Goal: Use online tool/utility: Utilize a website feature to perform a specific function

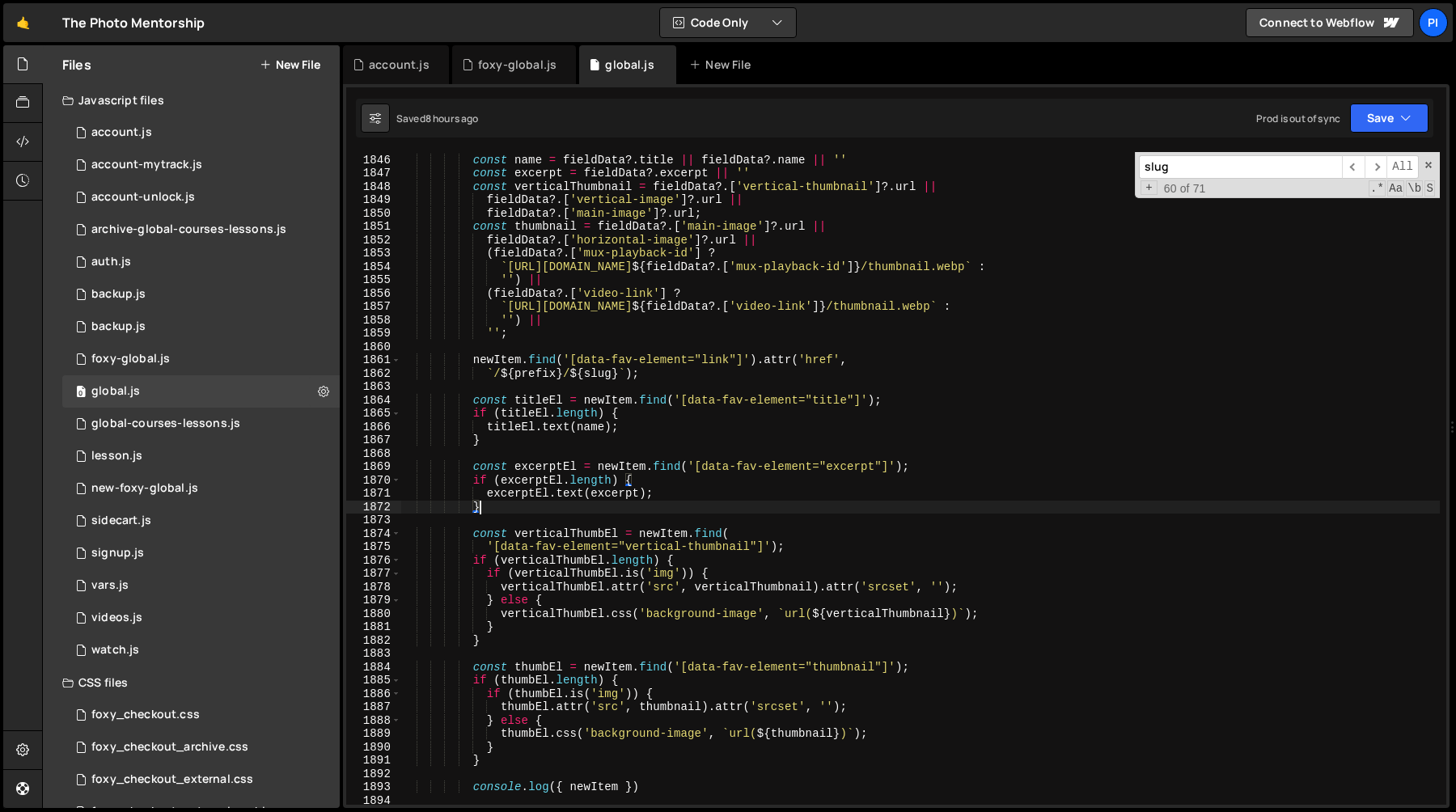
scroll to position [1527, 0]
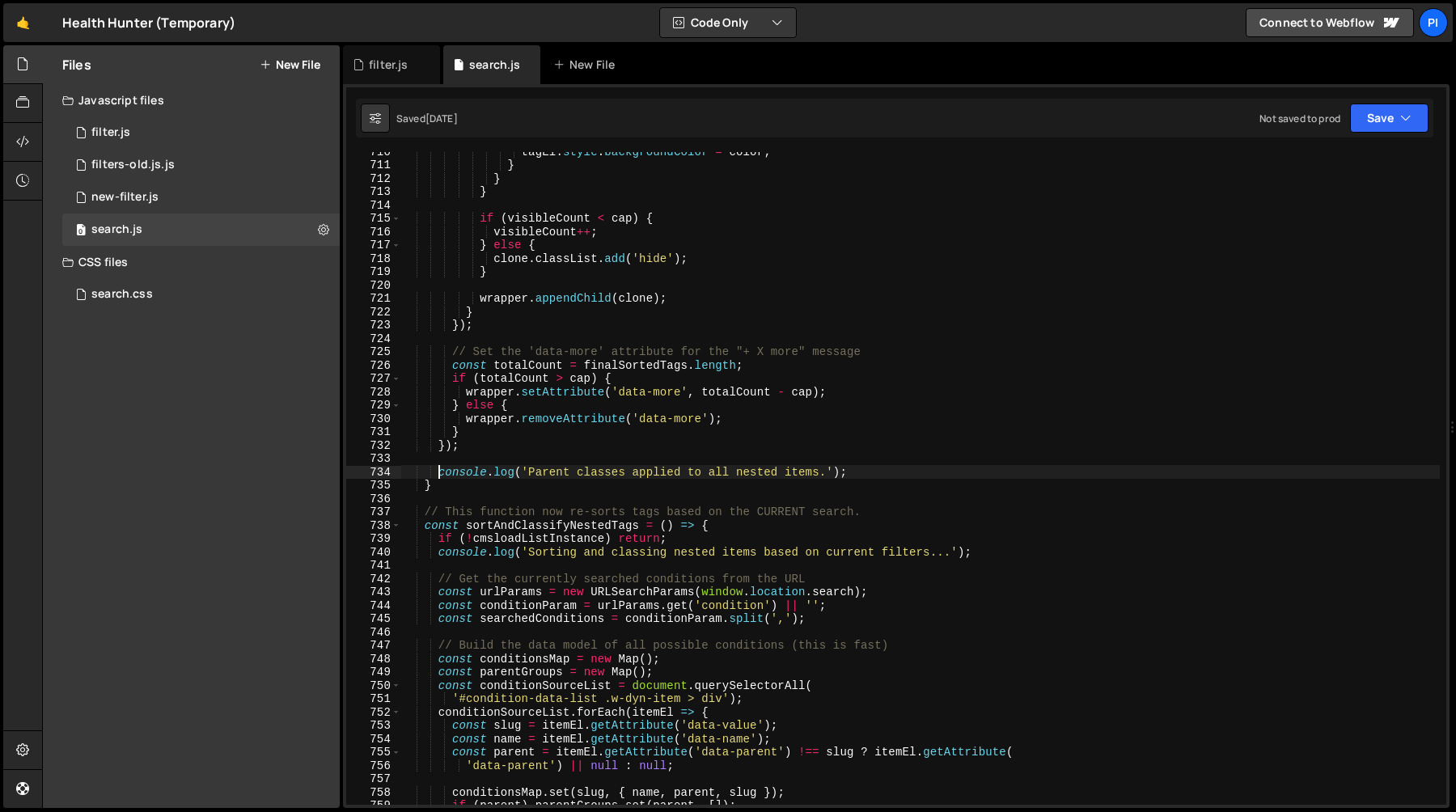
scroll to position [4437, 0]
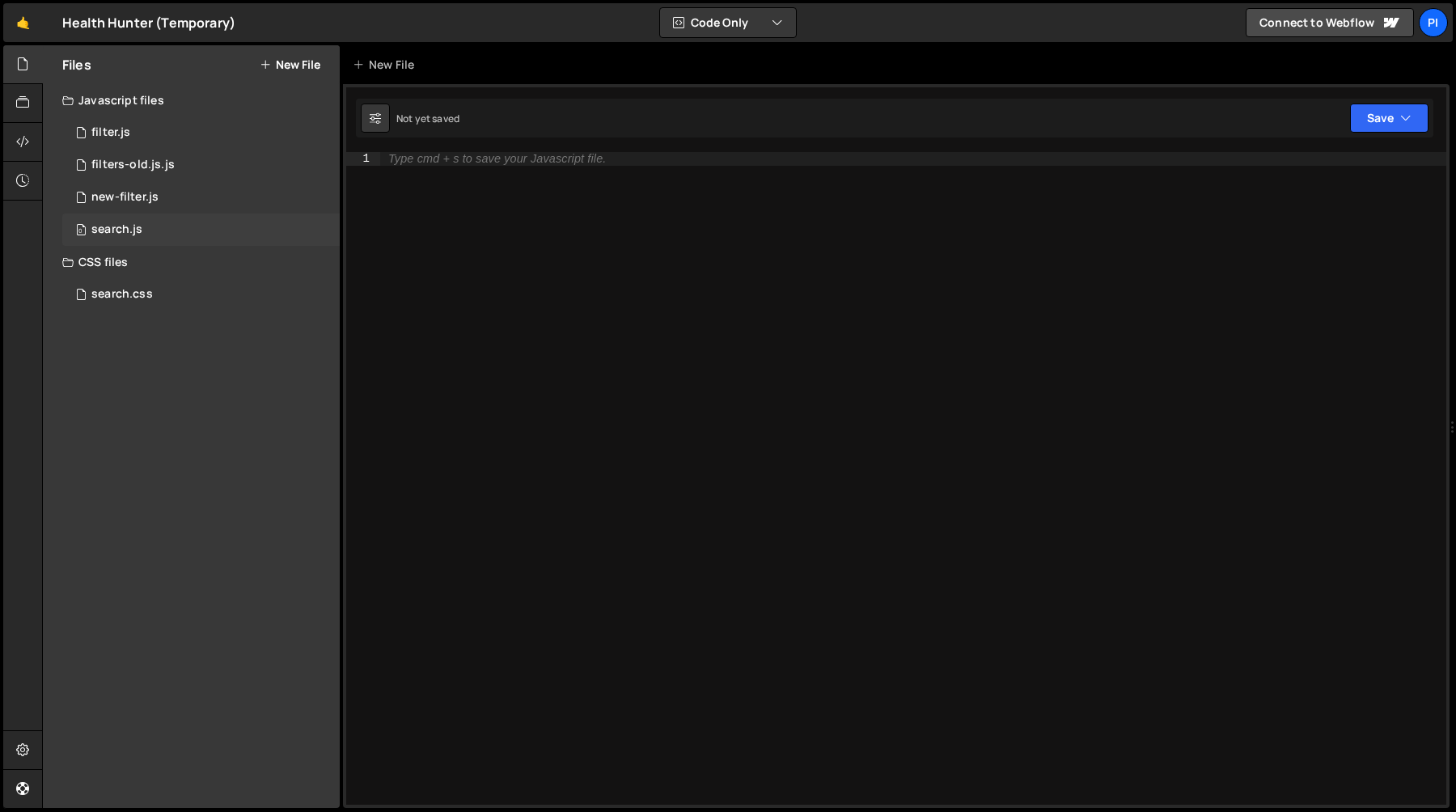
click at [125, 232] on div "search.js" at bounding box center [117, 230] width 51 height 15
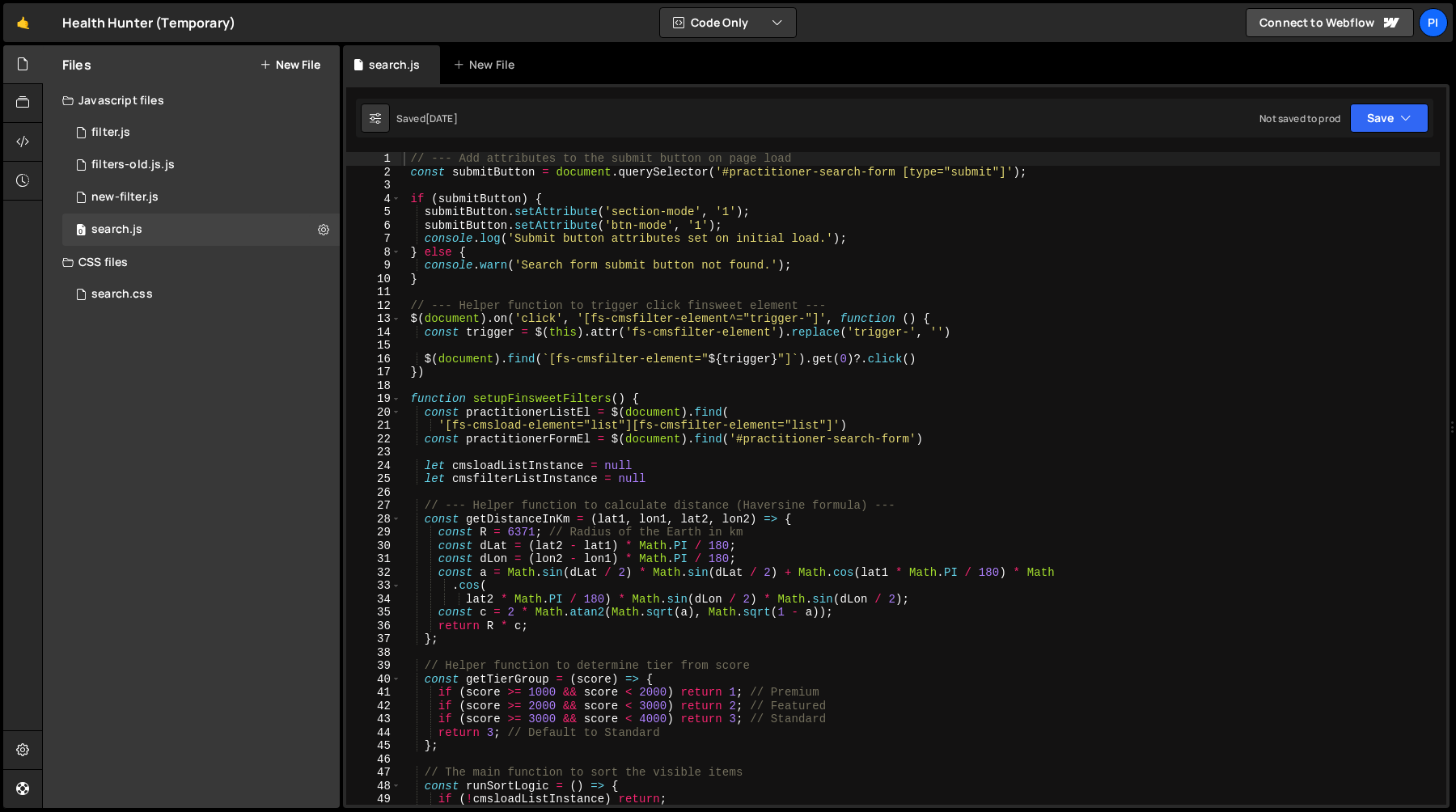
click at [577, 345] on div "// --- Add attributes to the submit button on page load const submitButton = do…" at bounding box center [921, 491] width 1040 height 679
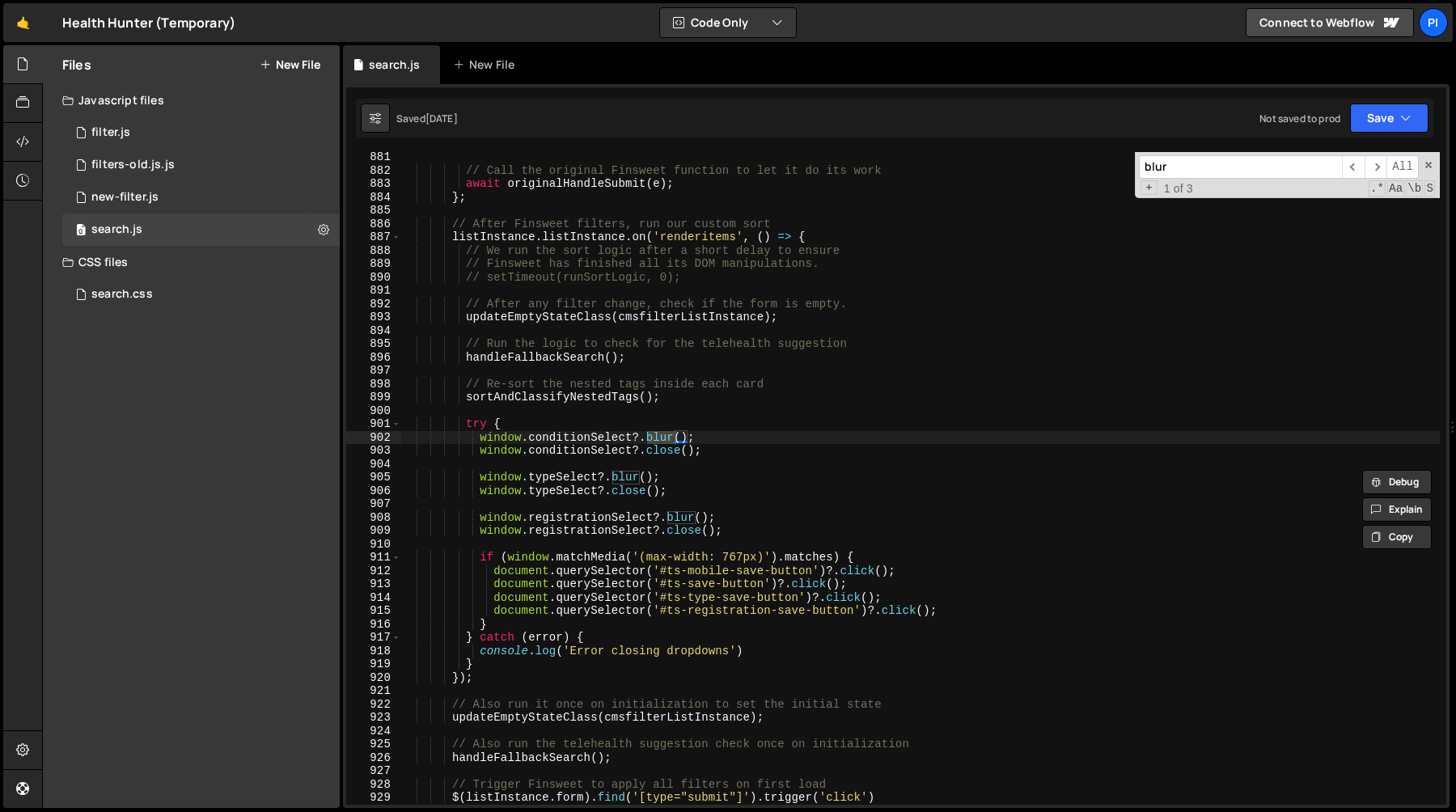
scroll to position [11758, 0]
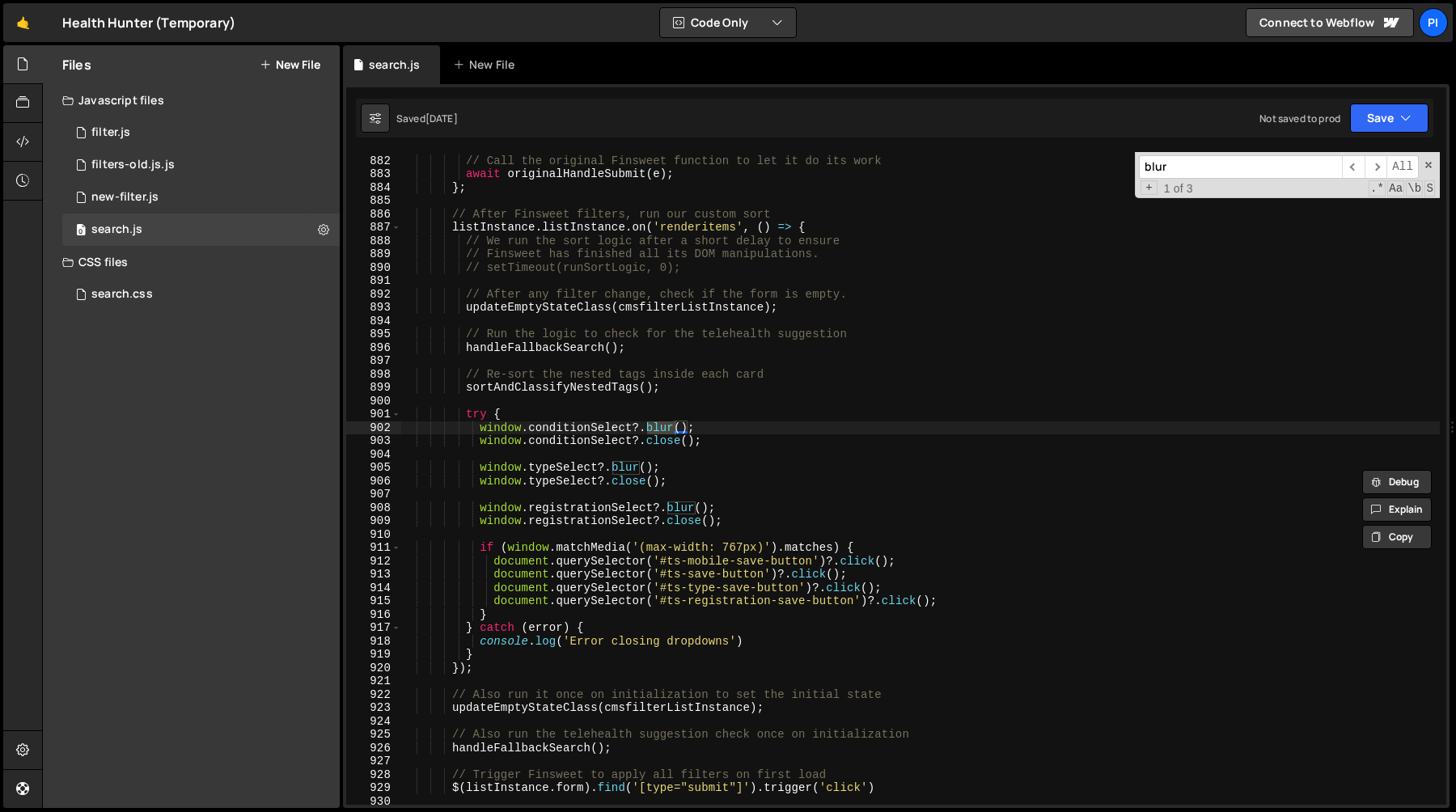
type input "blur"
click at [692, 490] on div "// Call the original Finsweet function to let it do its work await originalHand…" at bounding box center [921, 480] width 1040 height 679
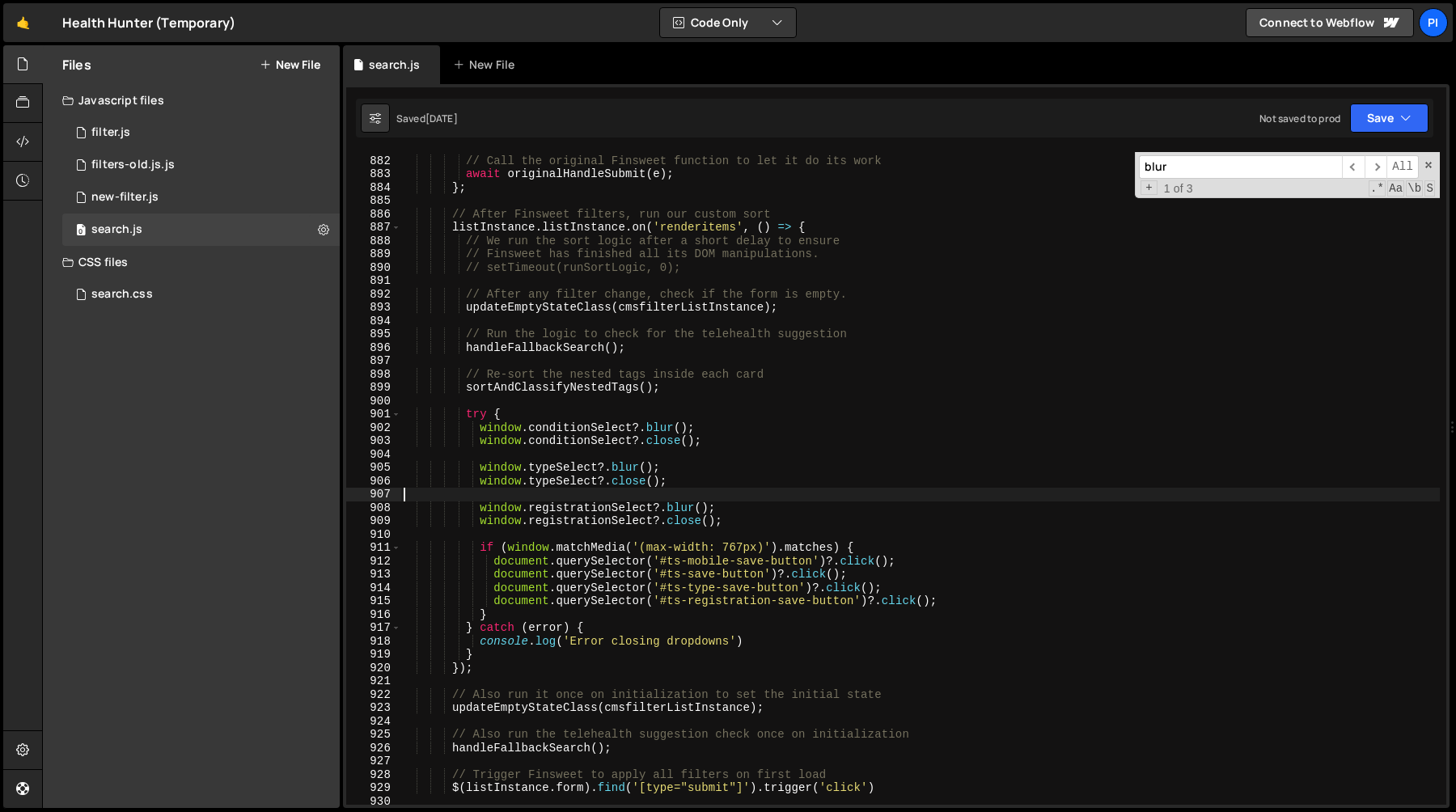
click at [748, 438] on div "// Call the original Finsweet function to let it do its work await originalHand…" at bounding box center [921, 480] width 1040 height 679
click at [726, 426] on div "// Call the original Finsweet function to let it do its work await originalHand…" at bounding box center [921, 480] width 1040 height 679
click at [475, 548] on div "// Call the original Finsweet function to let it do its work await originalHand…" at bounding box center [921, 480] width 1040 height 679
click at [480, 552] on div "// Call the original Finsweet function to let it do its work await originalHand…" at bounding box center [921, 480] width 1040 height 679
click at [537, 432] on div "// Call the original Finsweet function to let it do its work await originalHand…" at bounding box center [921, 480] width 1040 height 679
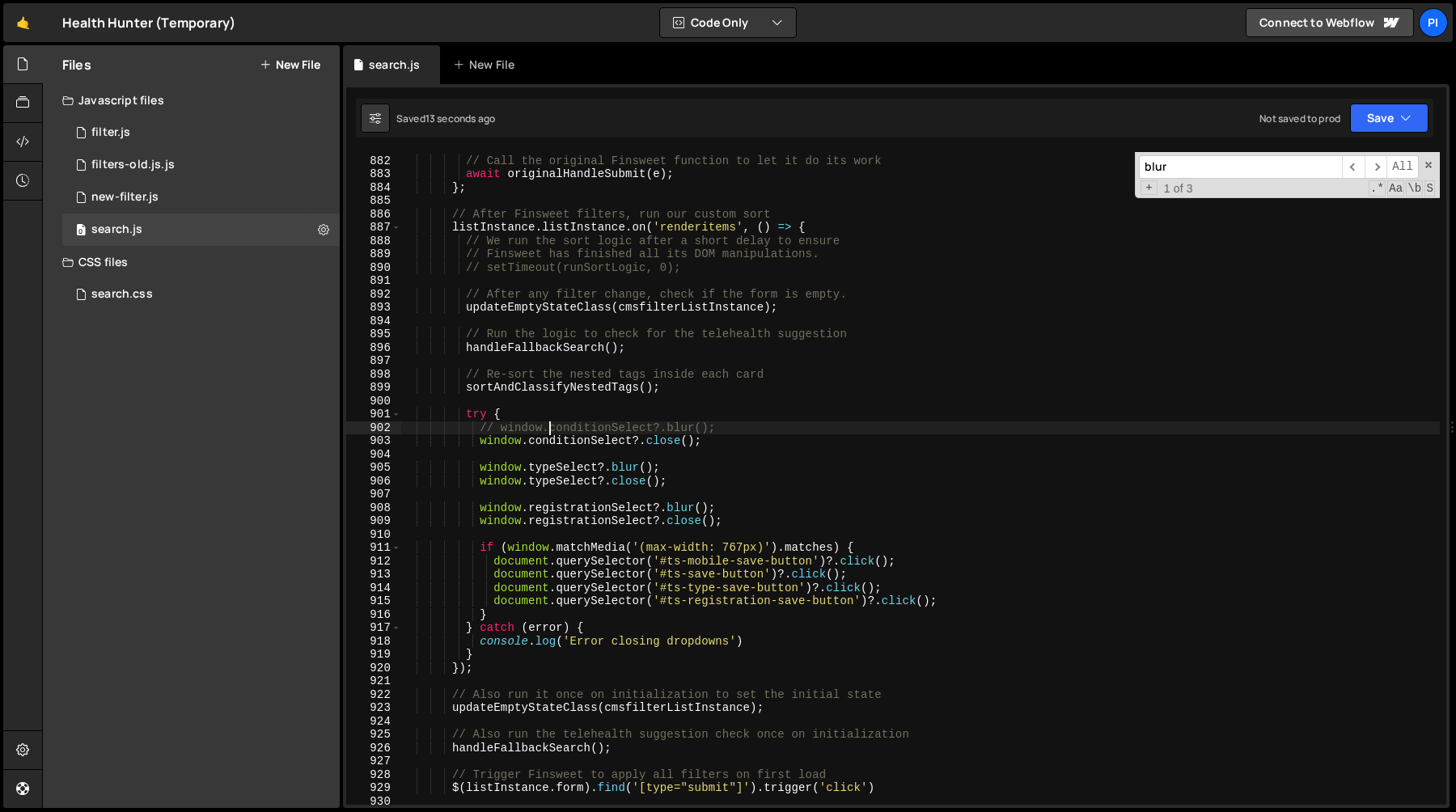
click at [716, 439] on div "// Call the original Finsweet function to let it do its work await originalHand…" at bounding box center [921, 480] width 1040 height 679
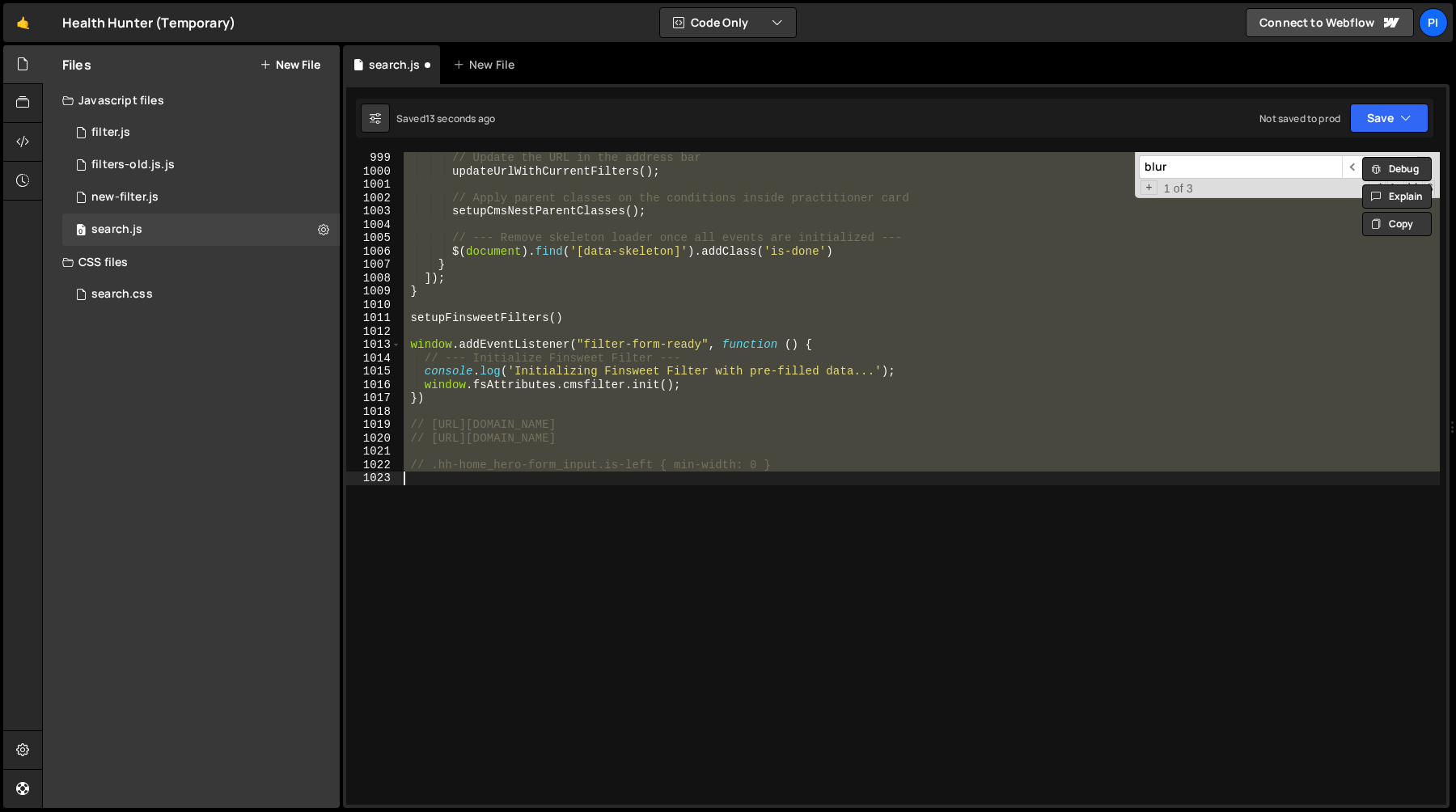
type textarea "window.conditionSelect?.blur();"
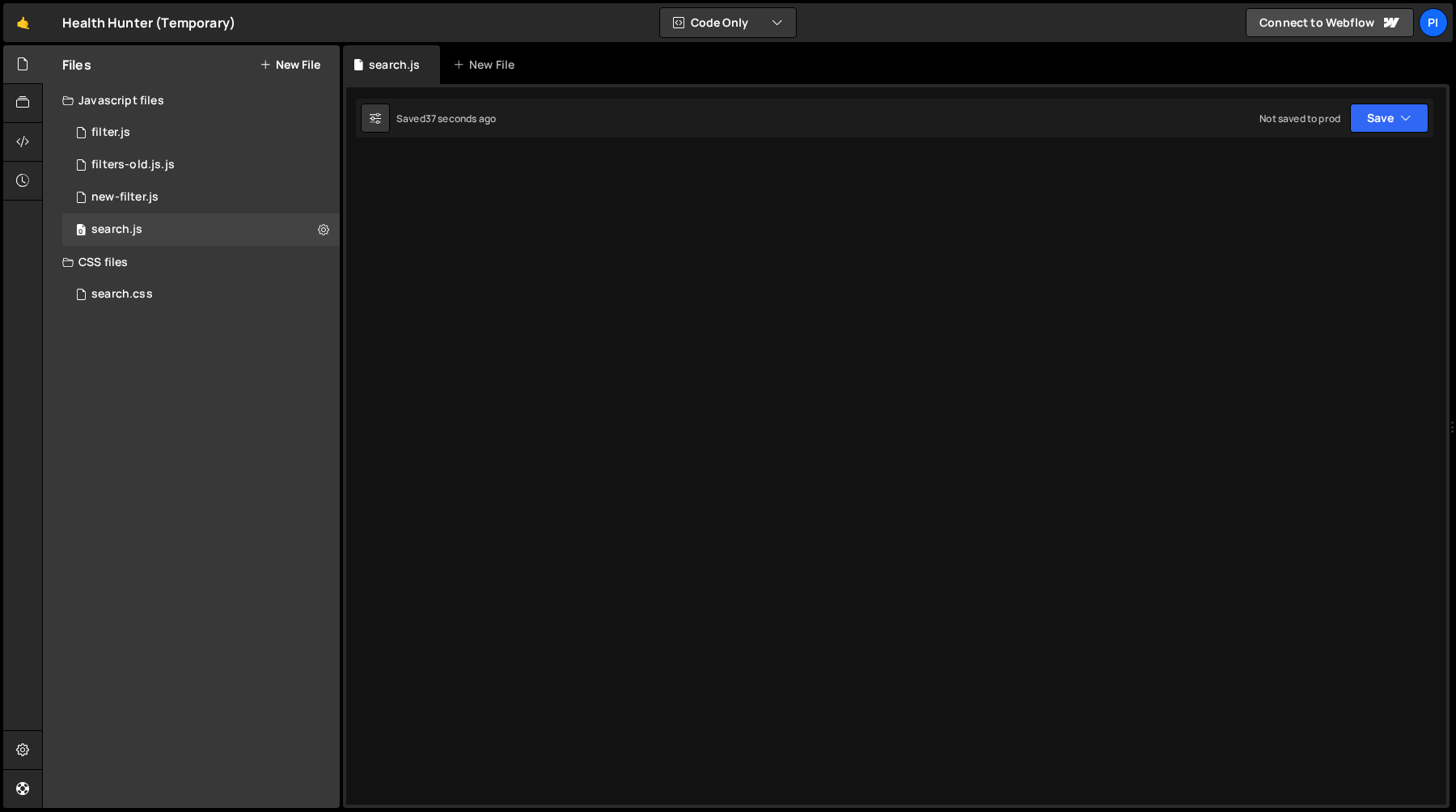
scroll to position [4437, 0]
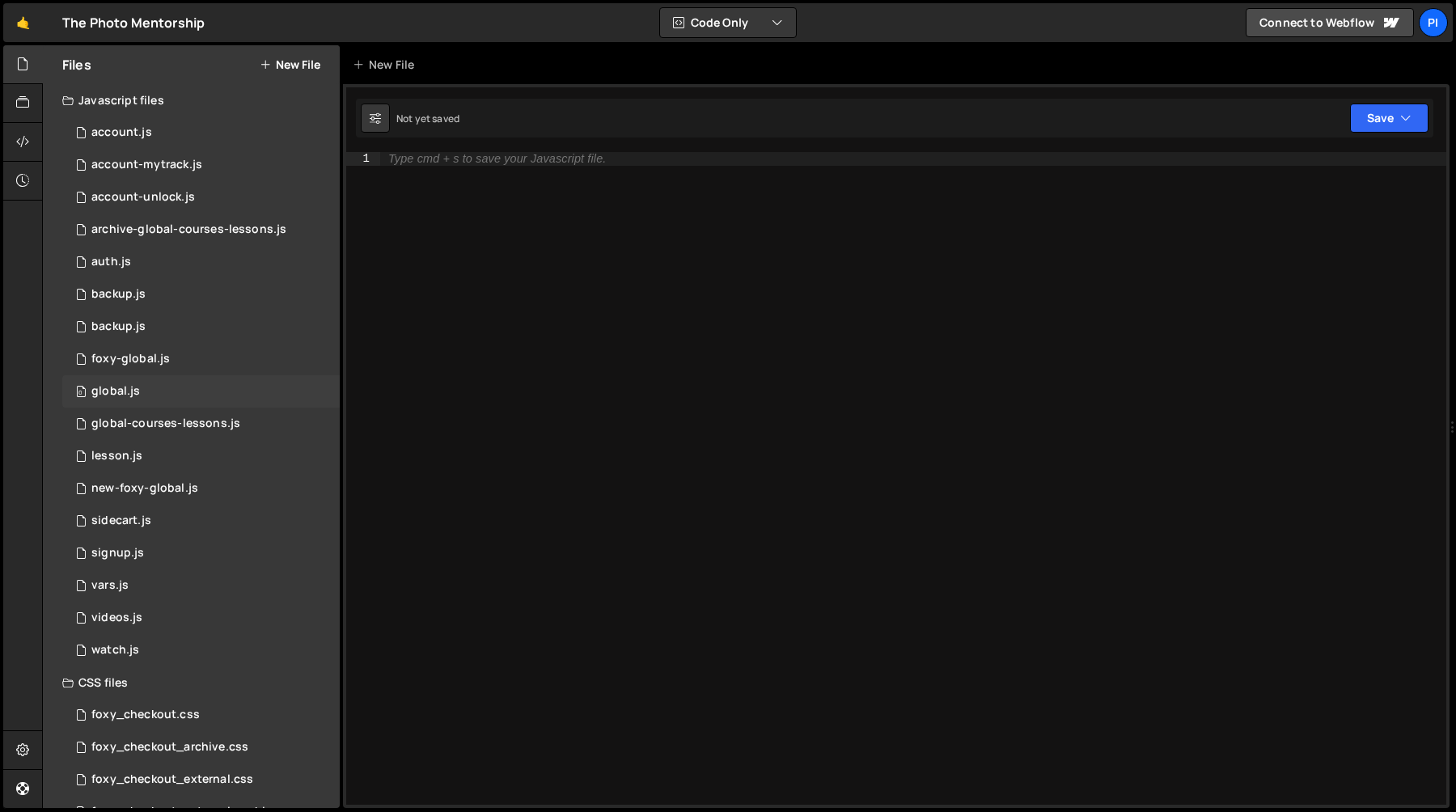
click at [185, 393] on div "0 global.js 0" at bounding box center [201, 391] width 278 height 32
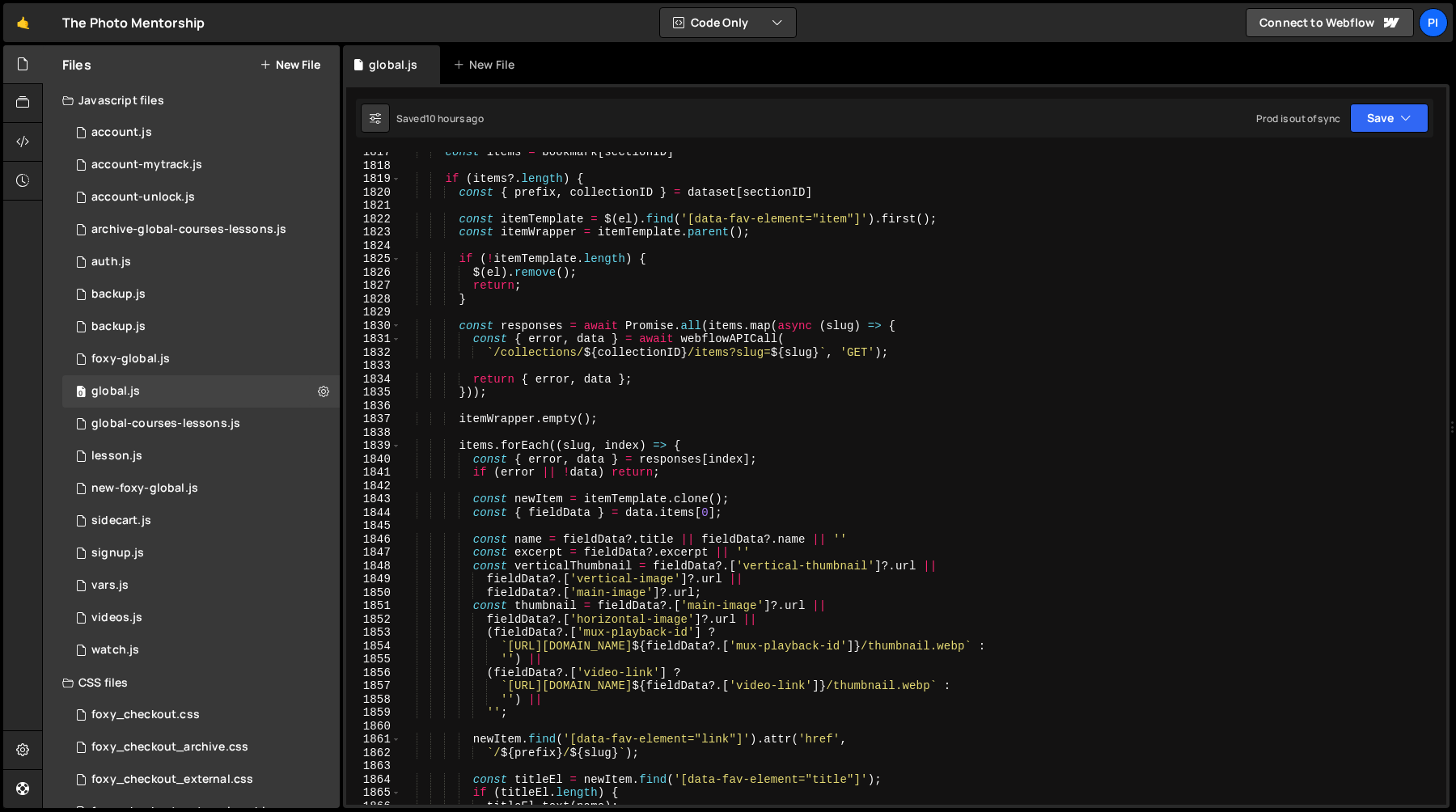
scroll to position [21255, 0]
click at [915, 736] on div "const items = bookmark [ sectionID ] if ( items ?. length ) { const { prefix , …" at bounding box center [921, 483] width 1040 height 679
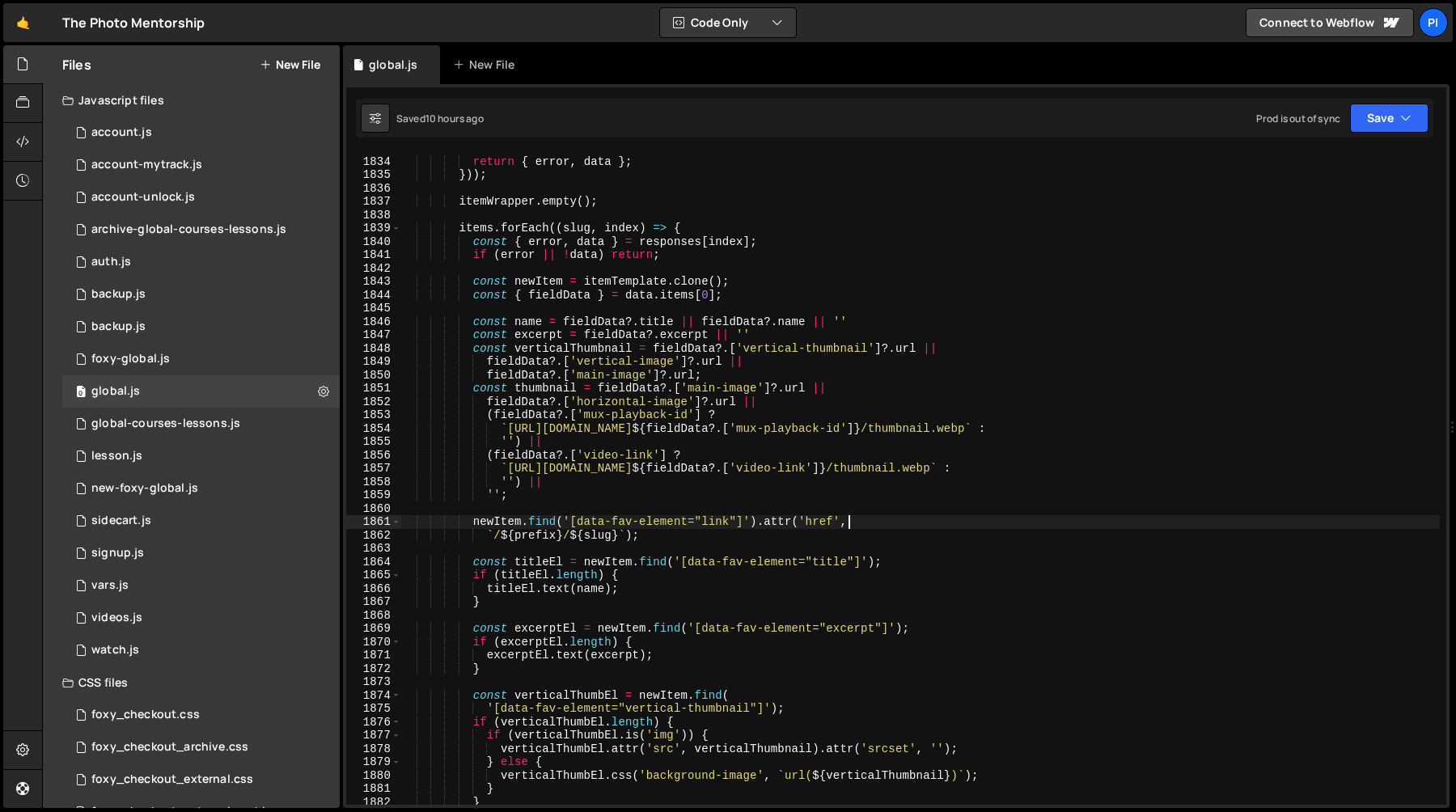
scroll to position [21497, 0]
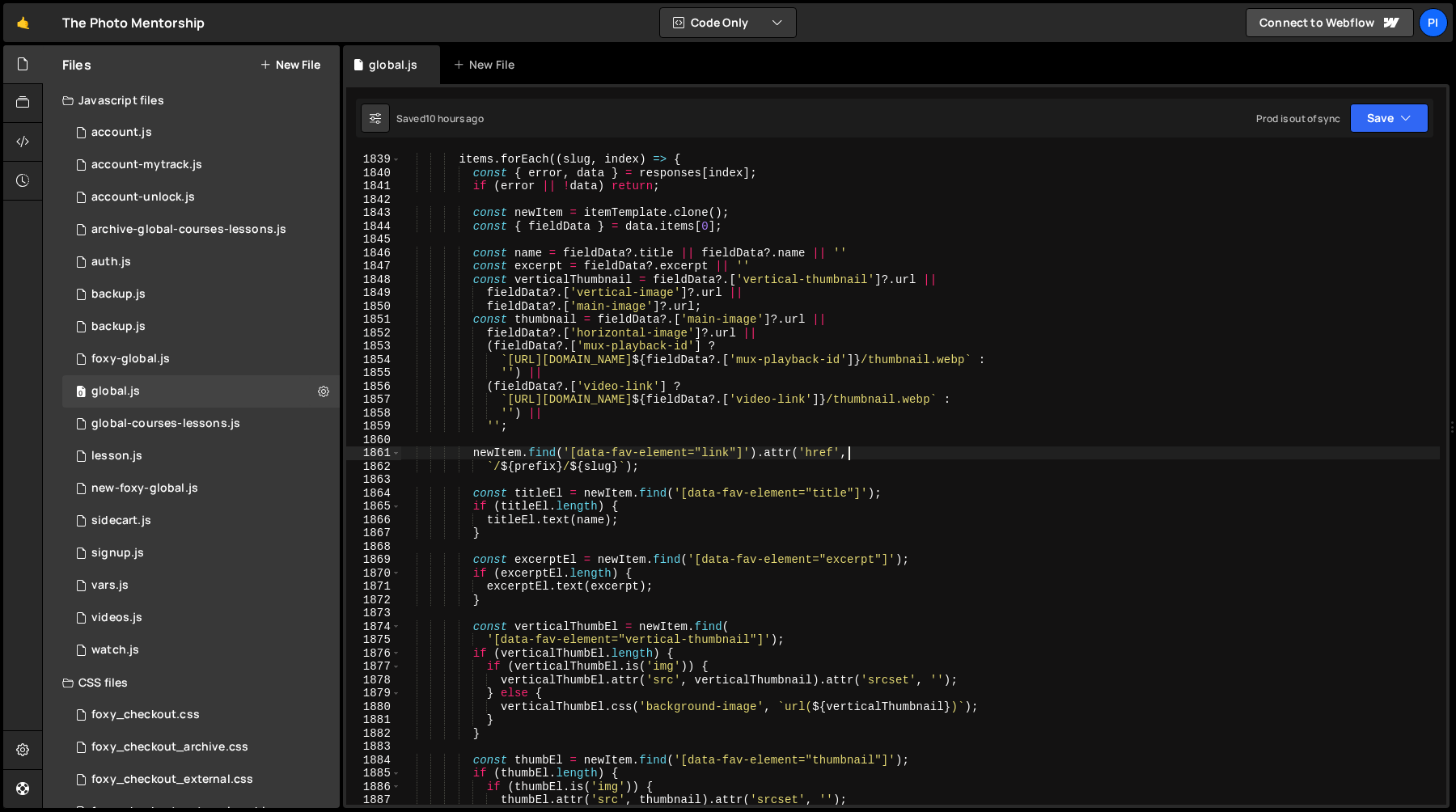
click at [650, 585] on div "items . forEach (( slug , index ) => { const { error , data } = responses [ ind…" at bounding box center [921, 478] width 1040 height 679
click at [649, 622] on div "items . forEach (( slug , index ) => { const { error , data } = responses [ ind…" at bounding box center [921, 478] width 1040 height 679
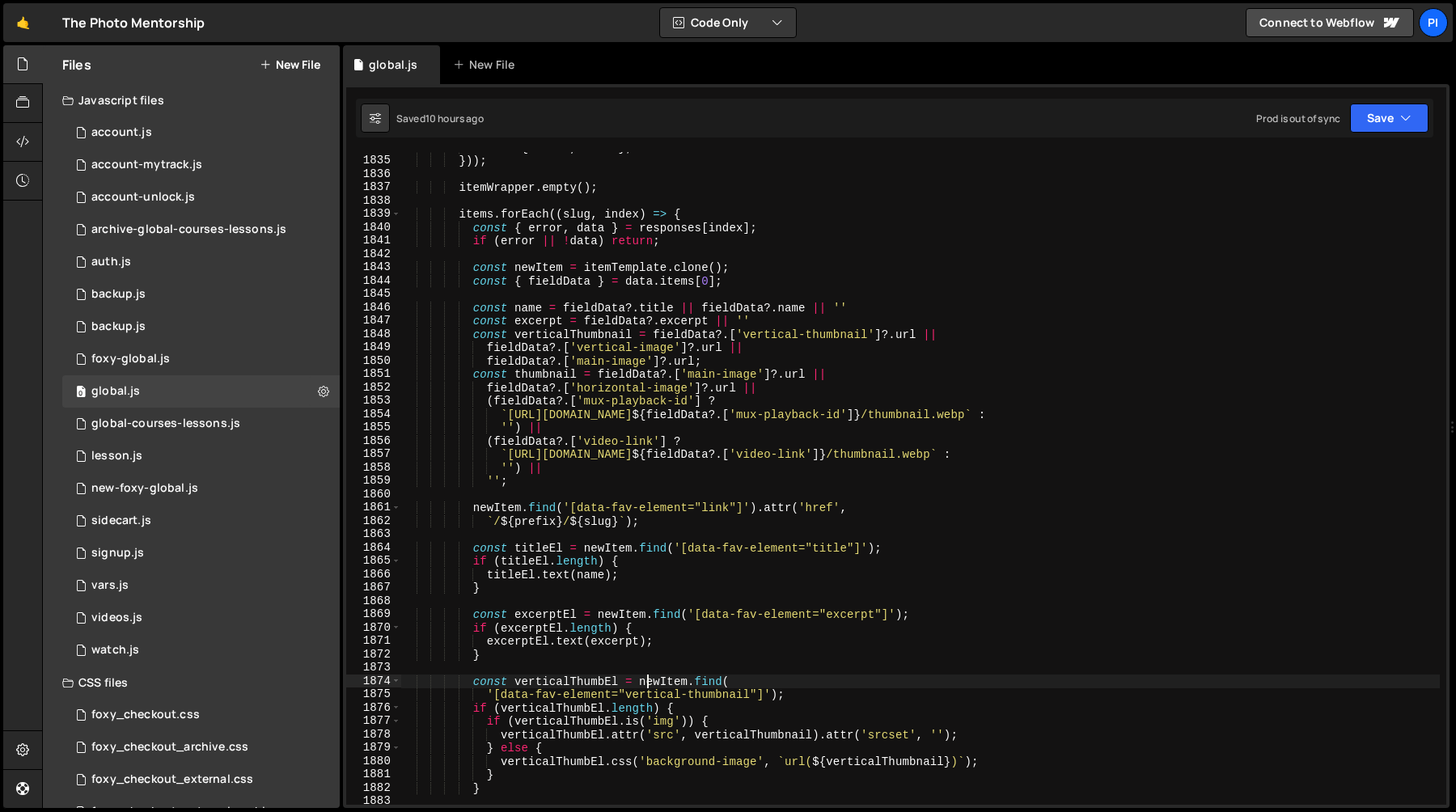
scroll to position [21339, 0]
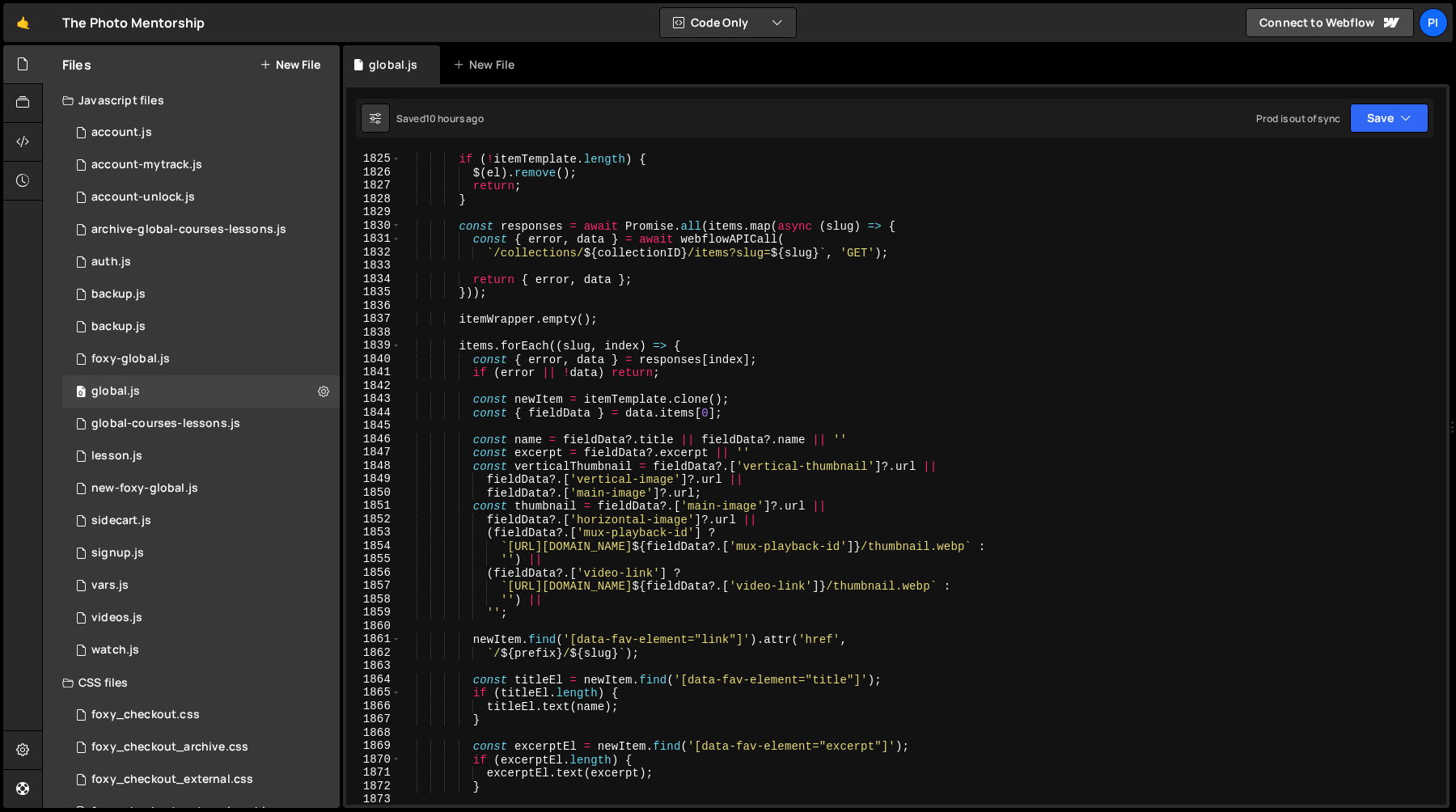
click at [749, 481] on div "if ( ! itemTemplate . length ) { $ ( el ) . remove ( ) ; return ; } const respo…" at bounding box center [921, 478] width 1040 height 679
click at [565, 296] on div "if ( ! itemTemplate . length ) { $ ( el ) . remove ( ) ; return ; } const respo…" at bounding box center [921, 478] width 1040 height 679
type textarea "}));"
click at [176, 641] on div "0 watch.js 0" at bounding box center [201, 650] width 278 height 32
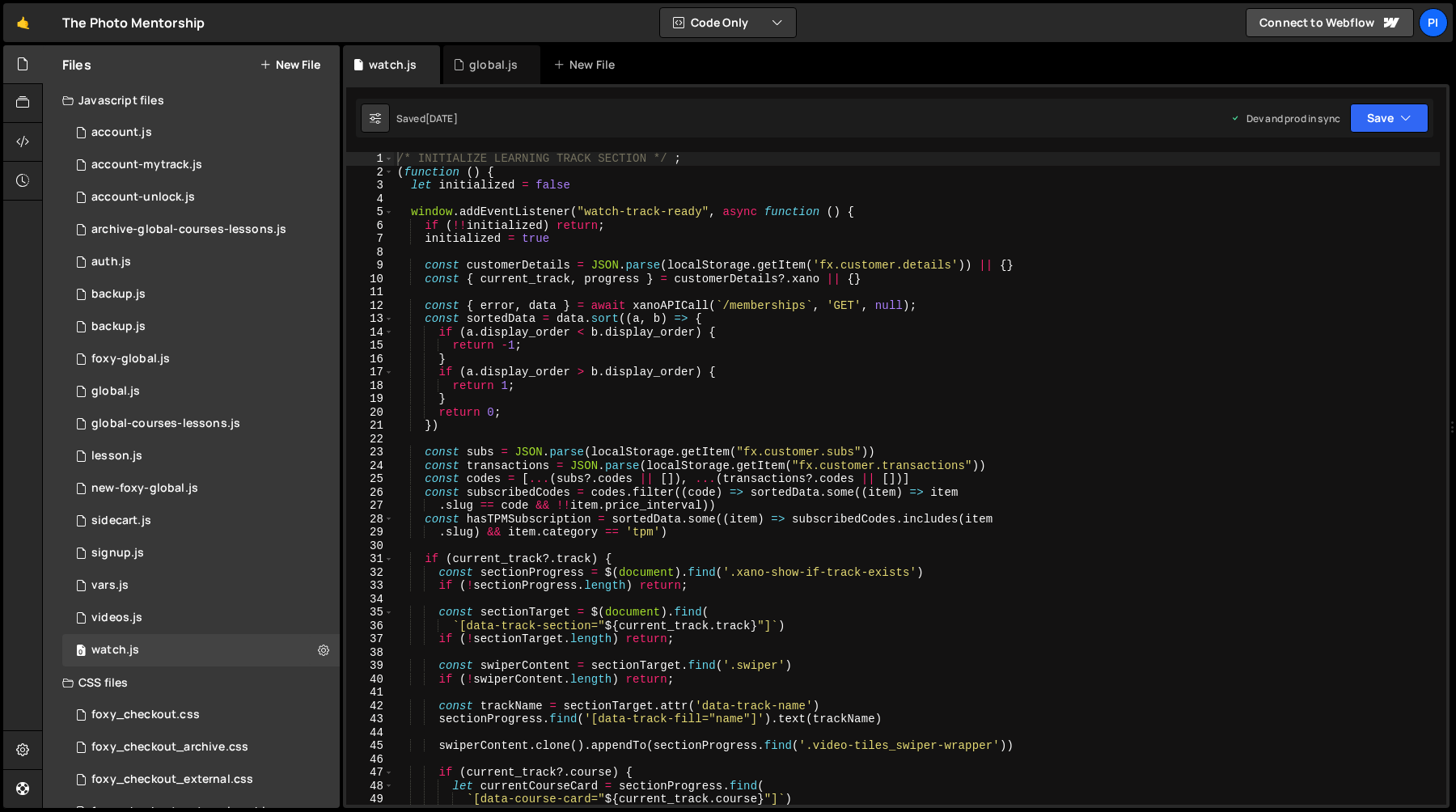
scroll to position [0, 0]
click at [863, 334] on div "/* INITIALIZE LEARNING TRACK SECTION */ ; ( function ( ) { let initialized = fa…" at bounding box center [917, 491] width 1046 height 679
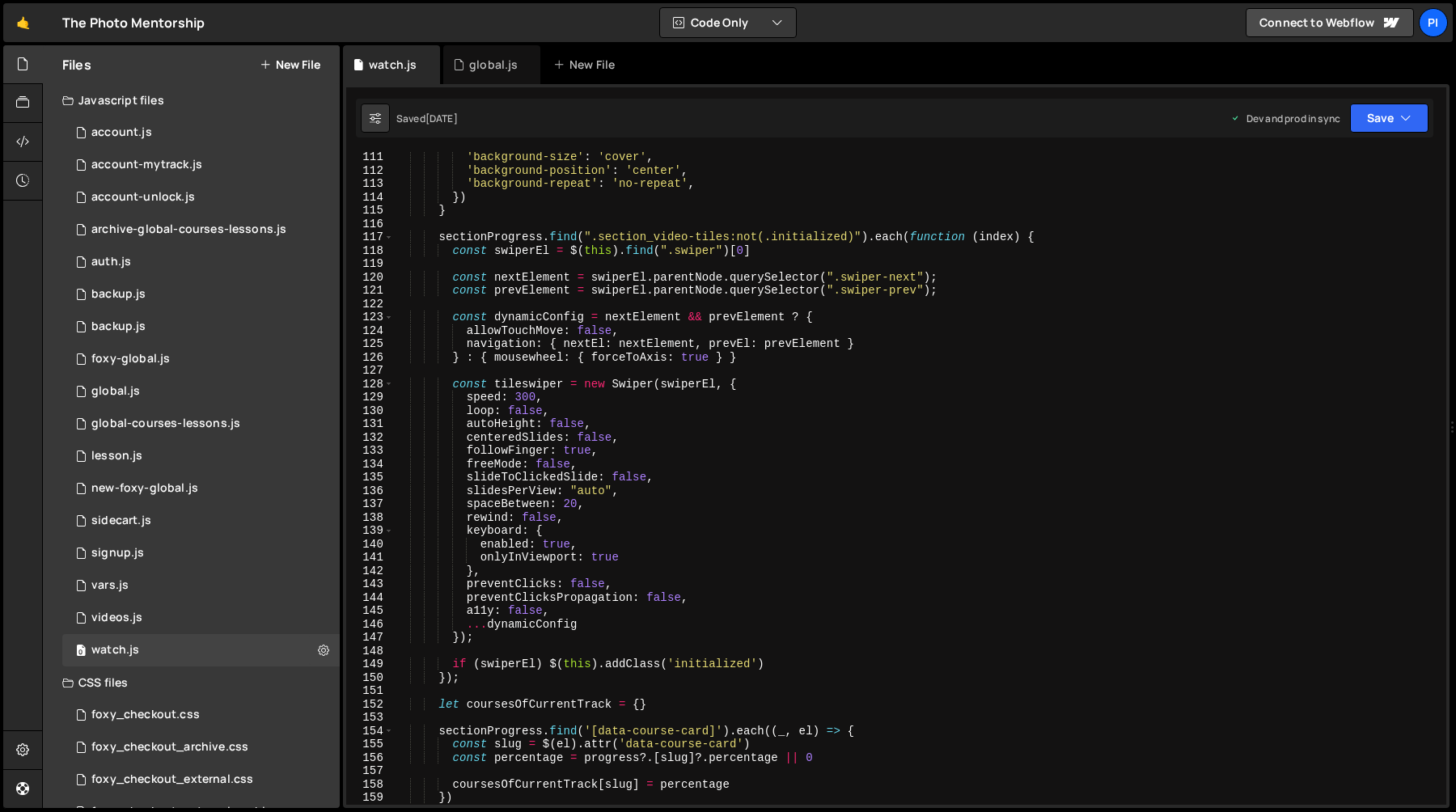
scroll to position [1429, 0]
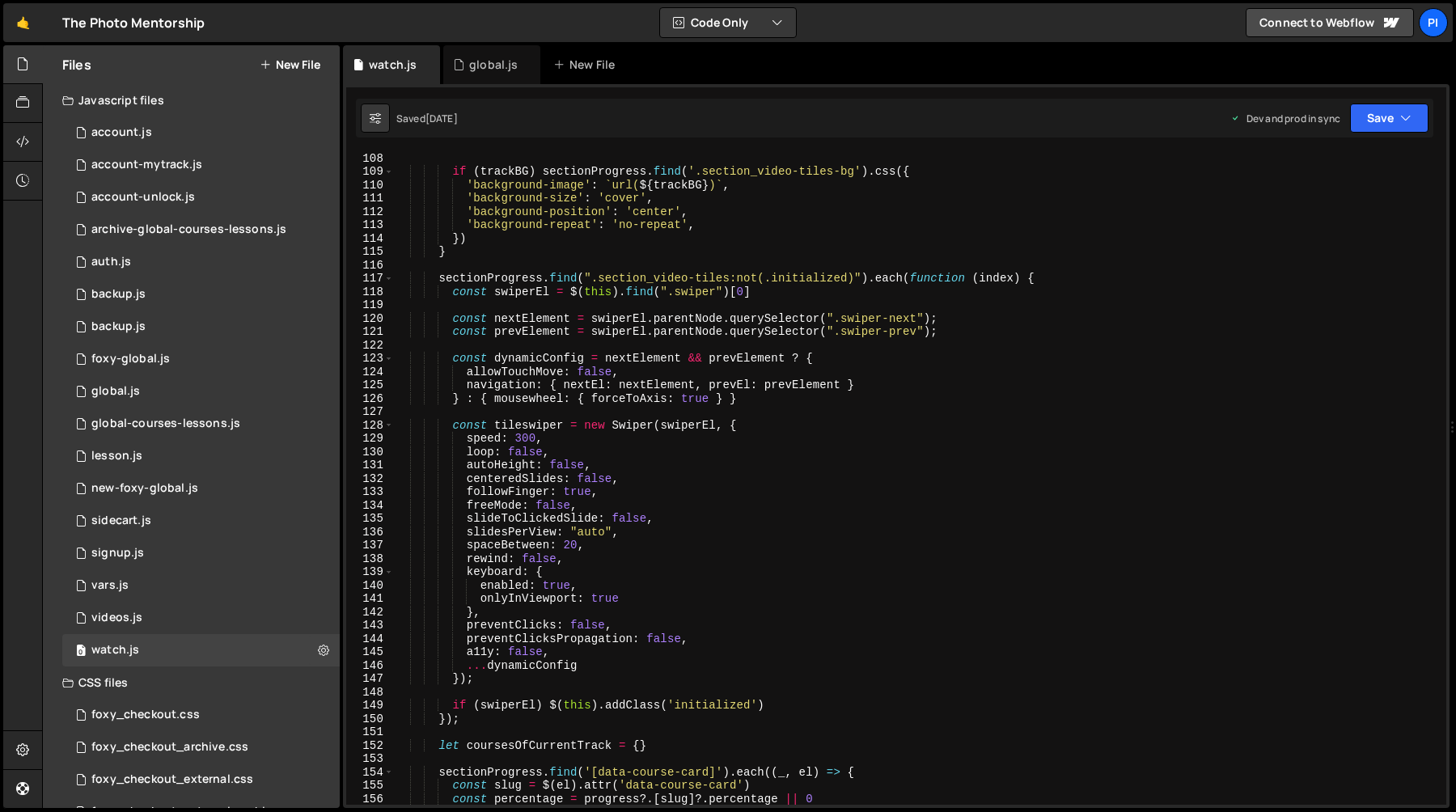
click at [436, 281] on div "if ( trackBG ) sectionProgress . find ( '.section_video-tiles-bg' ) . css ({ 'b…" at bounding box center [917, 491] width 1046 height 679
click at [486, 714] on div "if ( trackBG ) sectionProgress . find ( '.section_video-tiles-bg' ) . css ({ 'b…" at bounding box center [917, 491] width 1046 height 679
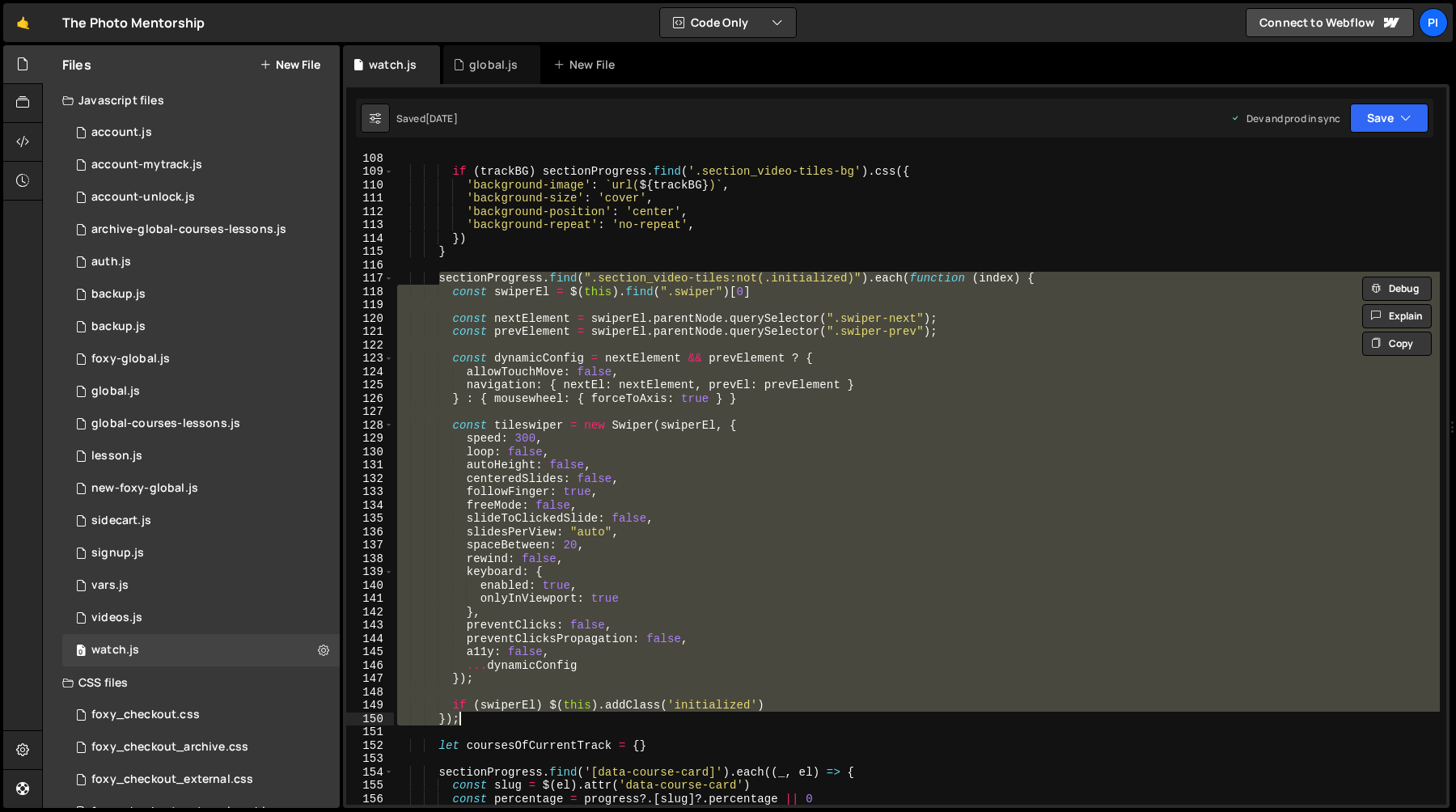
click at [592, 277] on div "if ( trackBG ) sectionProgress . find ( '.section_video-tiles-bg' ) . css ({ 'b…" at bounding box center [917, 491] width 1046 height 679
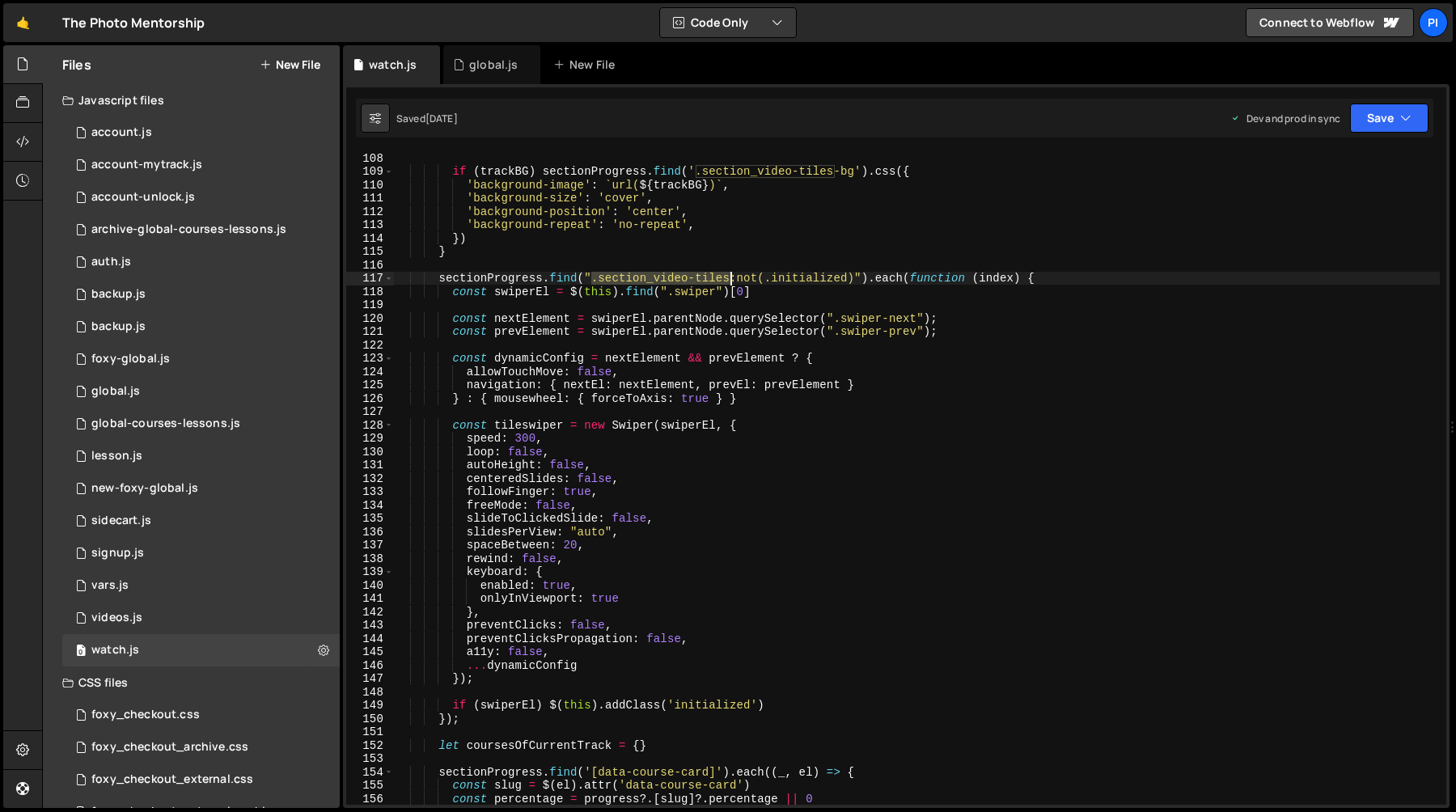
click at [728, 279] on div "if ( trackBG ) sectionProgress . find ( '.section_video-tiles-bg' ) . css ({ 'b…" at bounding box center [917, 491] width 1046 height 679
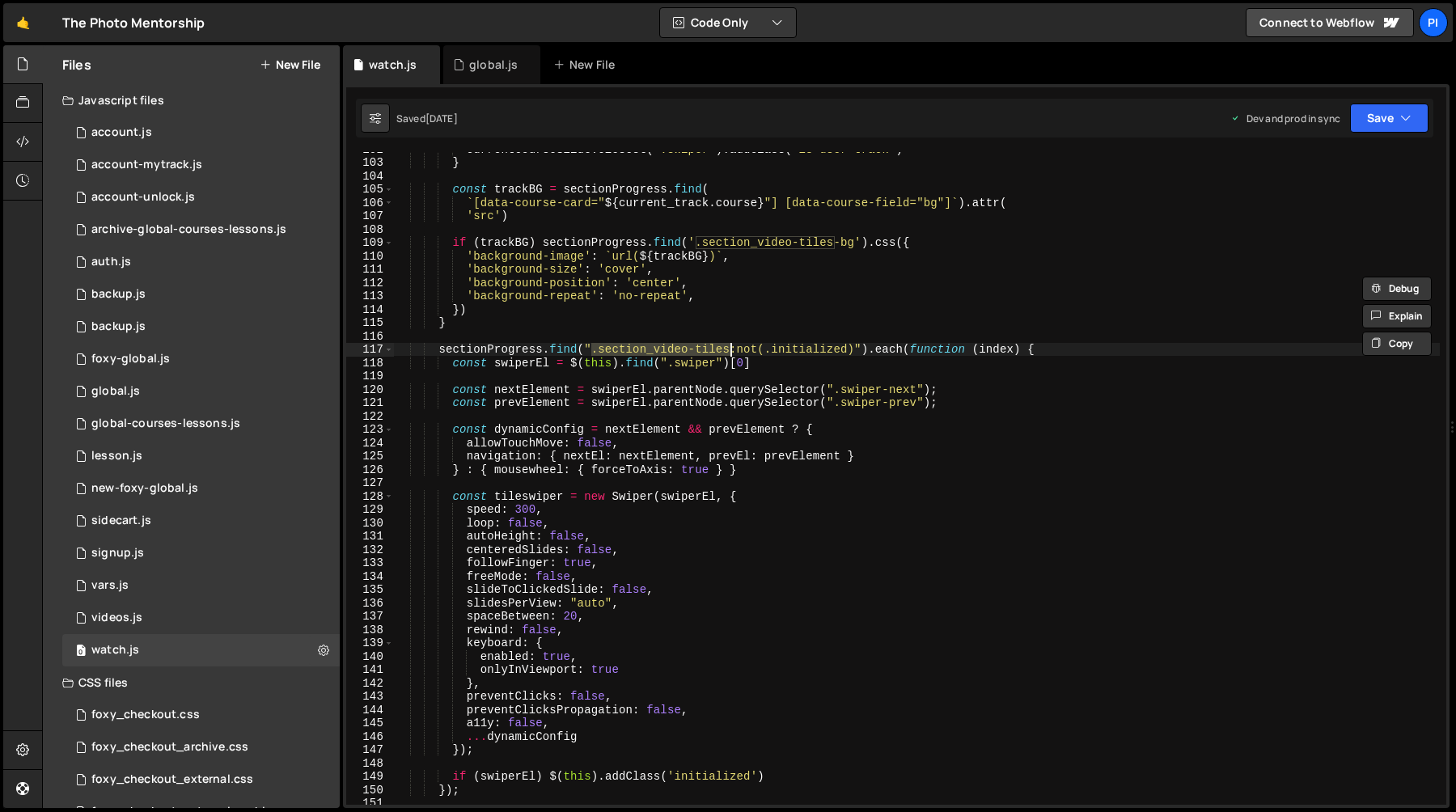
scroll to position [1357, 0]
click at [437, 353] on div "currentCourseSlide . closest ( '.swiper' ) . addClass ( 'is-user-track' ) } con…" at bounding box center [917, 482] width 1046 height 679
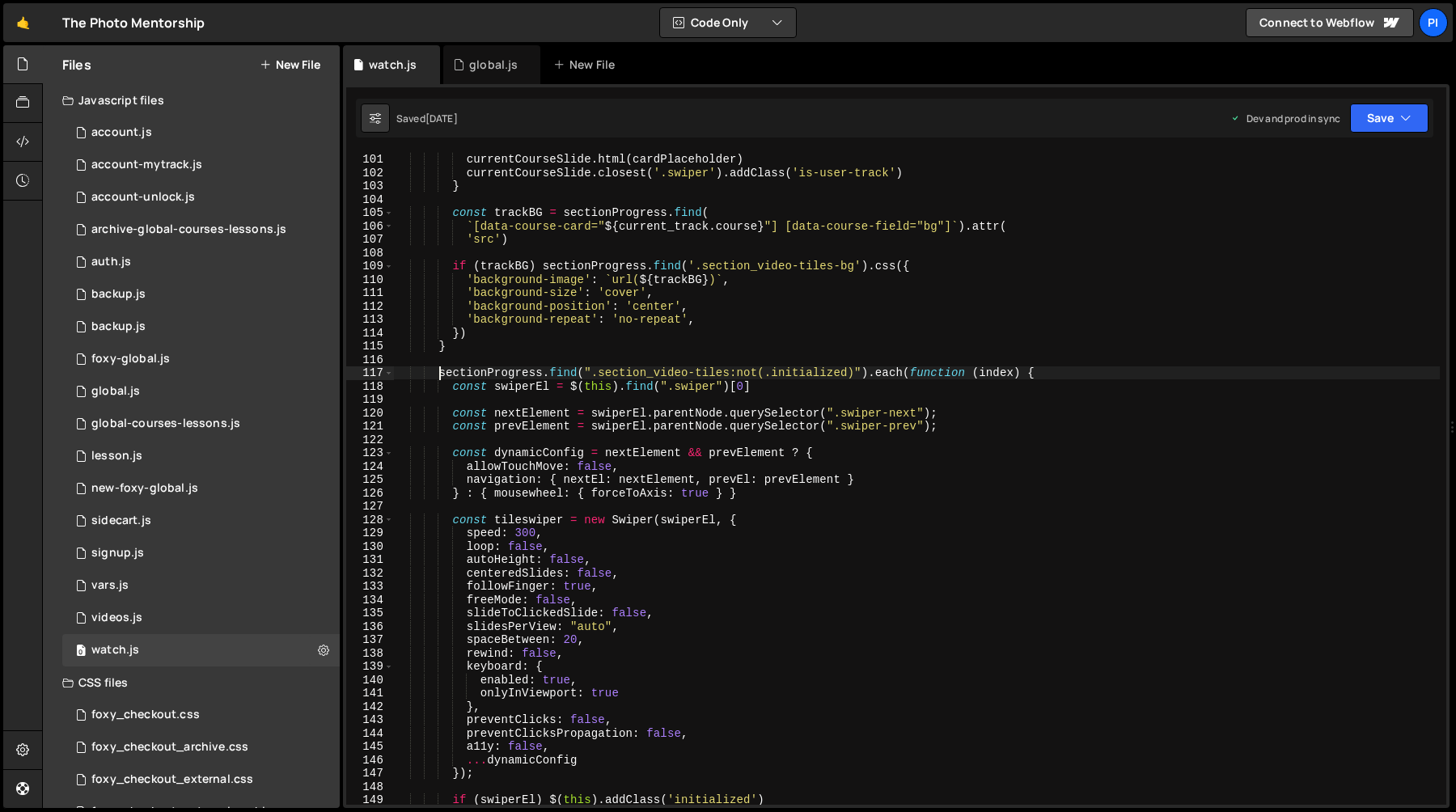
scroll to position [1334, 0]
click at [486, 371] on div "cardPlaceholder . attr ( 'data-course-card' , current_track . course ) currentC…" at bounding box center [917, 478] width 1046 height 679
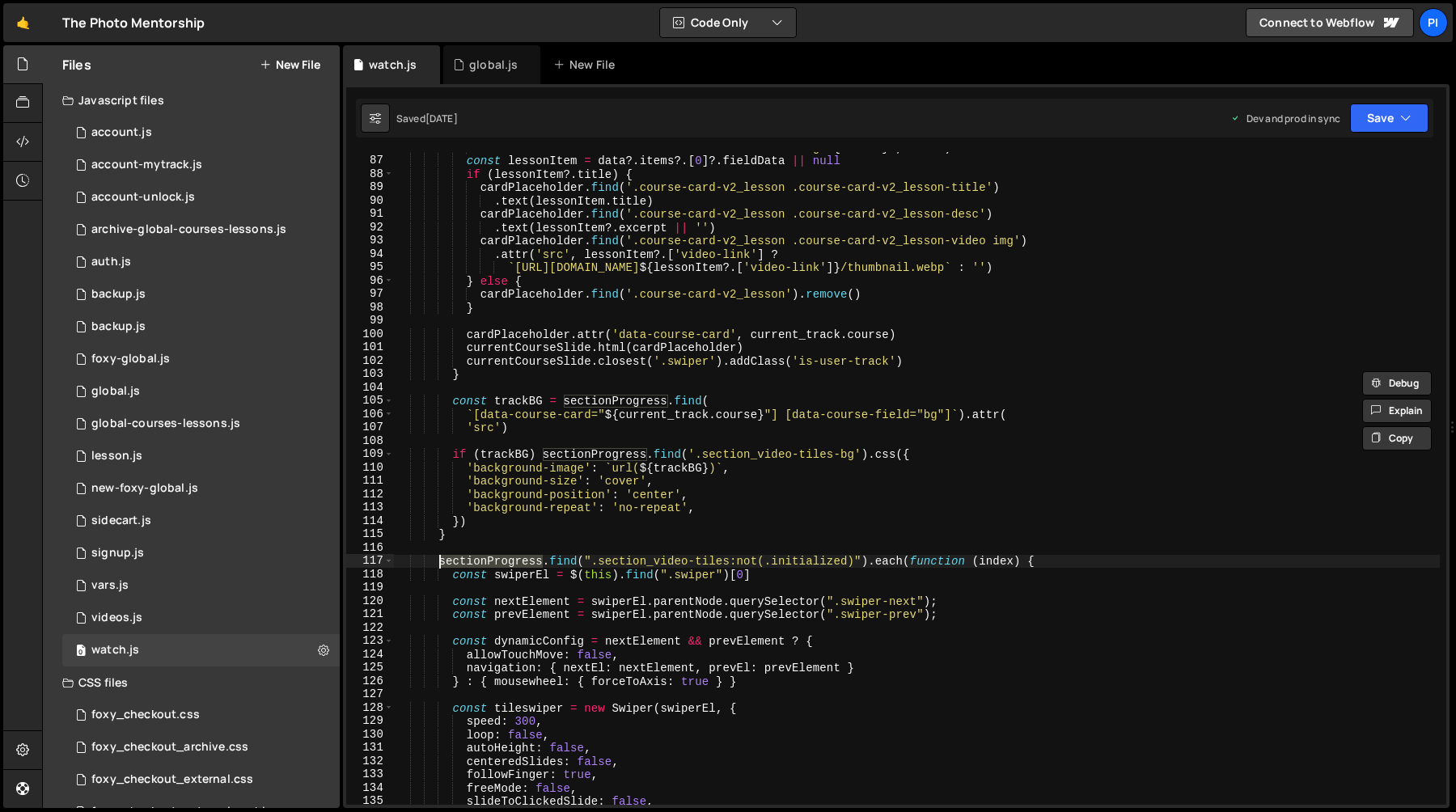
scroll to position [1361, 0]
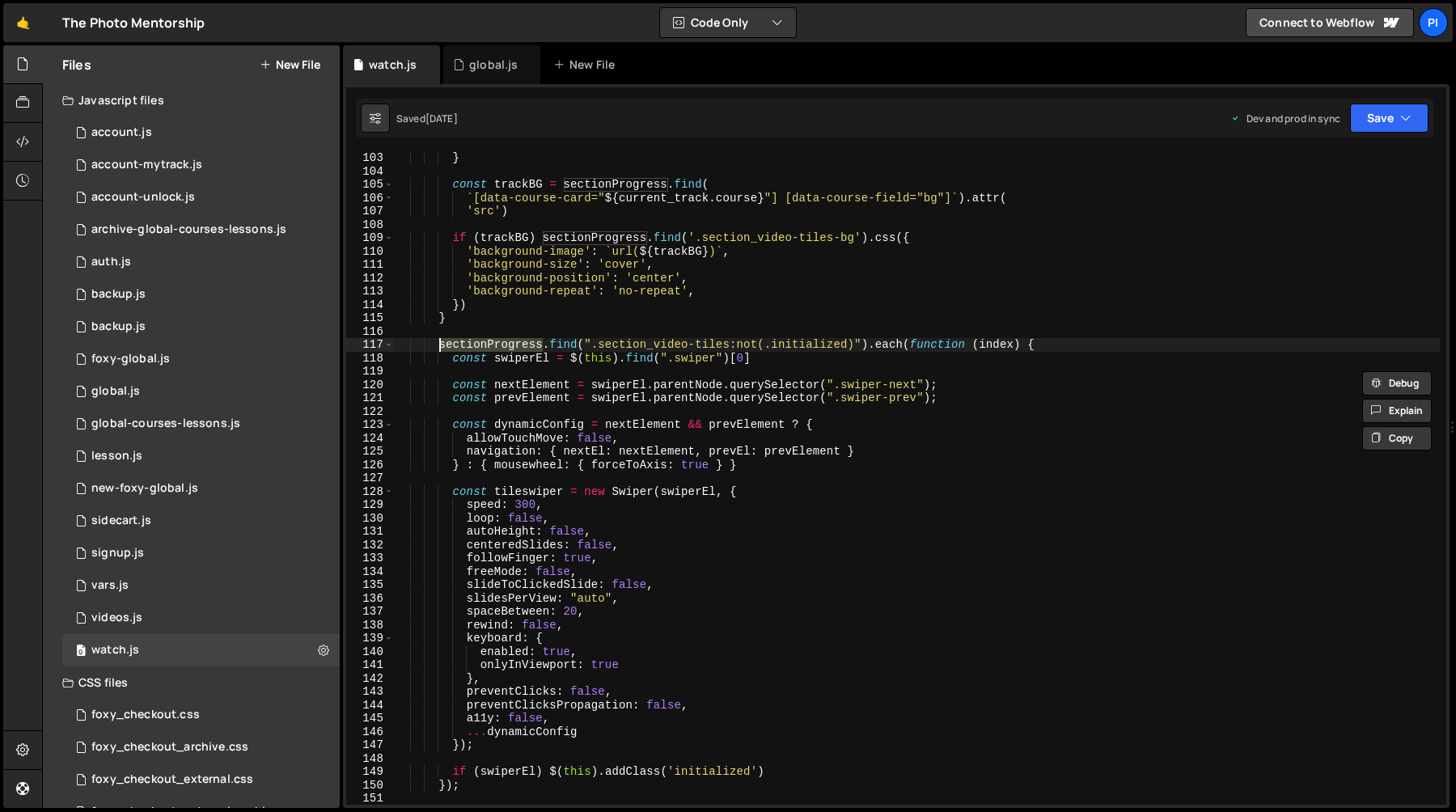
click at [435, 341] on div "} const trackBG = sectionProgress . find ( ` [data-course-card=" ${ current_tra…" at bounding box center [917, 491] width 1046 height 679
click at [440, 348] on div "} const trackBG = sectionProgress . find ( ` [data-course-card=" ${ current_tra…" at bounding box center [917, 491] width 1046 height 679
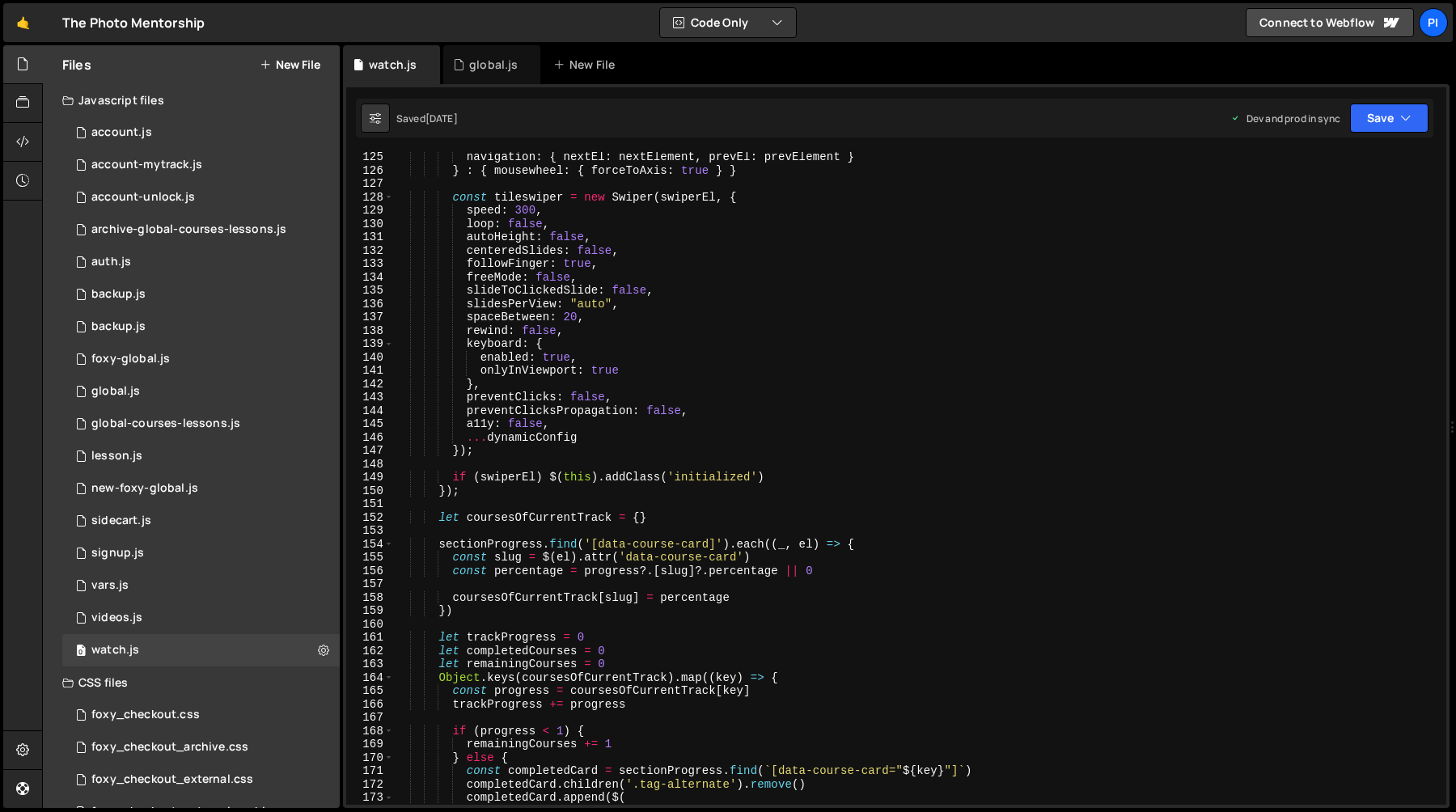
scroll to position [1677, 0]
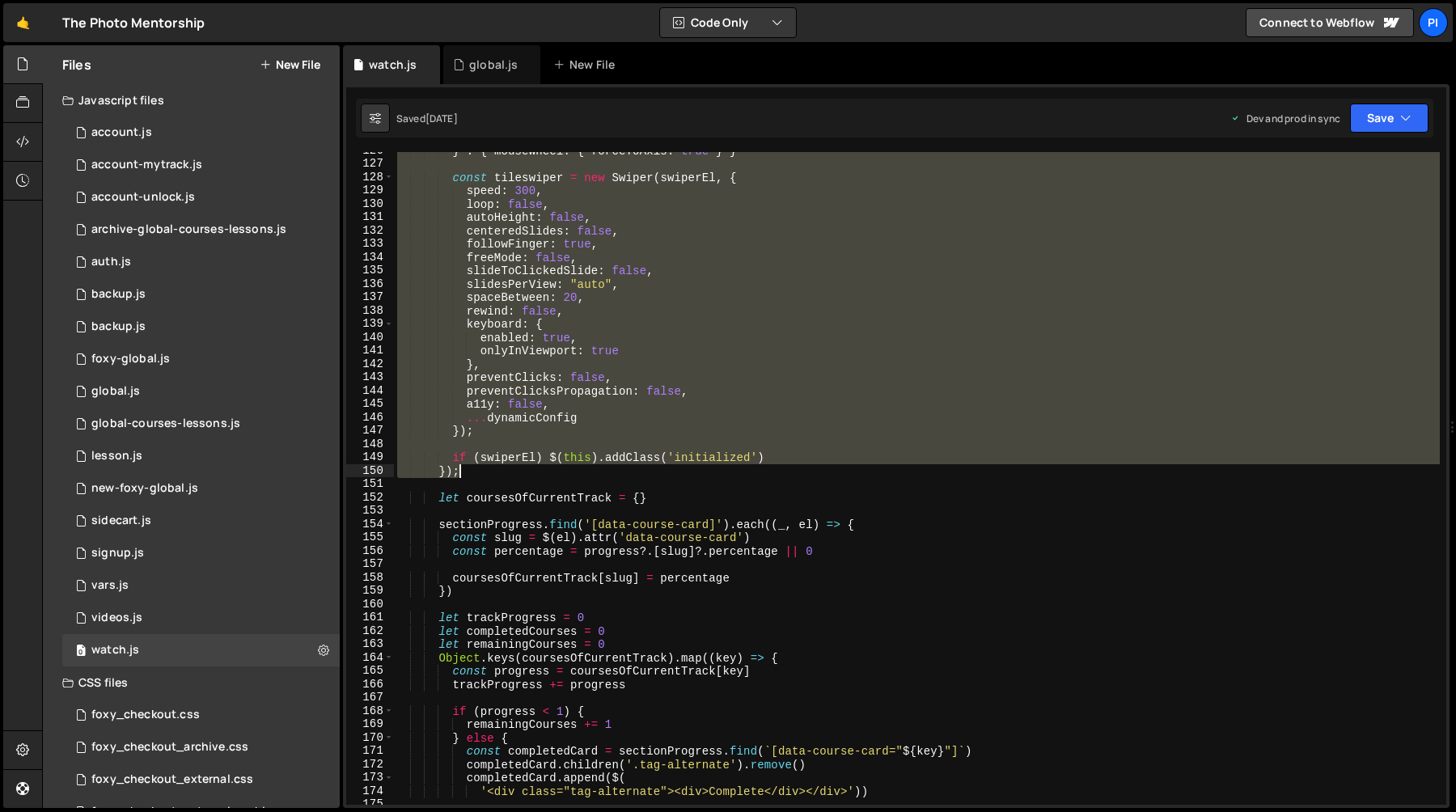
click at [485, 477] on div "} : { mousewheel : { forceToAxis : true } } const tileswiper = new Swiper ( swi…" at bounding box center [917, 483] width 1046 height 679
type textarea "if (swiperEl) $(this).addClass('initialized') });"
click at [469, 73] on div "global.js" at bounding box center [492, 64] width 97 height 39
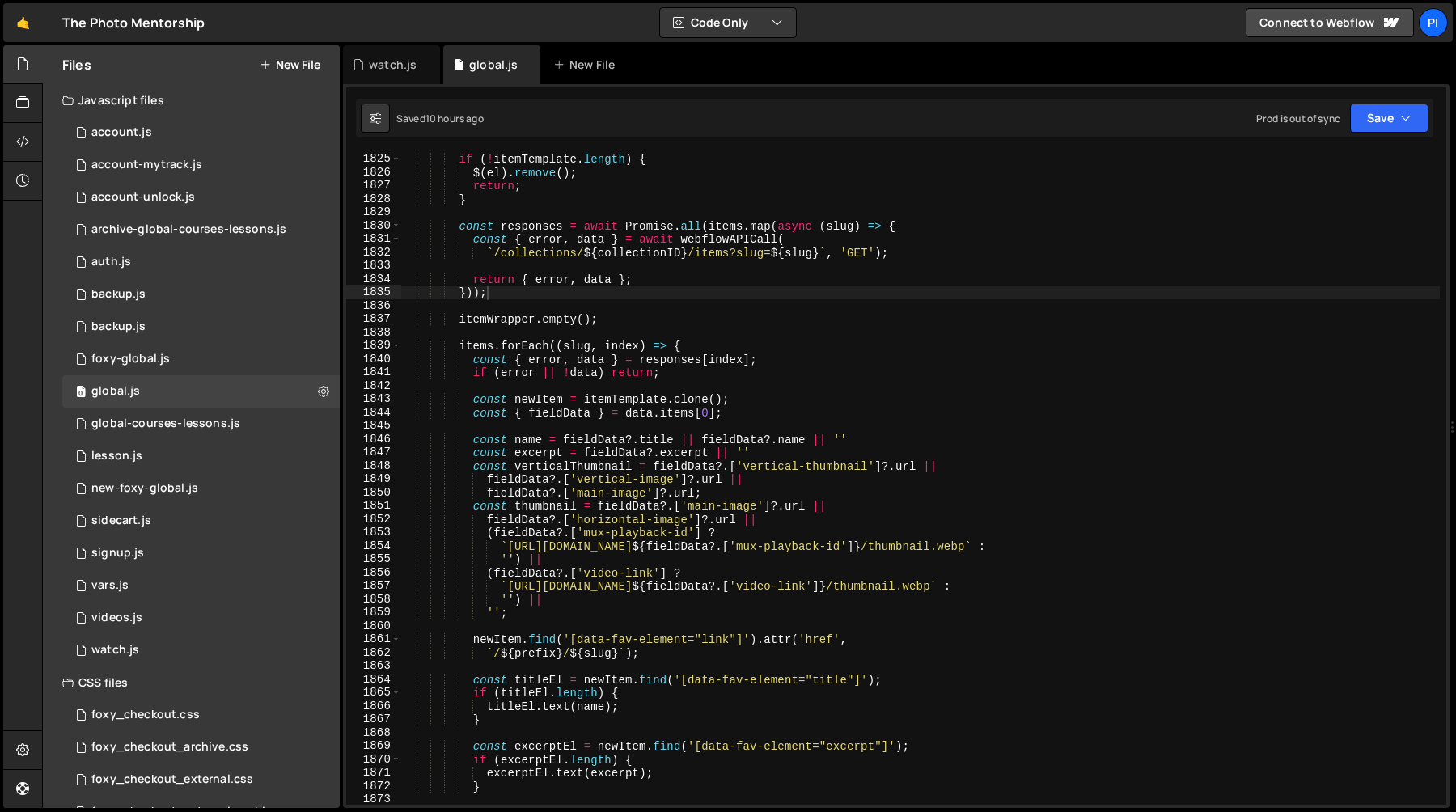
scroll to position [1527, 0]
click at [556, 321] on div "if ( ! itemTemplate . length ) { $ ( el ) . remove ( ) ; return ; } const respo…" at bounding box center [921, 478] width 1040 height 679
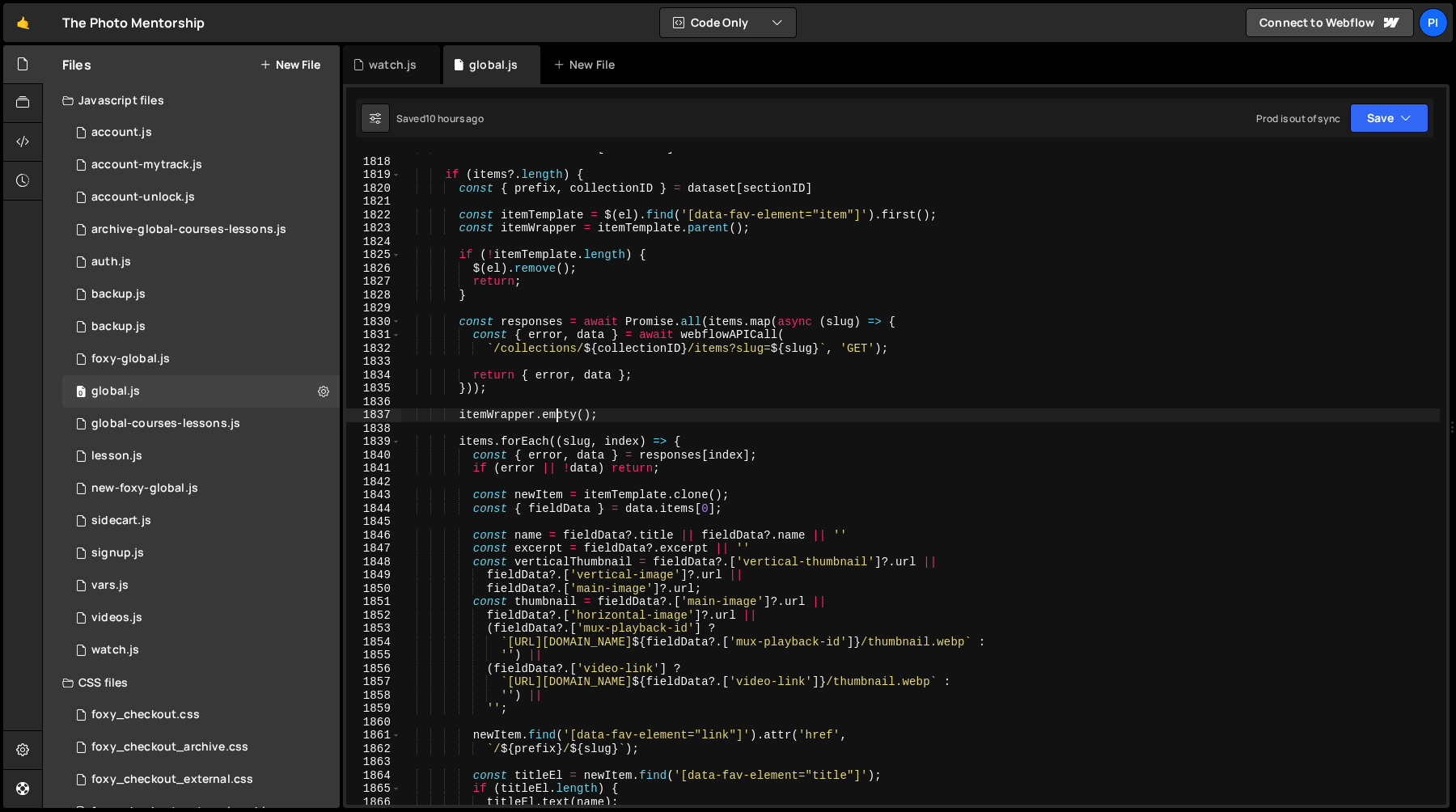
scroll to position [21322, 0]
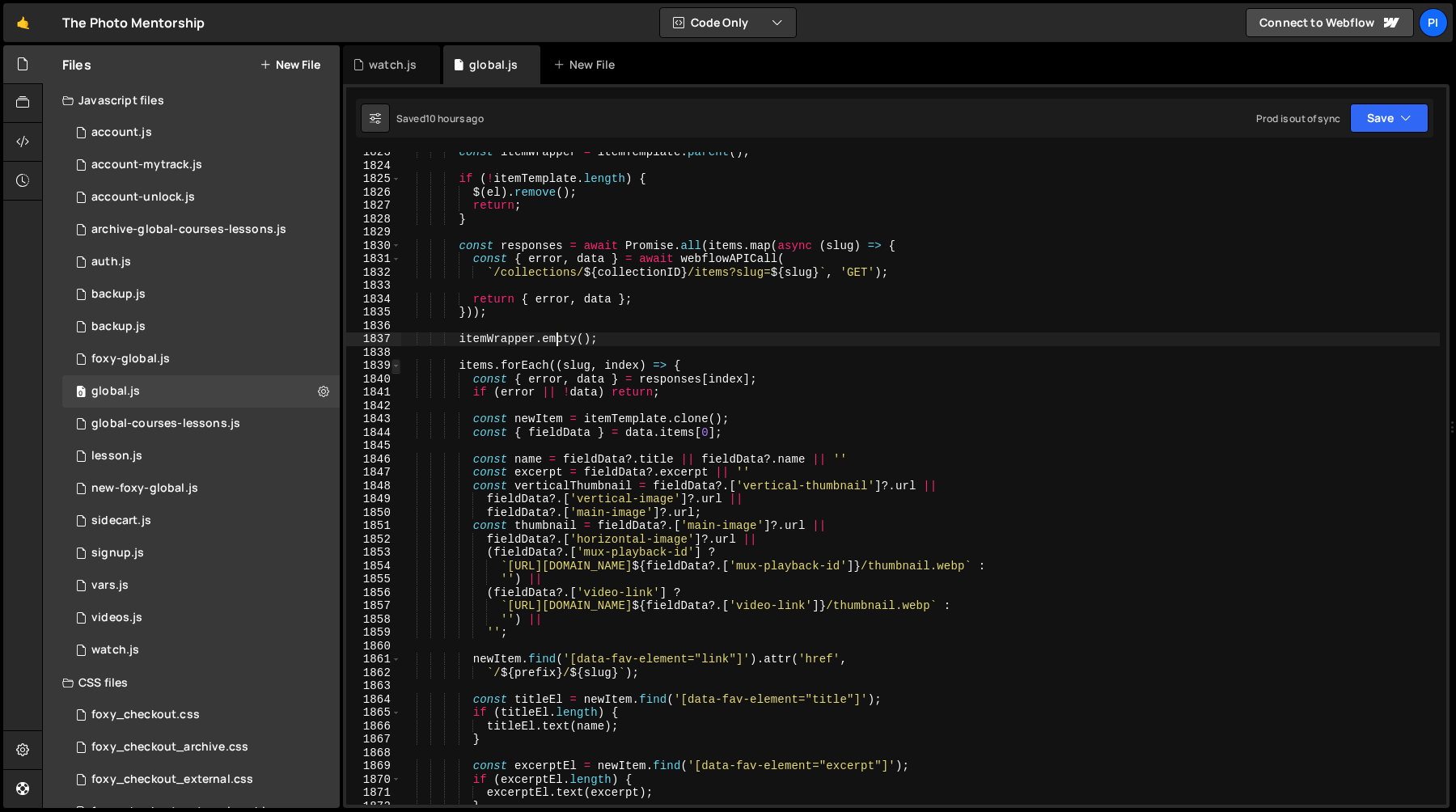
click at [397, 366] on span at bounding box center [396, 366] width 9 height 14
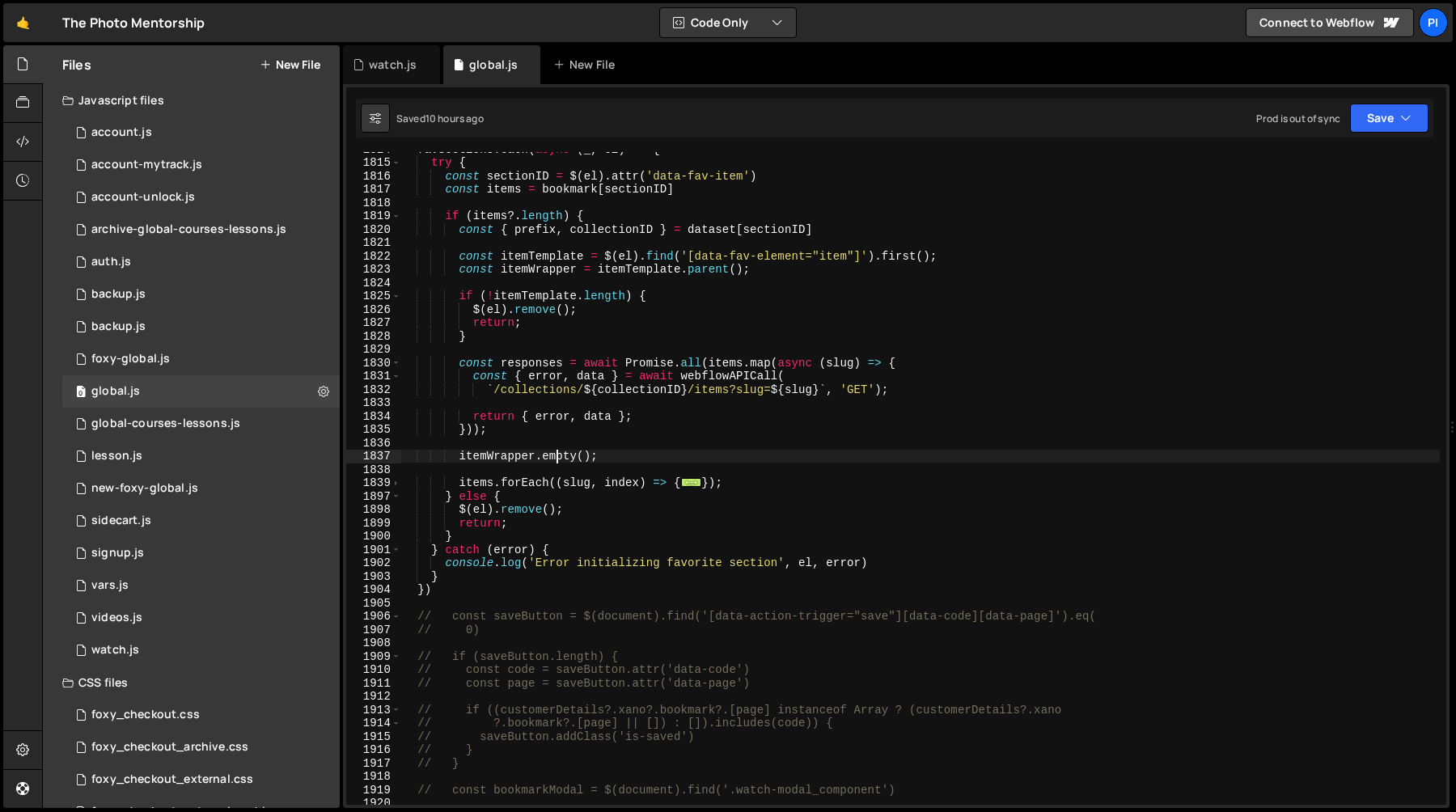
scroll to position [21759, 0]
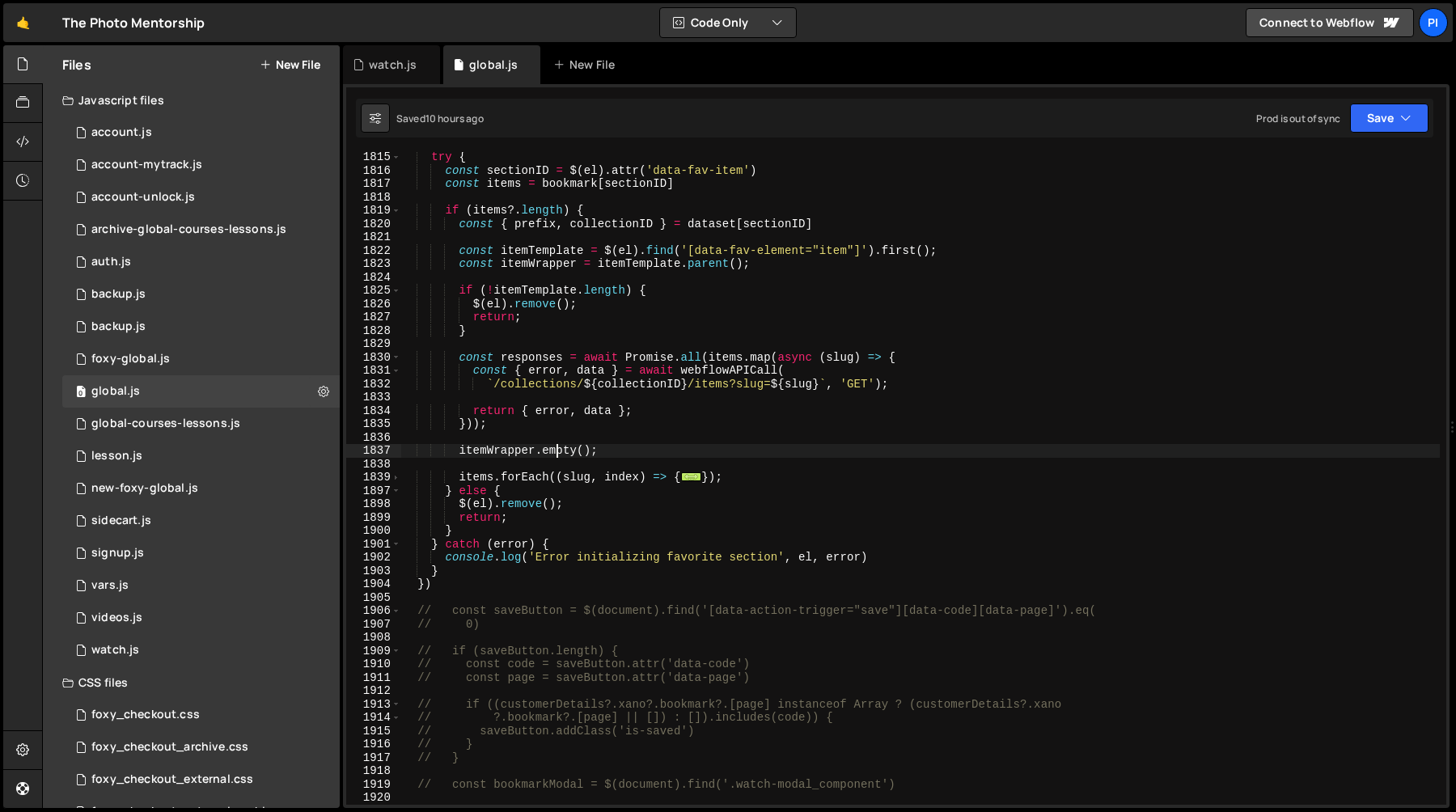
click at [737, 481] on div "try { const sectionID = $ ( el ) . attr ( 'data-fav-item' ) const items = bookm…" at bounding box center [921, 490] width 1040 height 679
type textarea "});"
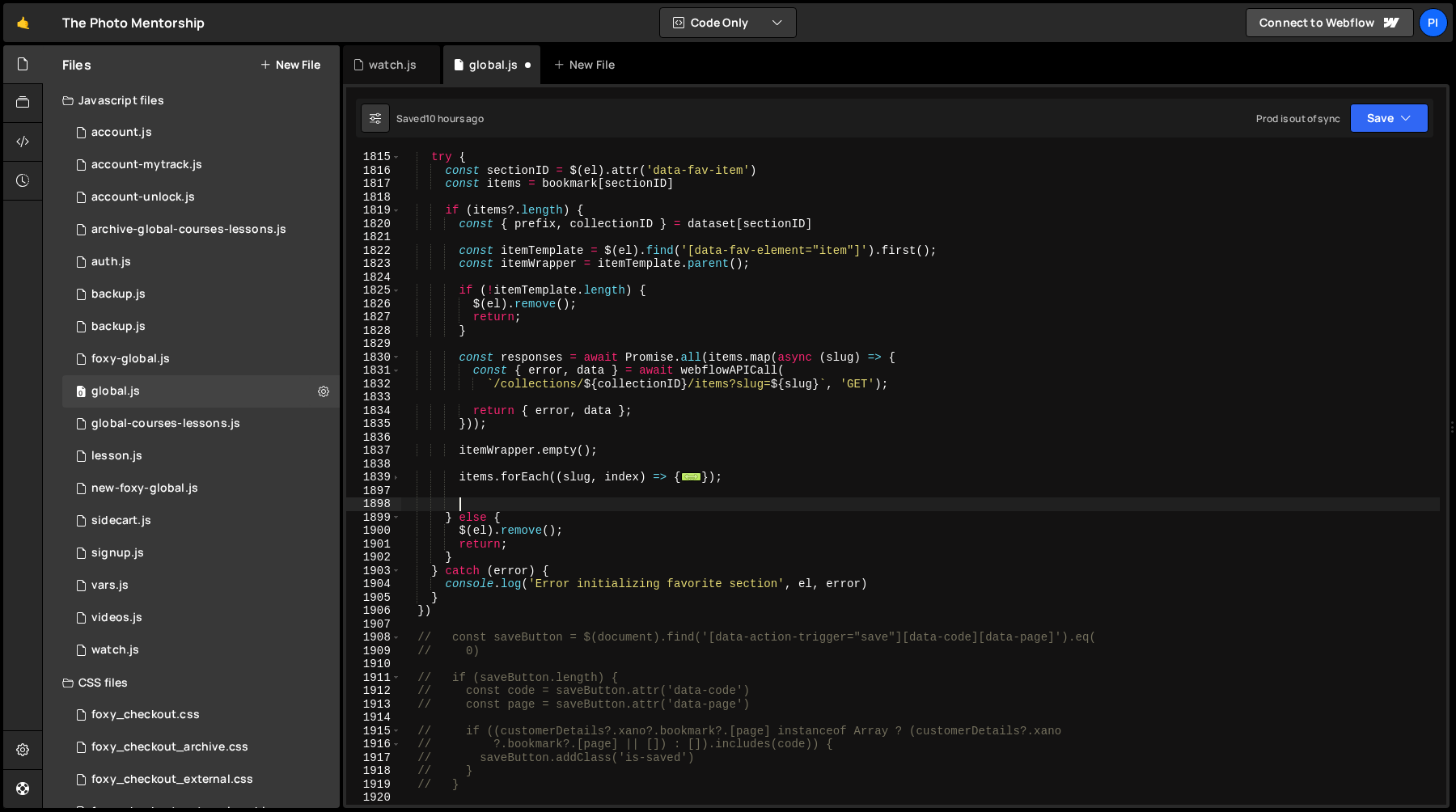
paste textarea "});"
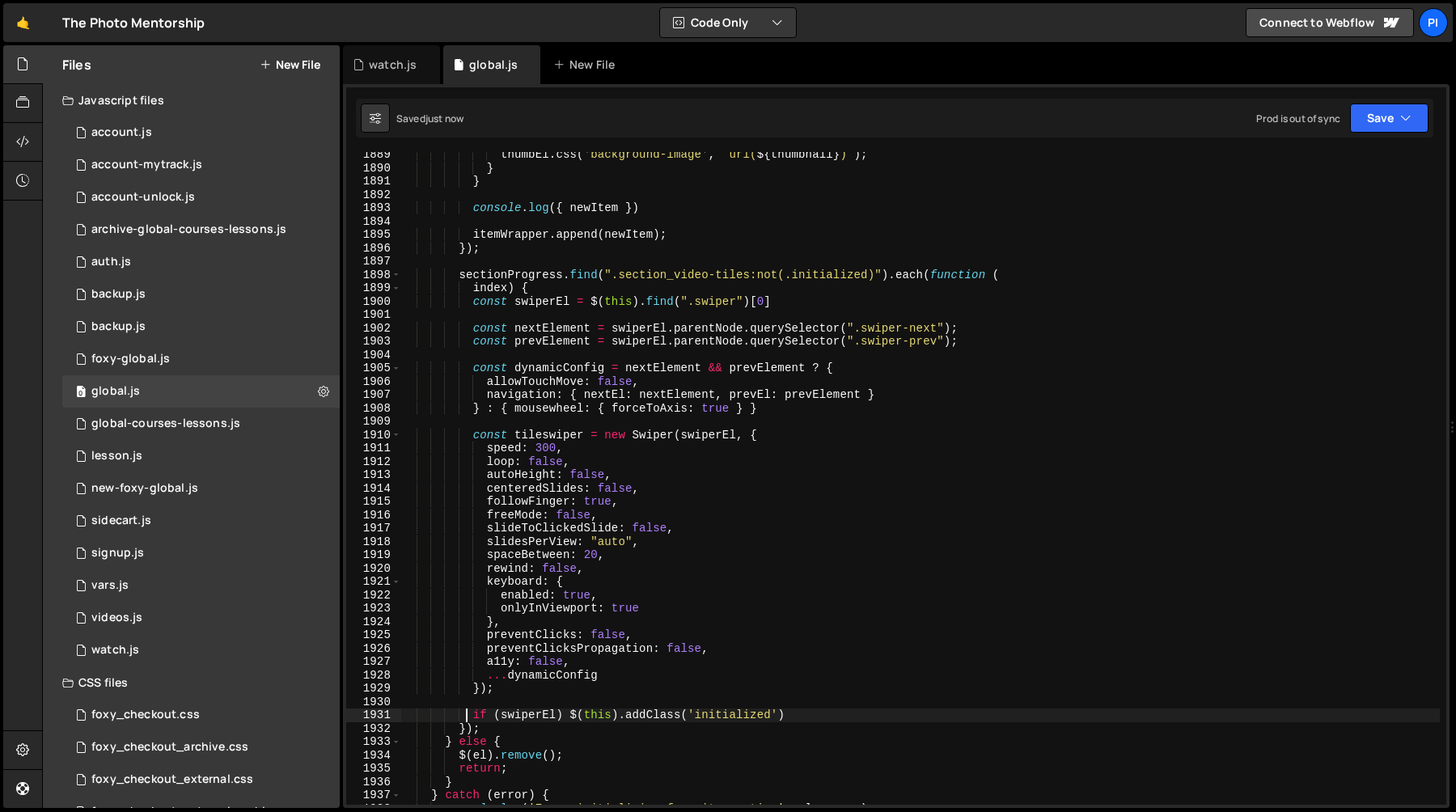
scroll to position [21733, 0]
click at [512, 275] on div "thumbEl . css ( 'background-image' , ` url( ${ thumbnail } ) ` ) ; } } console …" at bounding box center [921, 488] width 1040 height 679
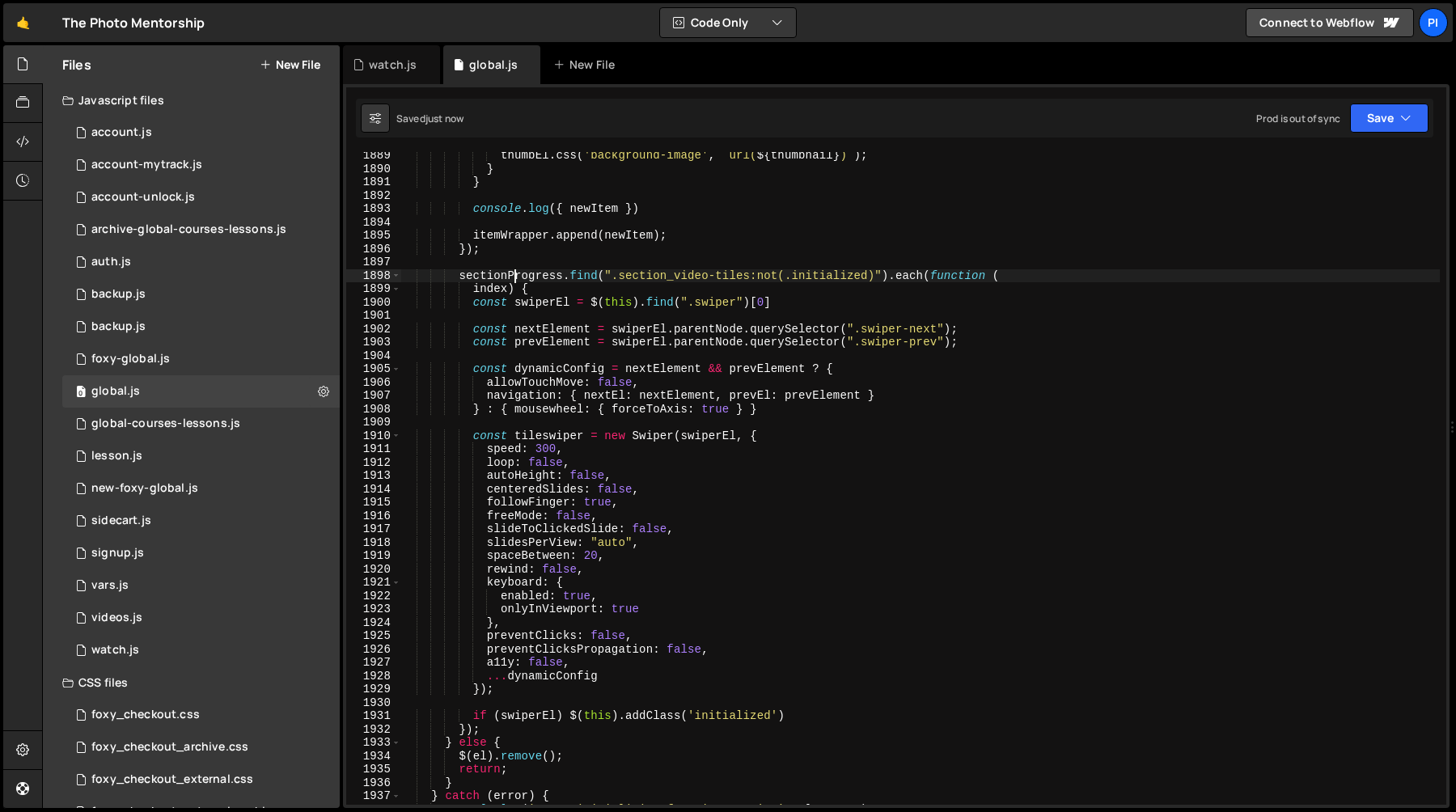
click at [512, 275] on div "thumbEl . css ( 'background-image' , ` url( ${ thumbnail } ) ` ) ; } } console …" at bounding box center [921, 488] width 1040 height 679
click at [741, 282] on div "thumbEl . css ( 'background-image' , ` url( ${ thumbnail } ) ` ) ; } } console …" at bounding box center [921, 488] width 1040 height 679
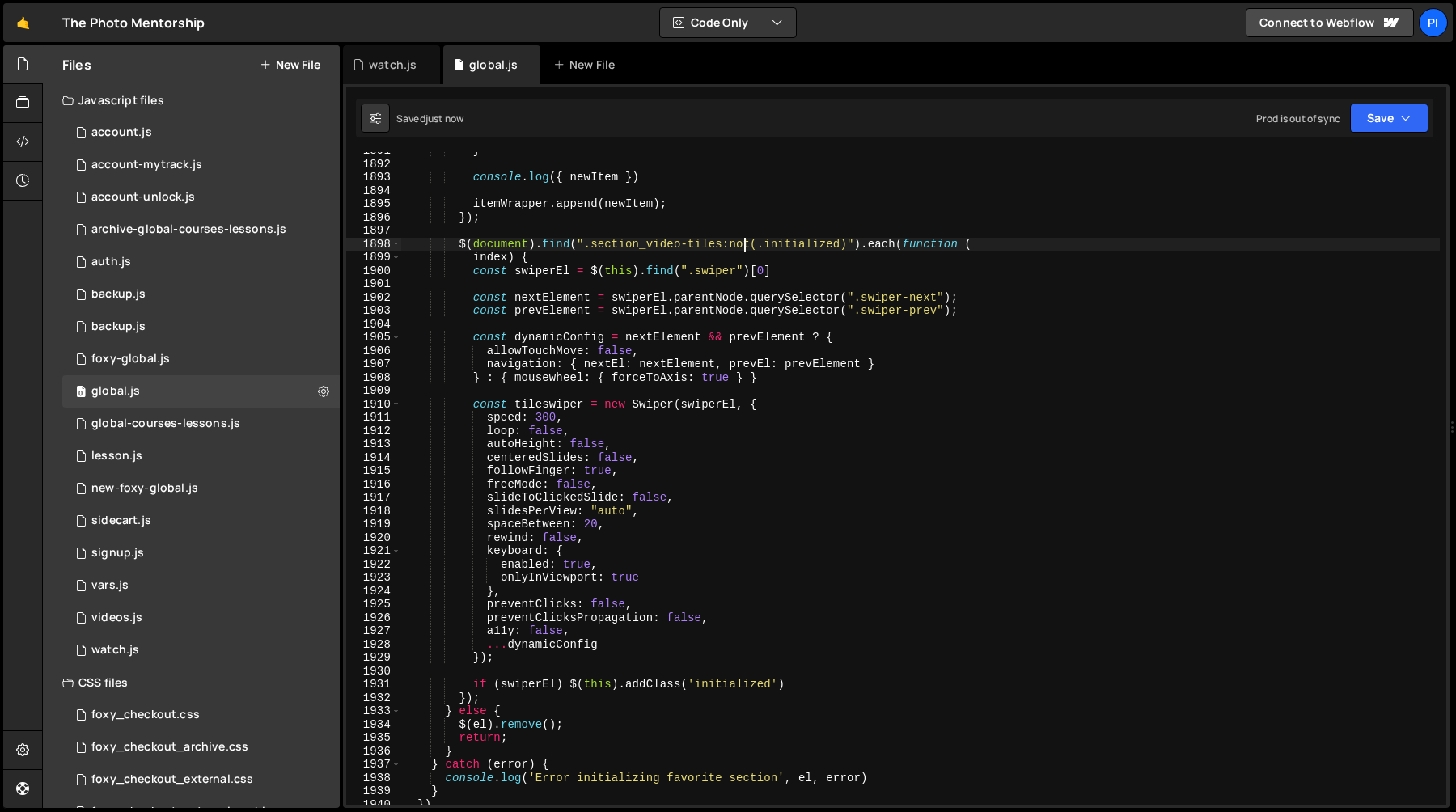
scroll to position [21765, 0]
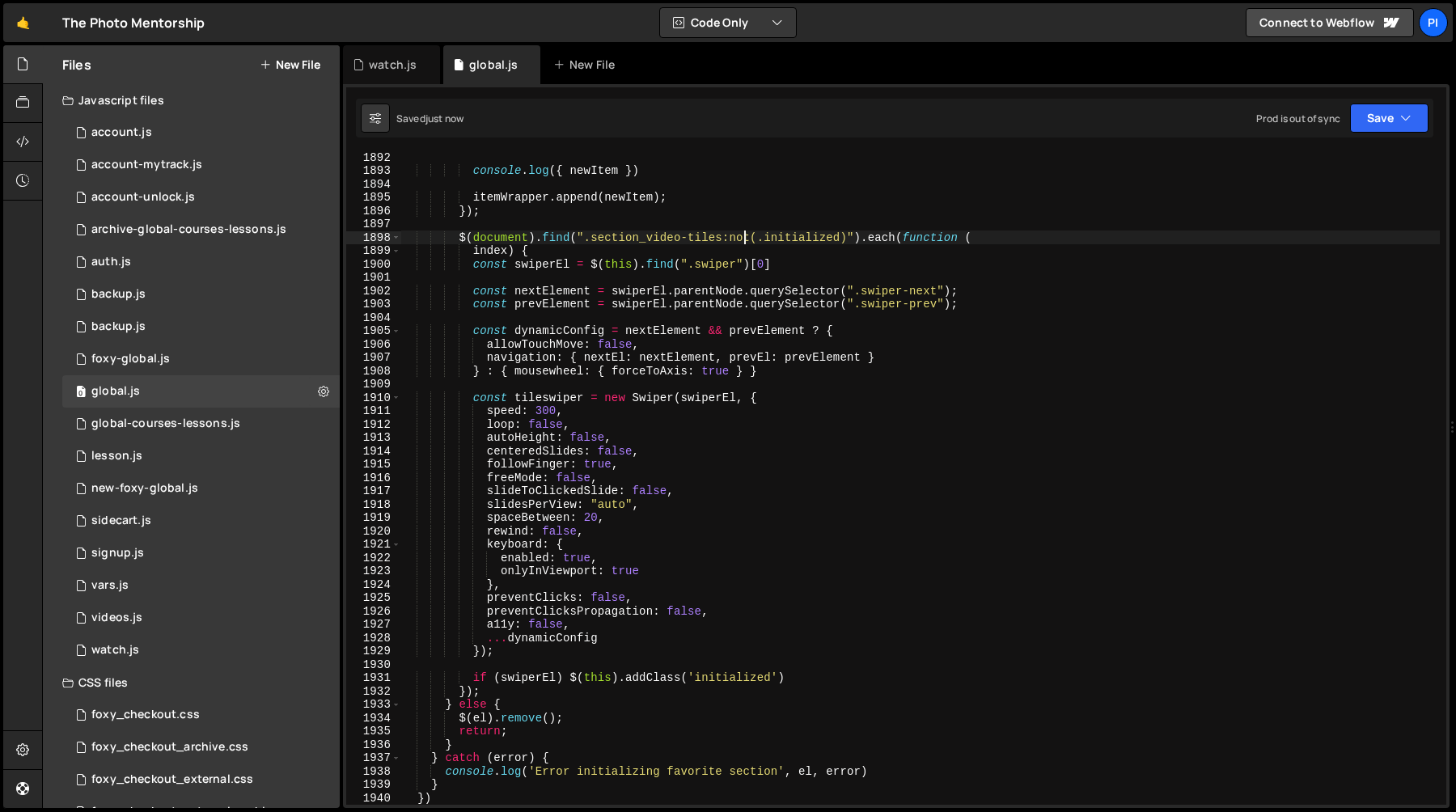
type textarea "$(document).find(".section_video-tiles:not(.initialized)").each(function ("
click at [592, 240] on div "console . log ({ newItem }) itemWrapper . append ( newItem ) ; }) ; $ ( documen…" at bounding box center [921, 490] width 1040 height 679
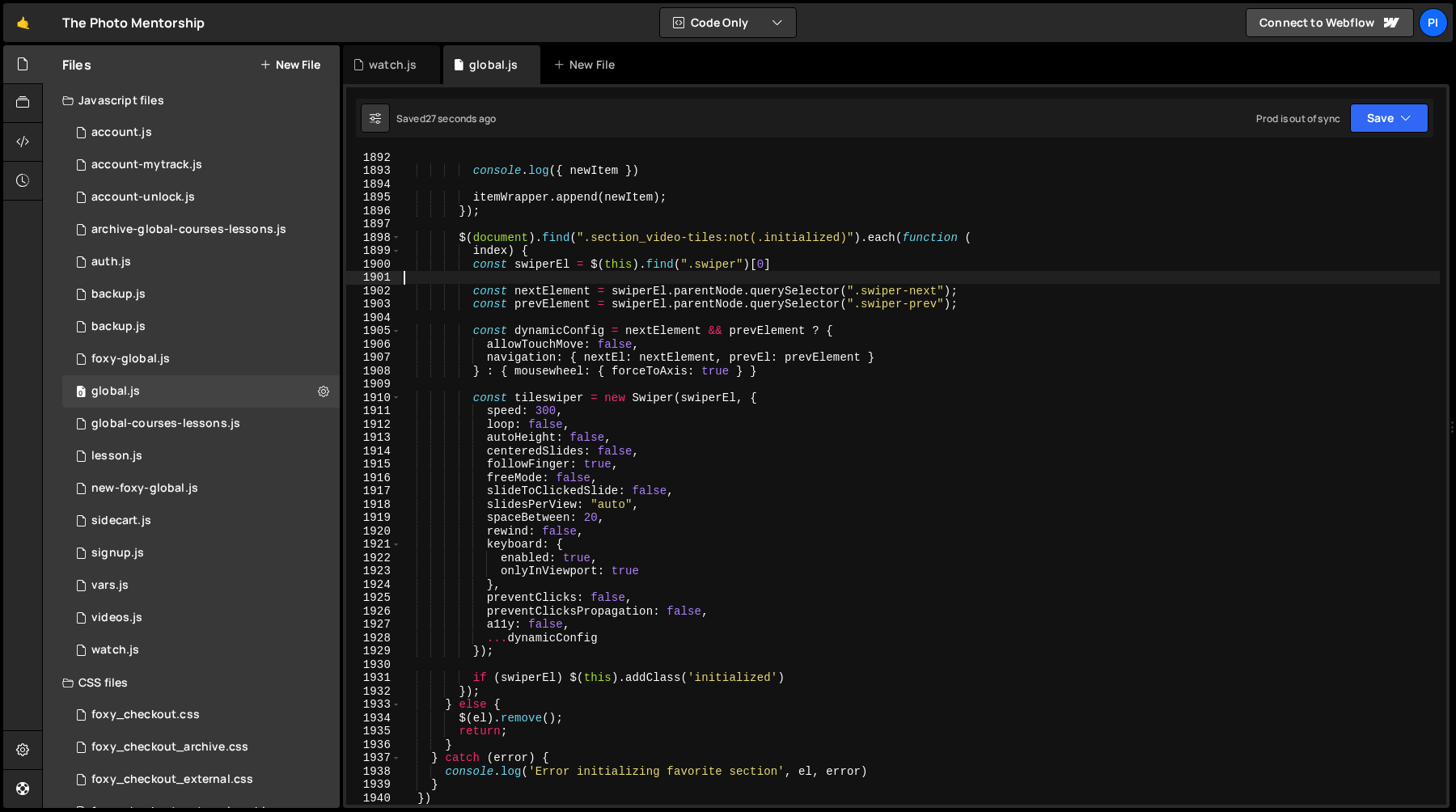
click at [720, 283] on div "console . log ({ newItem }) itemWrapper . append ( newItem ) ; }) ; $ ( documen…" at bounding box center [921, 490] width 1040 height 679
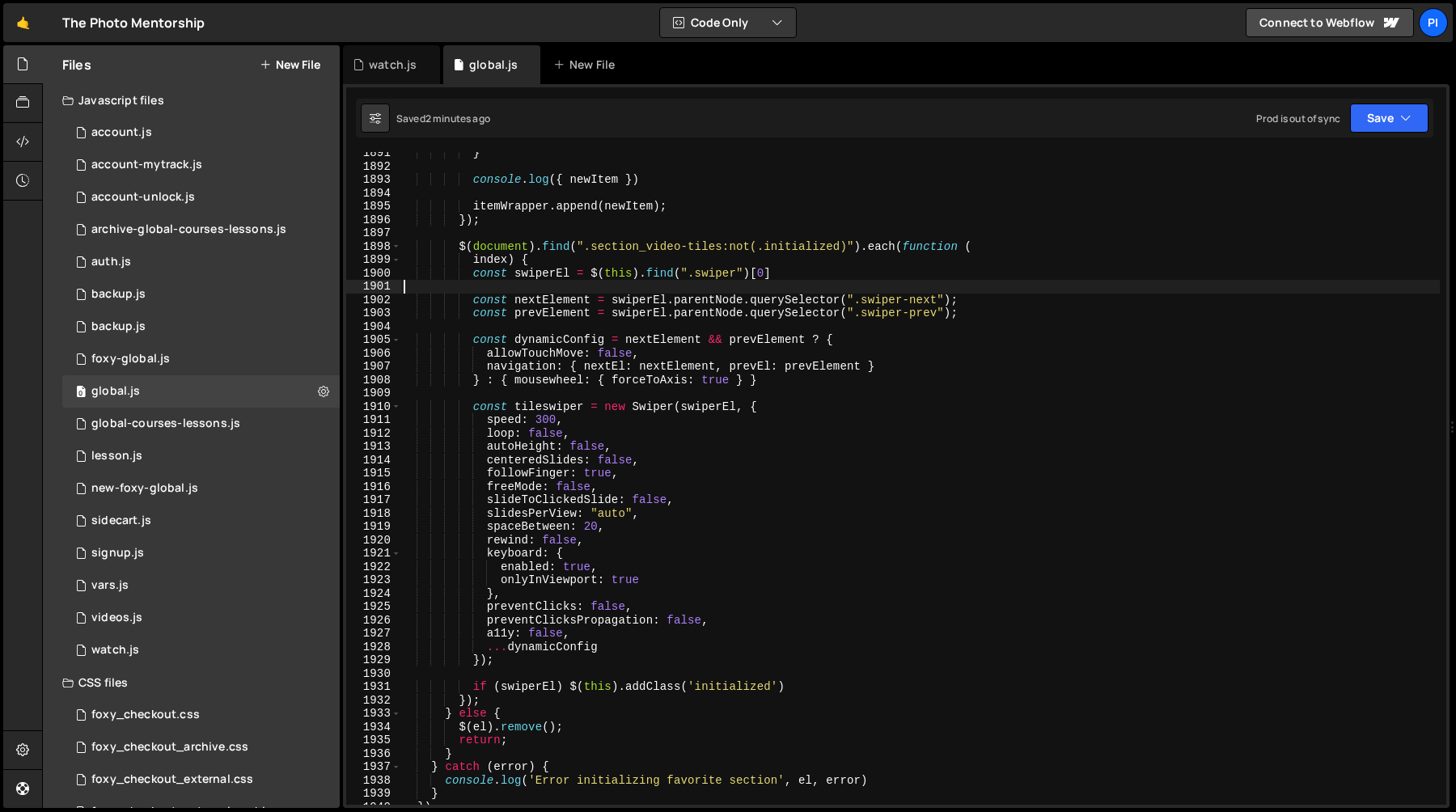
scroll to position [21813, 0]
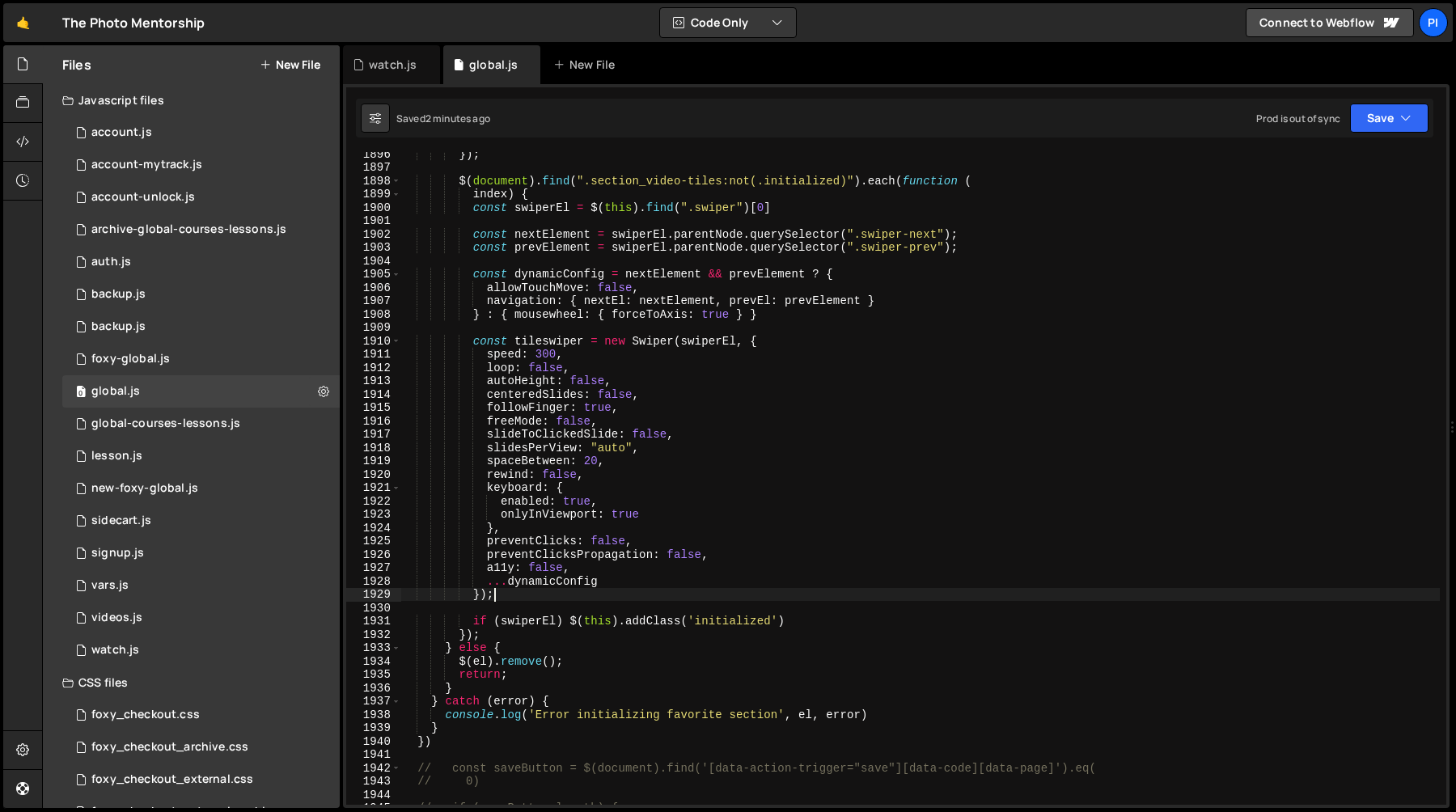
click at [537, 597] on div "}) ; $ ( document ) . find ( ".section_video-tiles:not(.initialized)" ) . each …" at bounding box center [921, 487] width 1040 height 679
type textarea "});"
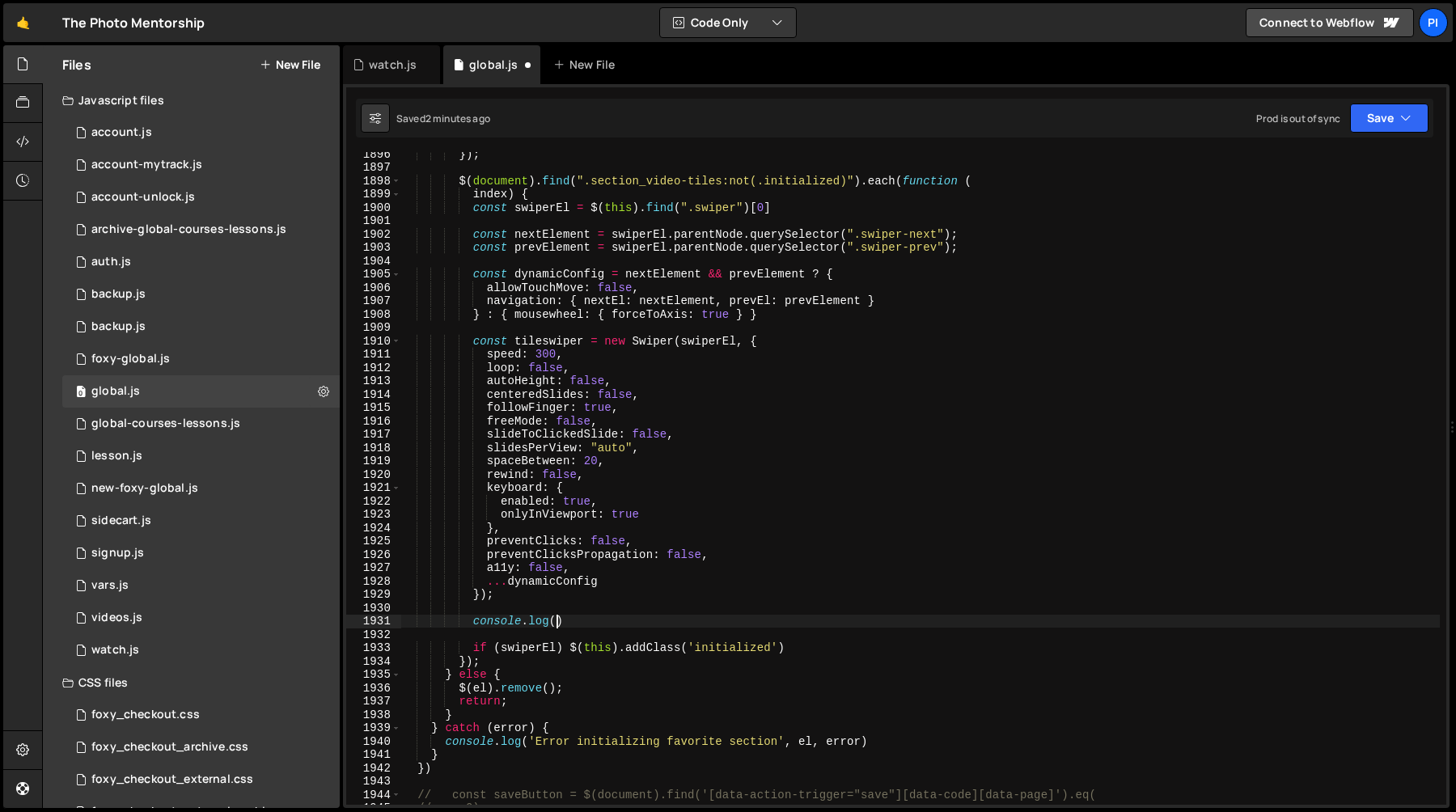
scroll to position [0, 10]
type textarea "console.log()"
click at [551, 332] on div "}) ; $ ( document ) . find ( ".section_video-tiles:not(.initialized)" ) . each …" at bounding box center [921, 487] width 1040 height 679
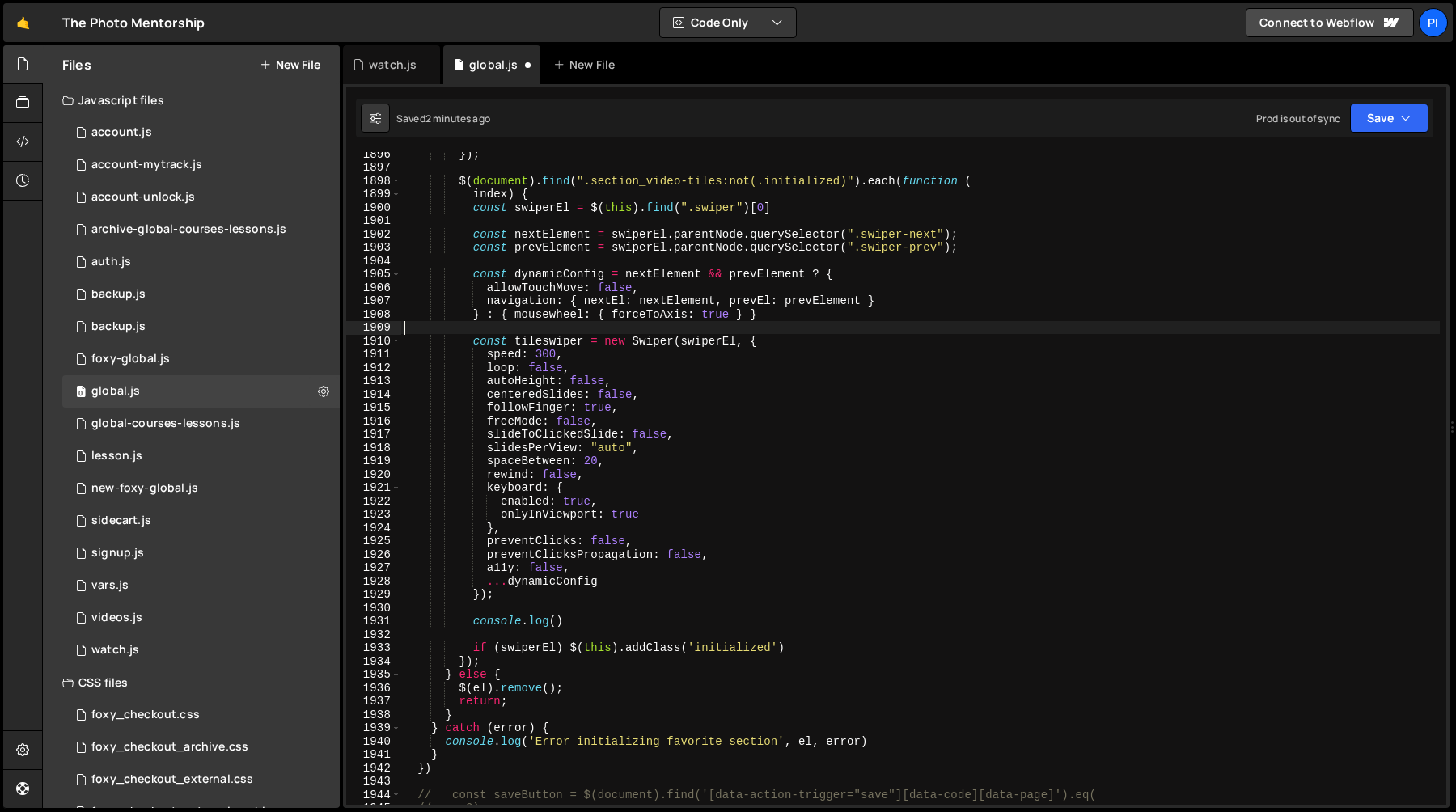
click at [551, 341] on div "}) ; $ ( document ) . find ( ".section_video-tiles:not(.initialized)" ) . each …" at bounding box center [921, 487] width 1040 height 679
click at [557, 623] on div "}) ; $ ( document ) . find ( ".section_video-tiles:not(.initialized)" ) . each …" at bounding box center [921, 487] width 1040 height 679
paste textarea "tileswiper"
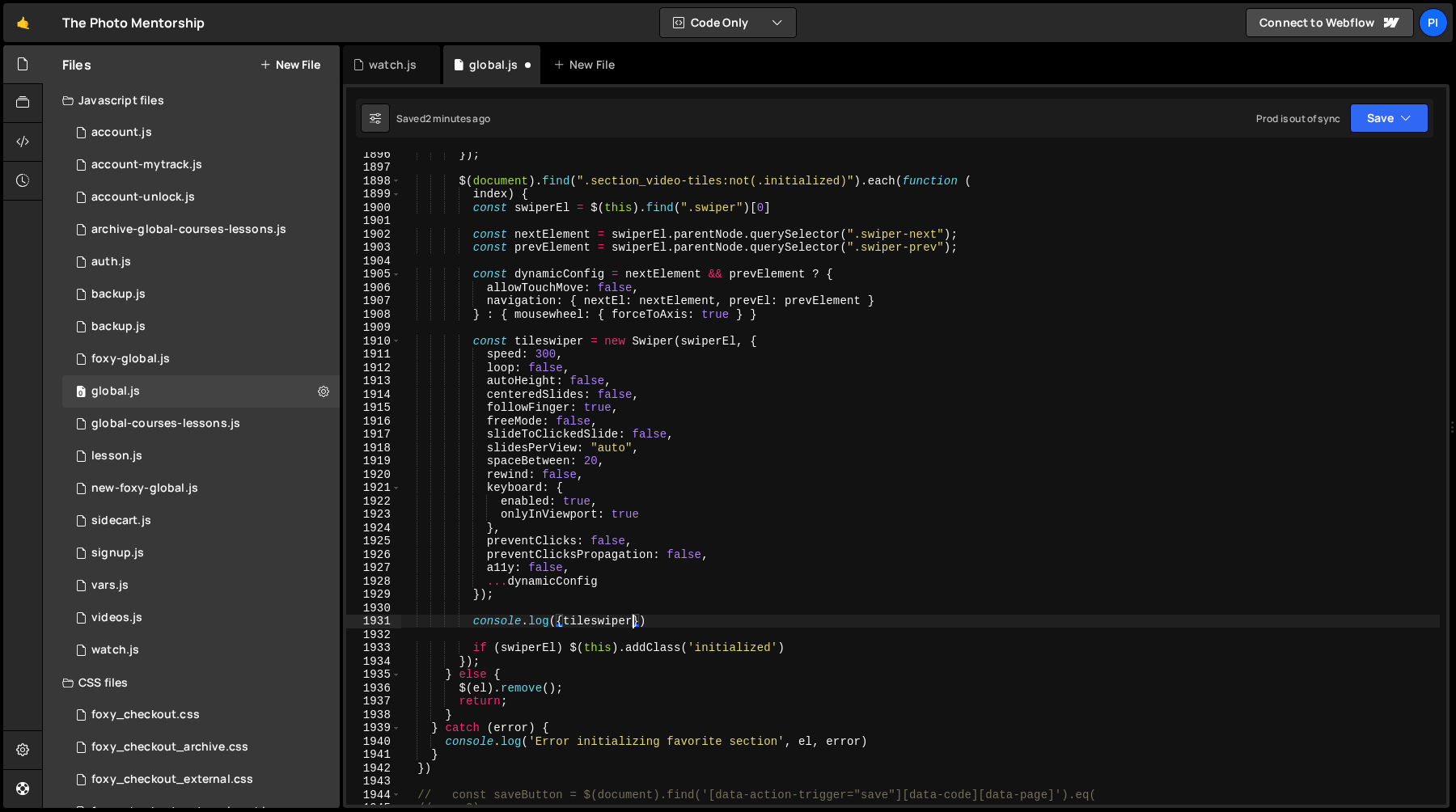
scroll to position [0, 17]
click at [702, 336] on div "}) ; $ ( document ) . find ( ".section_video-tiles:not(.initialized)" ) . each …" at bounding box center [921, 487] width 1040 height 679
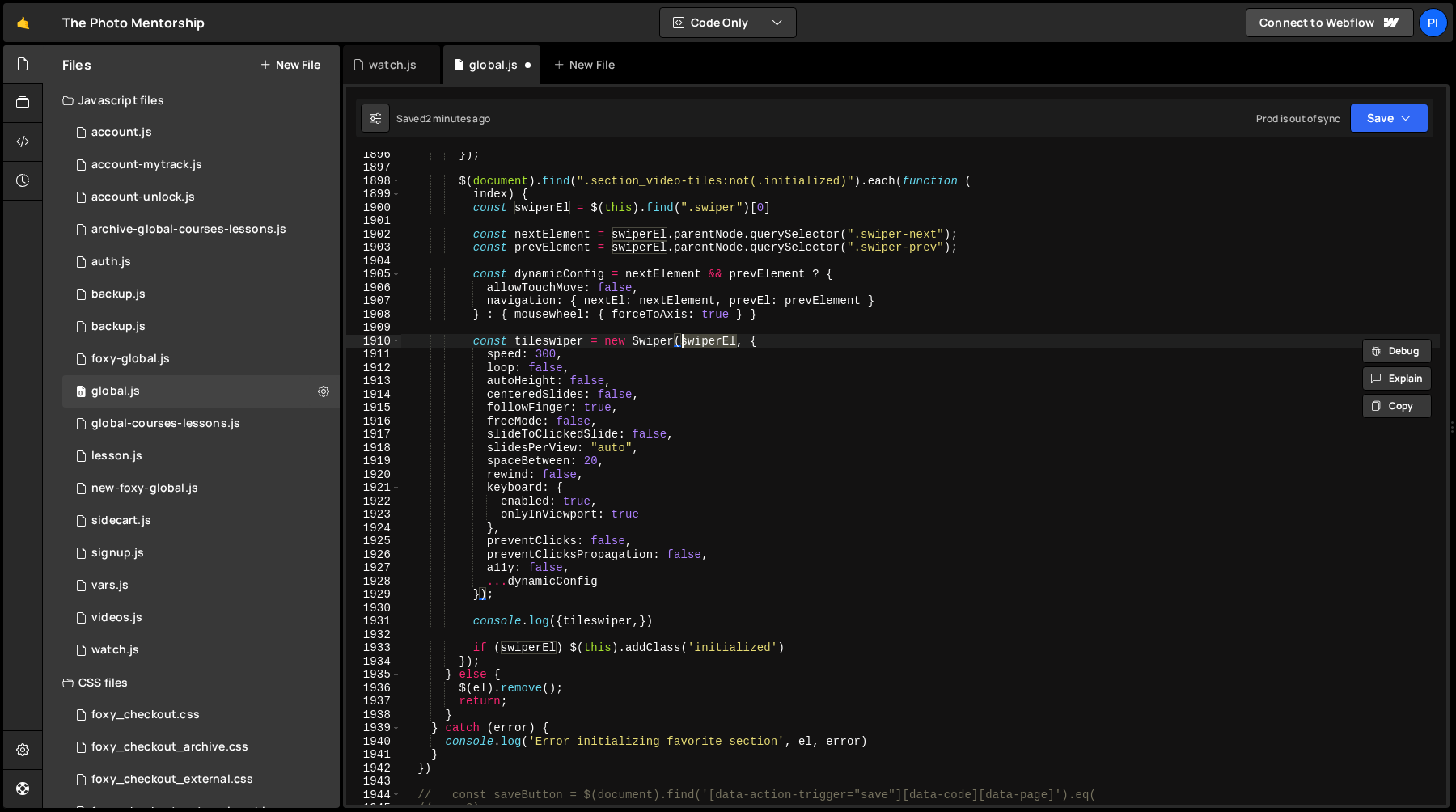
click at [639, 627] on div "}) ; $ ( document ) . find ( ".section_video-tiles:not(.initialized)" ) . each …" at bounding box center [921, 487] width 1040 height 679
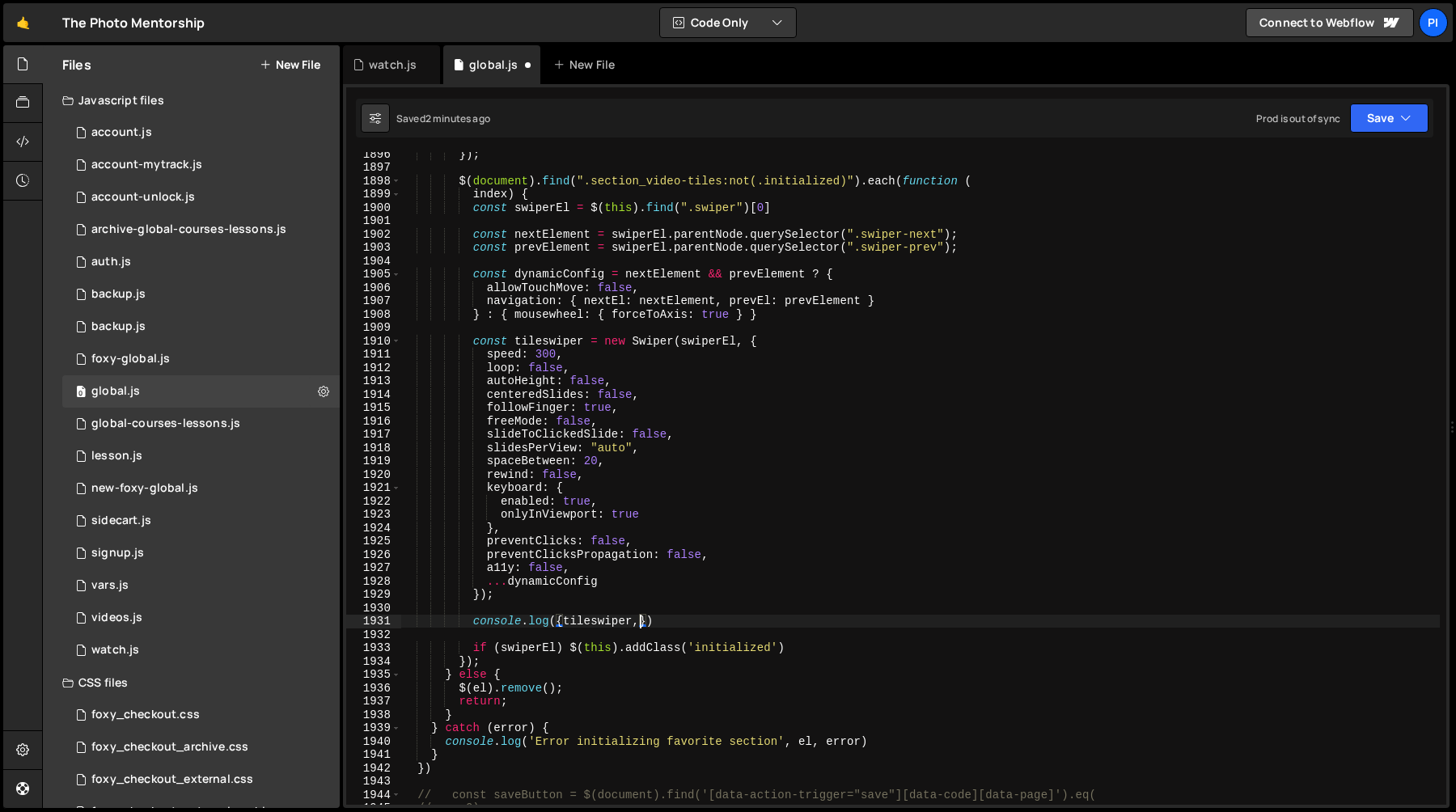
paste textarea "swiperEl"
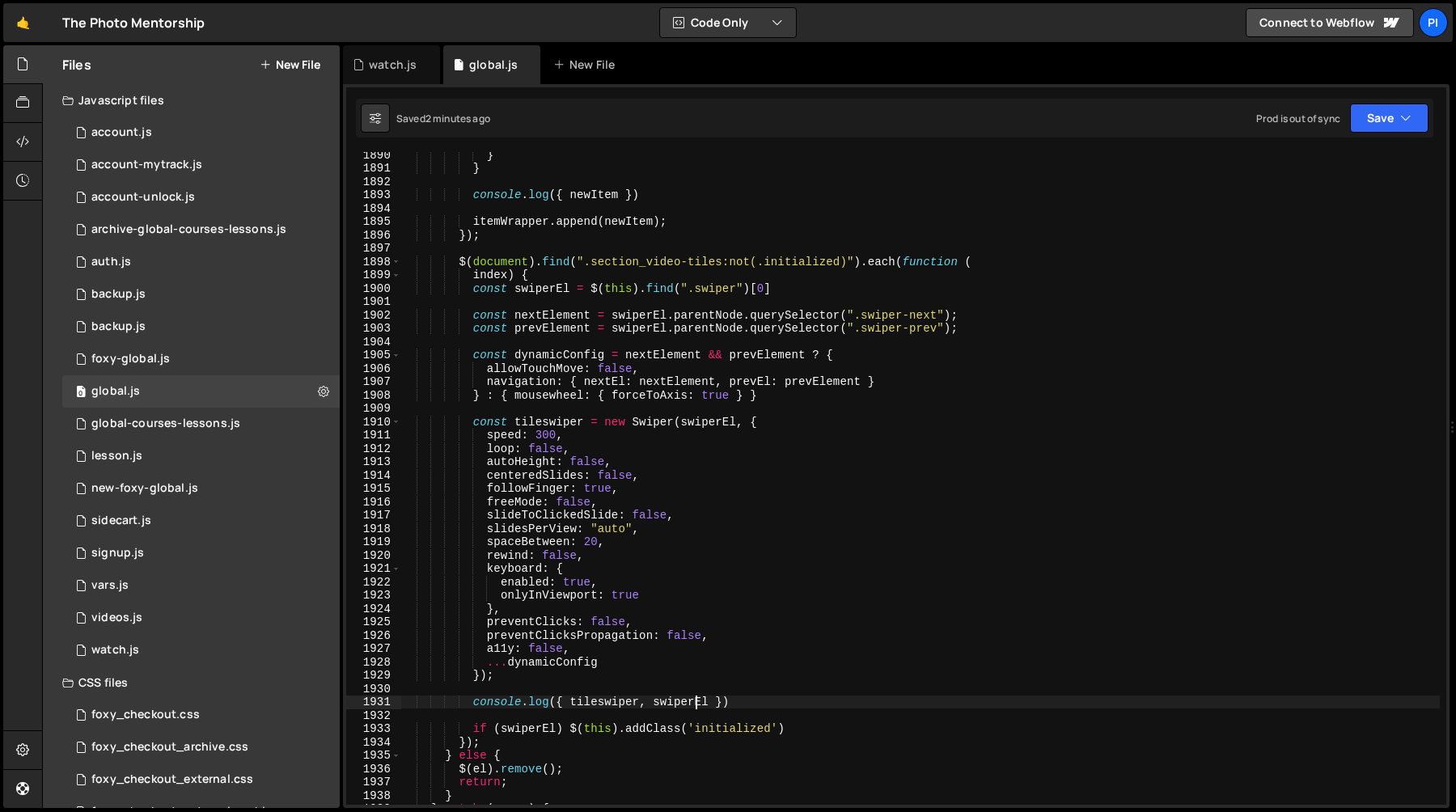
scroll to position [21727, 0]
click at [641, 321] on div "} } console . log ({ newItem }) itemWrapper . append ( newItem ) ; }) ; $ ( doc…" at bounding box center [921, 488] width 1040 height 679
click at [697, 318] on div "} } console . log ({ newItem }) itemWrapper . append ( newItem ) ; }) ; $ ( doc…" at bounding box center [921, 488] width 1040 height 679
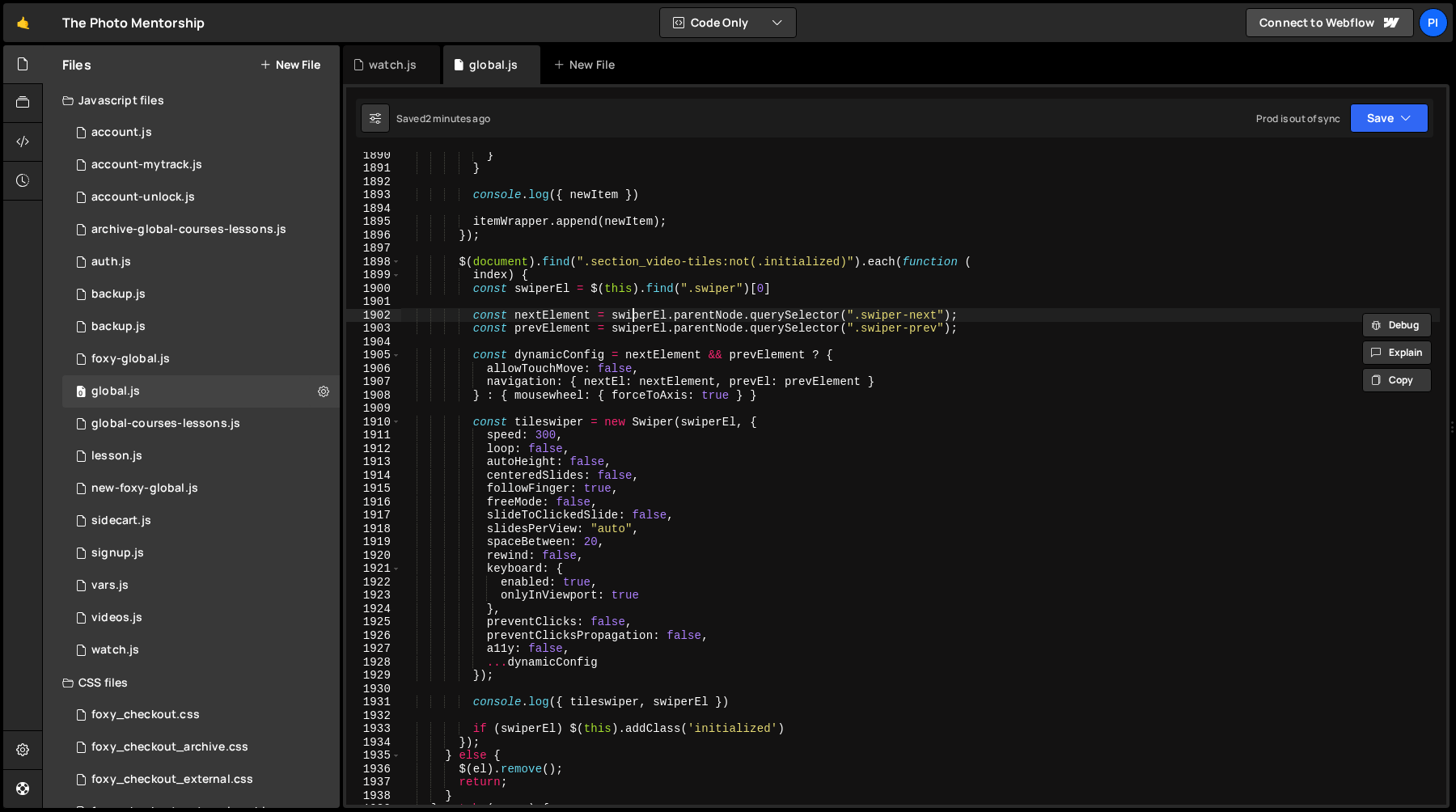
click at [637, 318] on div "} } console . log ({ newItem }) itemWrapper . append ( newItem ) ; }) ; $ ( doc…" at bounding box center [921, 488] width 1040 height 679
click at [802, 284] on div "} } console . log ({ newItem }) itemWrapper . append ( newItem ) ; }) ; $ ( doc…" at bounding box center [921, 488] width 1040 height 679
click at [689, 291] on div "} } console . log ({ newItem }) itemWrapper . append ( newItem ) ; }) ; $ ( doc…" at bounding box center [921, 488] width 1040 height 679
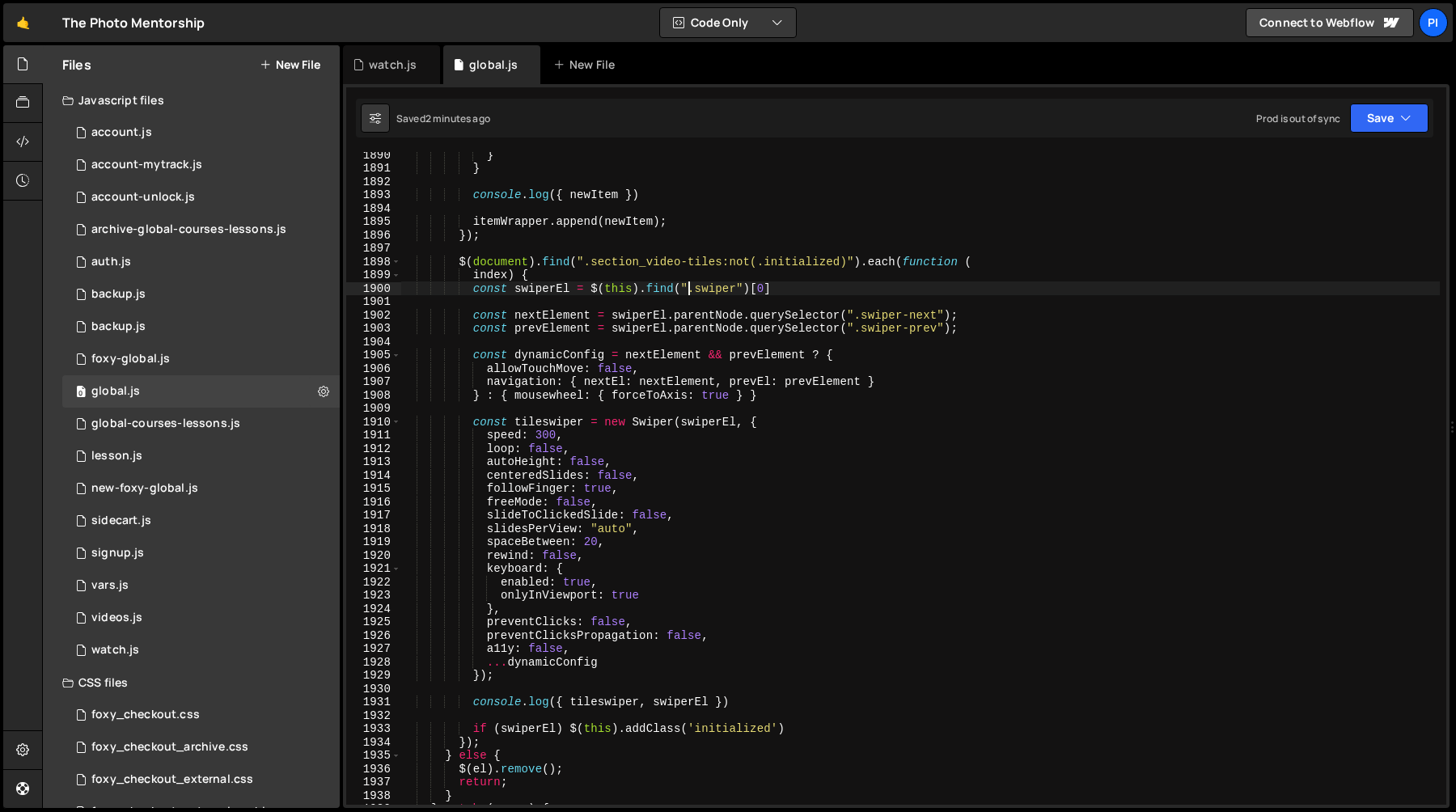
click at [713, 550] on div "} } console . log ({ newItem }) itemWrapper . append ( newItem ) ; }) ; $ ( doc…" at bounding box center [921, 488] width 1040 height 679
type textarea "rewind: false,"
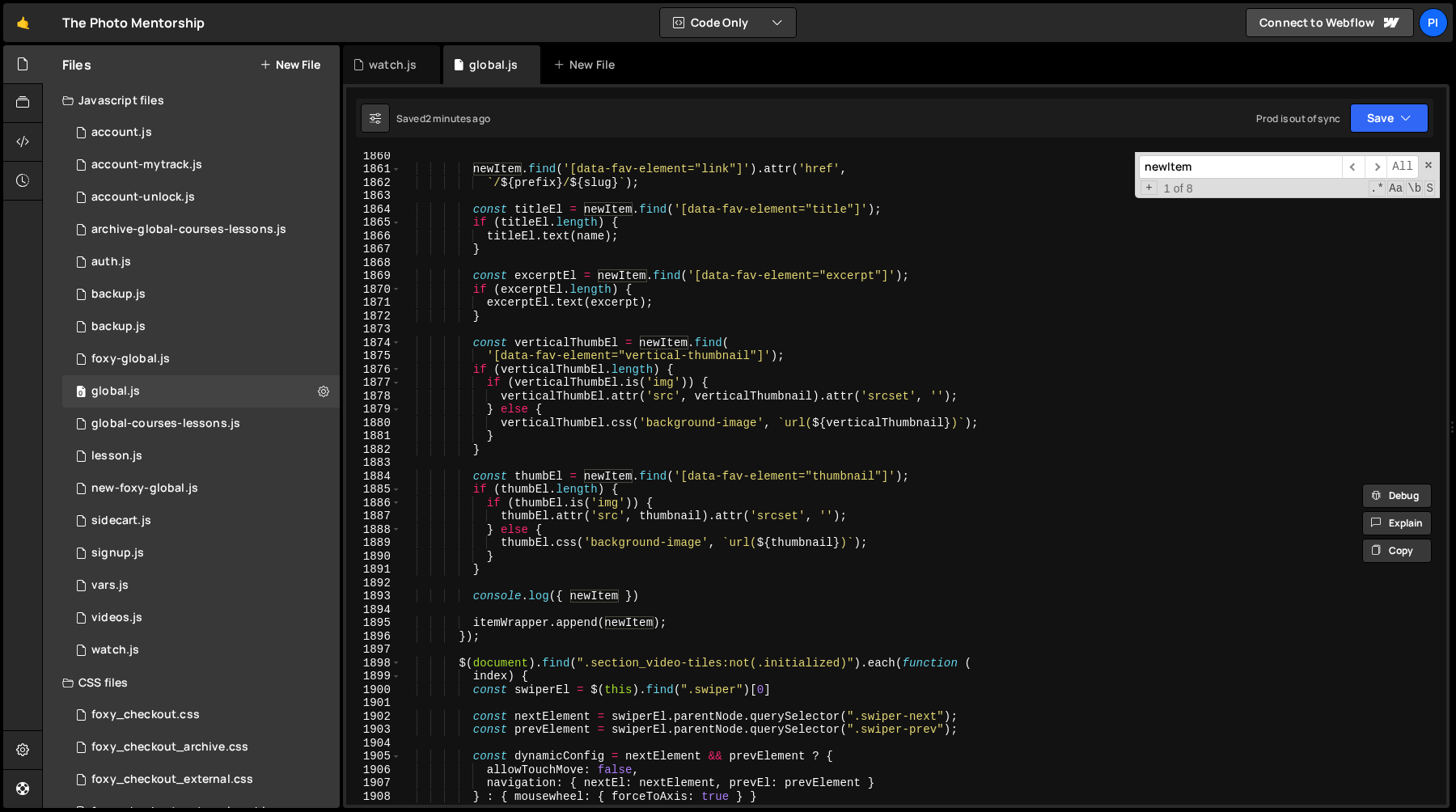
scroll to position [21390, 0]
type input "newItem"
click at [657, 594] on div "newItem . find ( '[data-fav-element="link"]' ) . attr ( 'href' , ` / ${ prefix …" at bounding box center [921, 488] width 1040 height 679
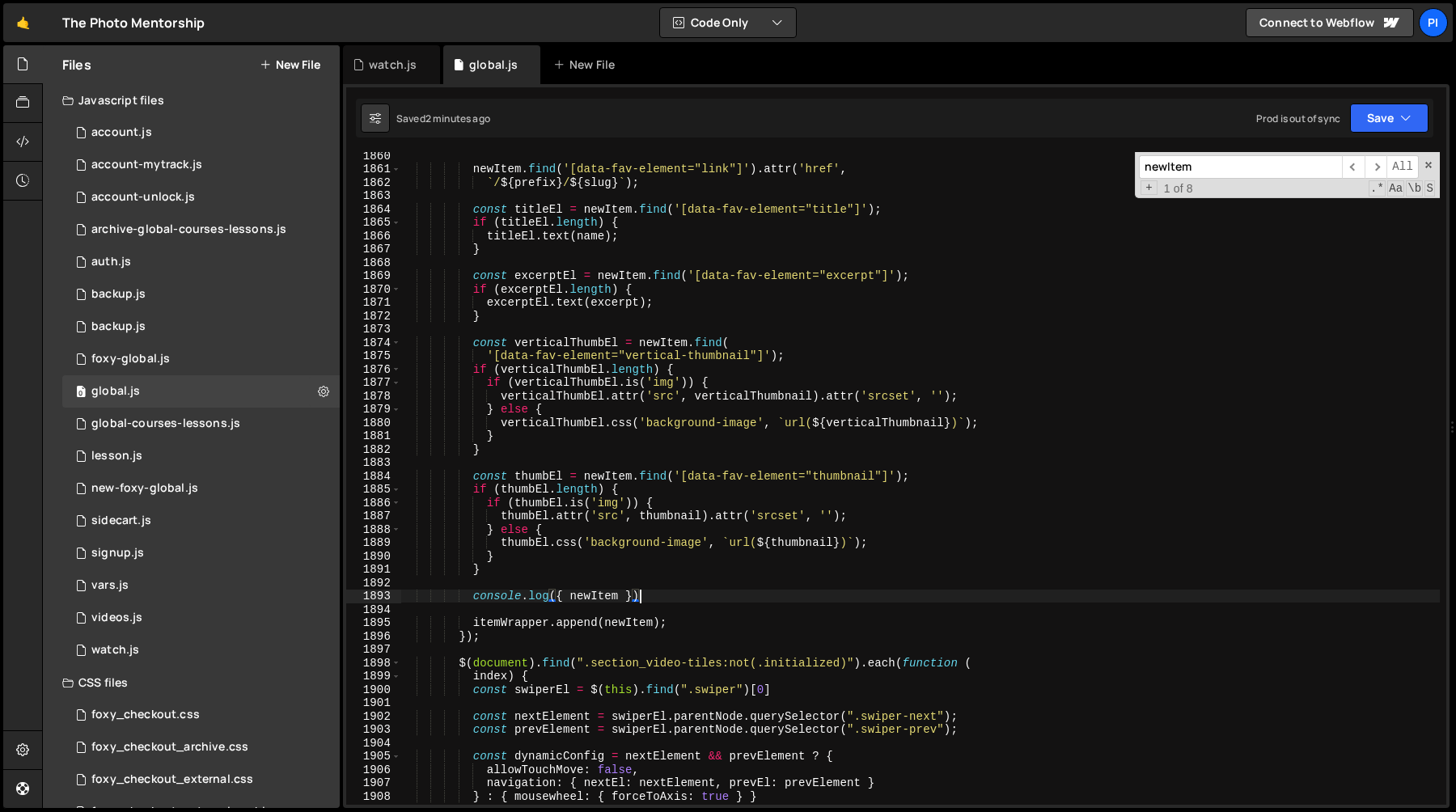
click at [660, 575] on div "newItem . find ( '[data-fav-element="link"]' ) . attr ( 'href' , ` / ${ prefix …" at bounding box center [921, 488] width 1040 height 679
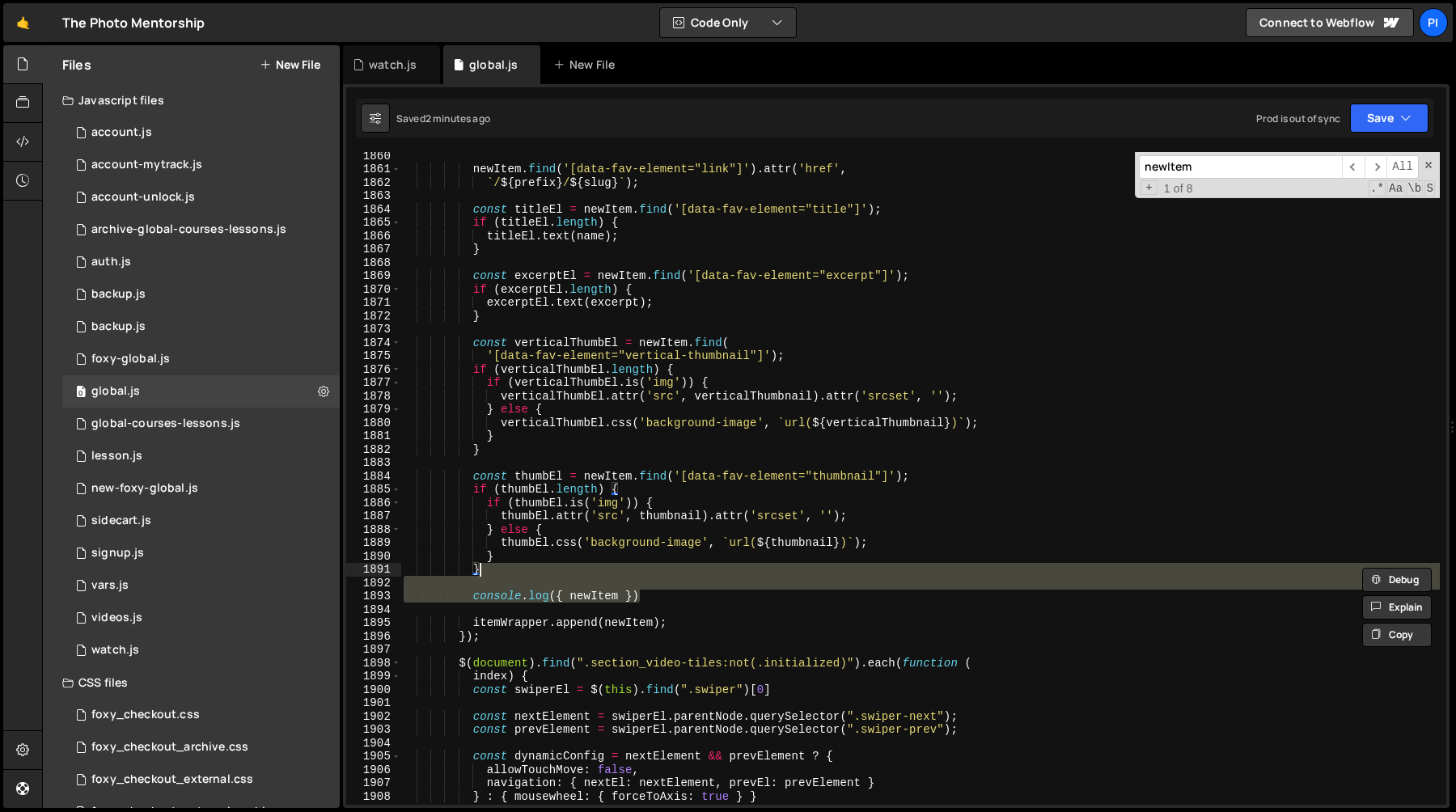
type textarea "}"
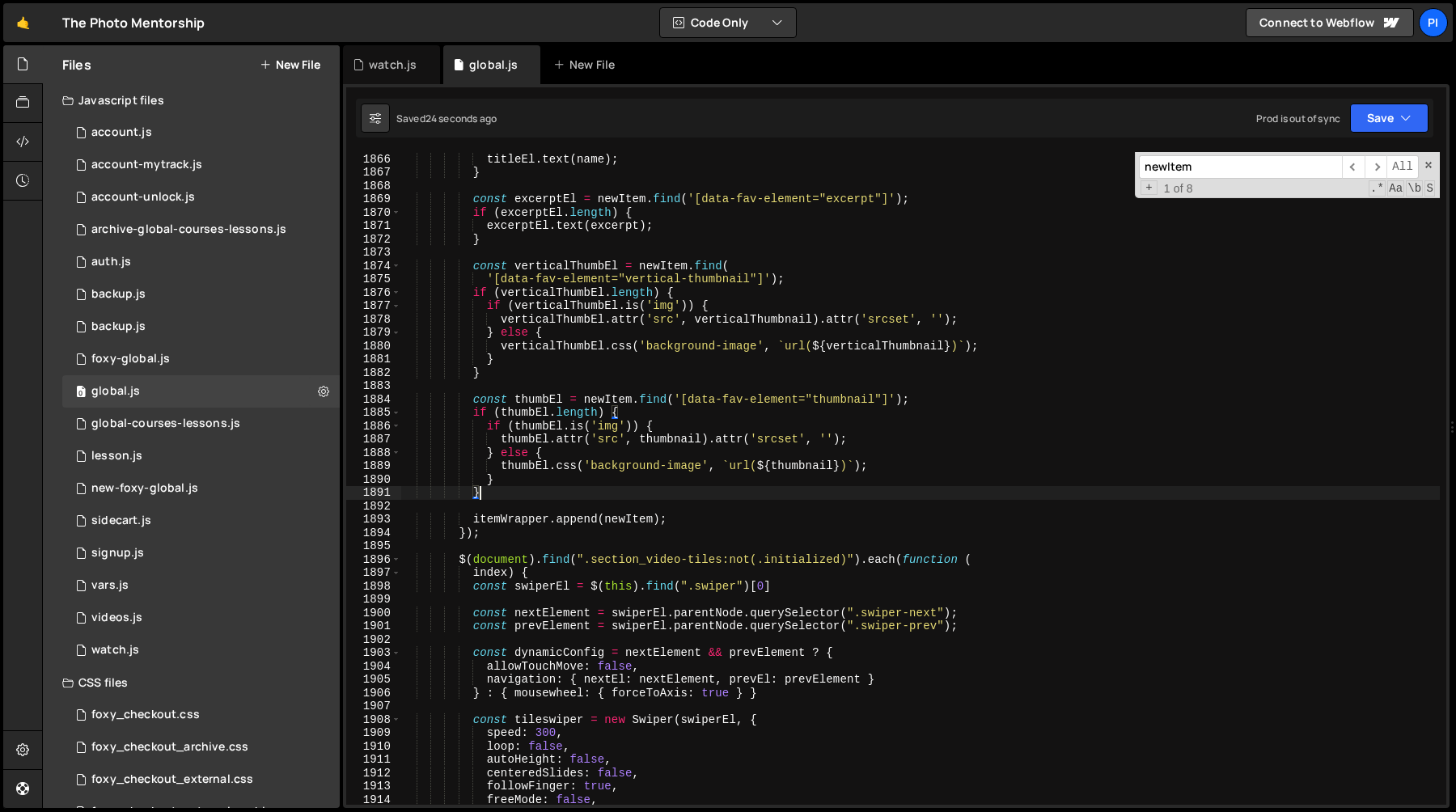
scroll to position [21505, 0]
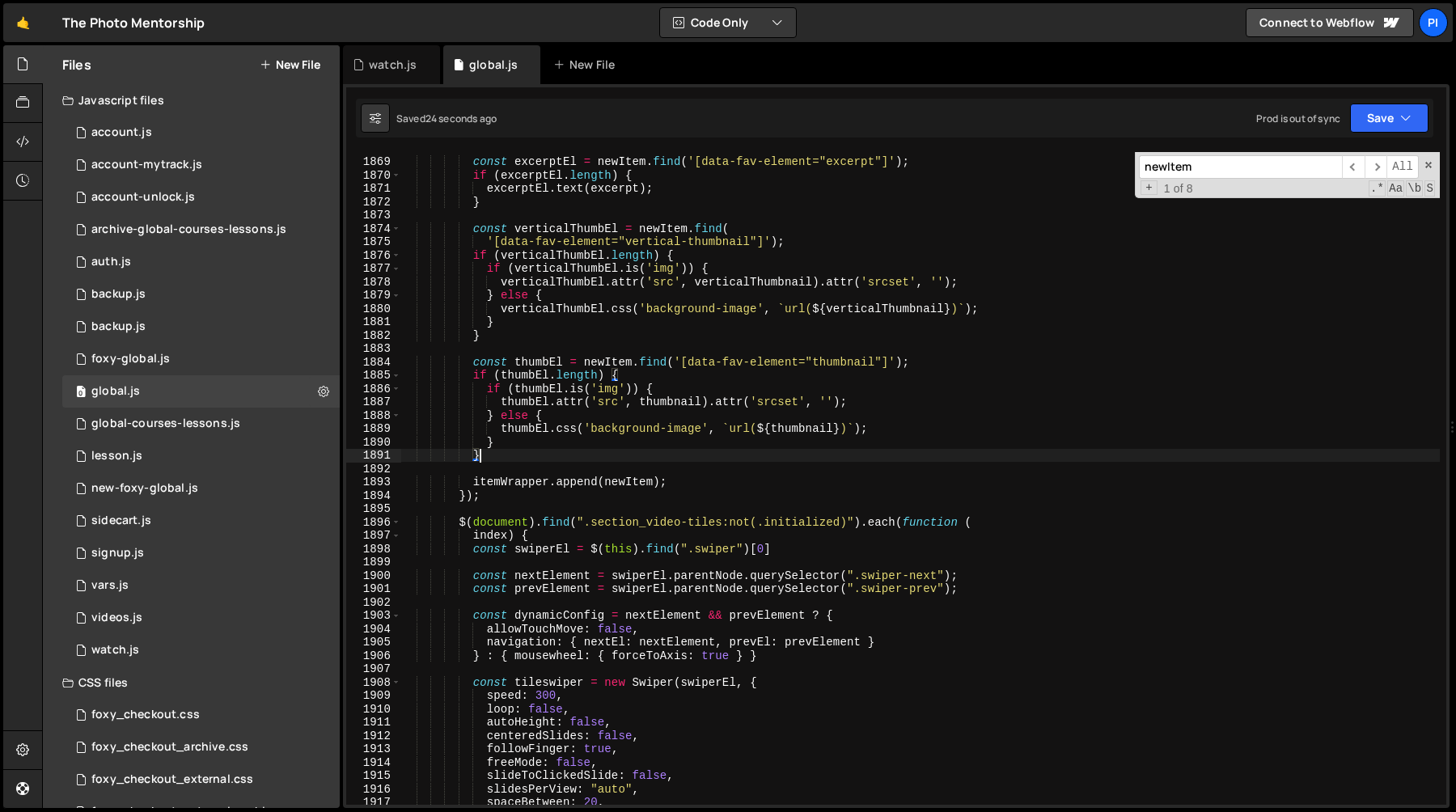
click at [627, 565] on div "const excerptEl = newItem . find ( '[data-fav-element="excerpt"]' ) ; if ( exce…" at bounding box center [921, 481] width 1040 height 679
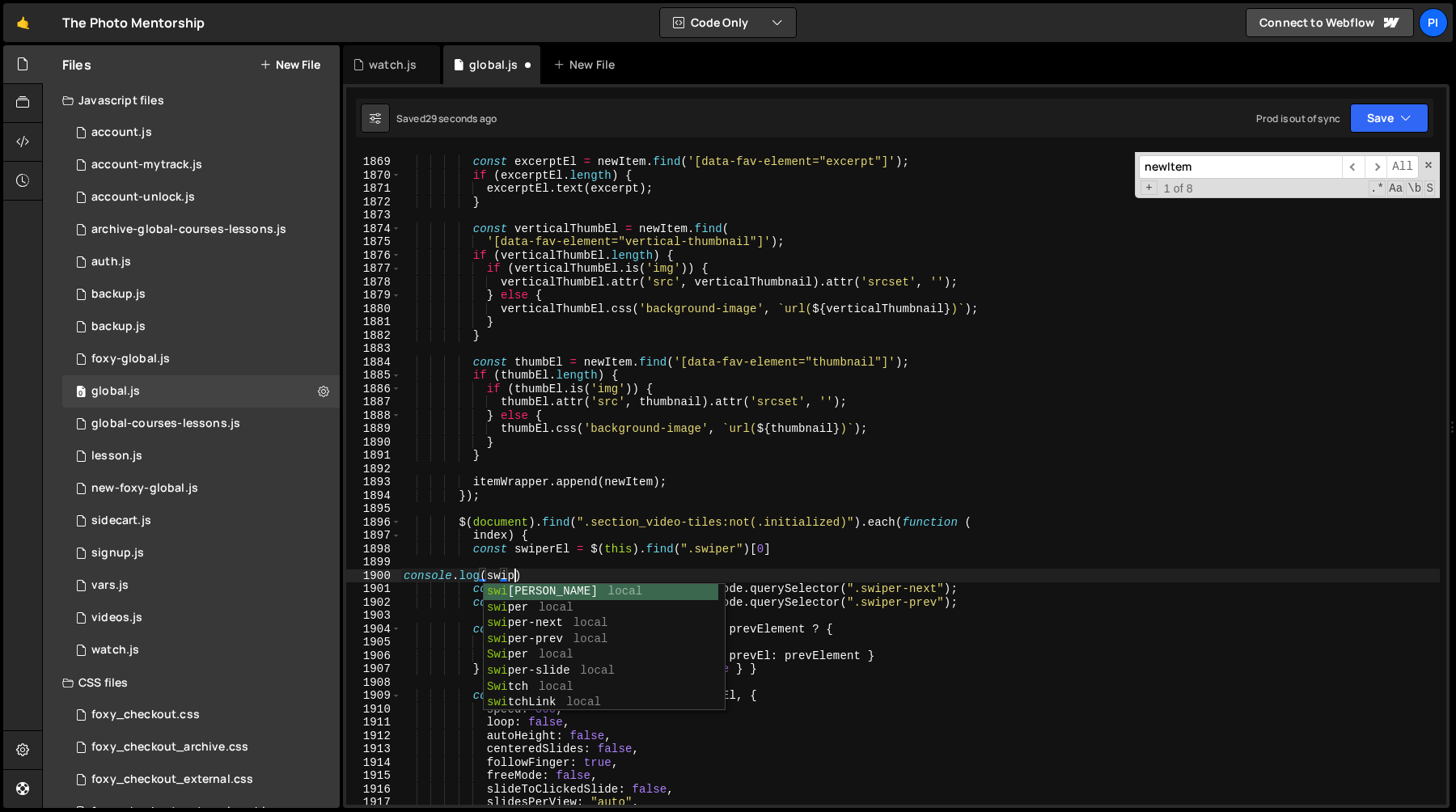
scroll to position [0, 7]
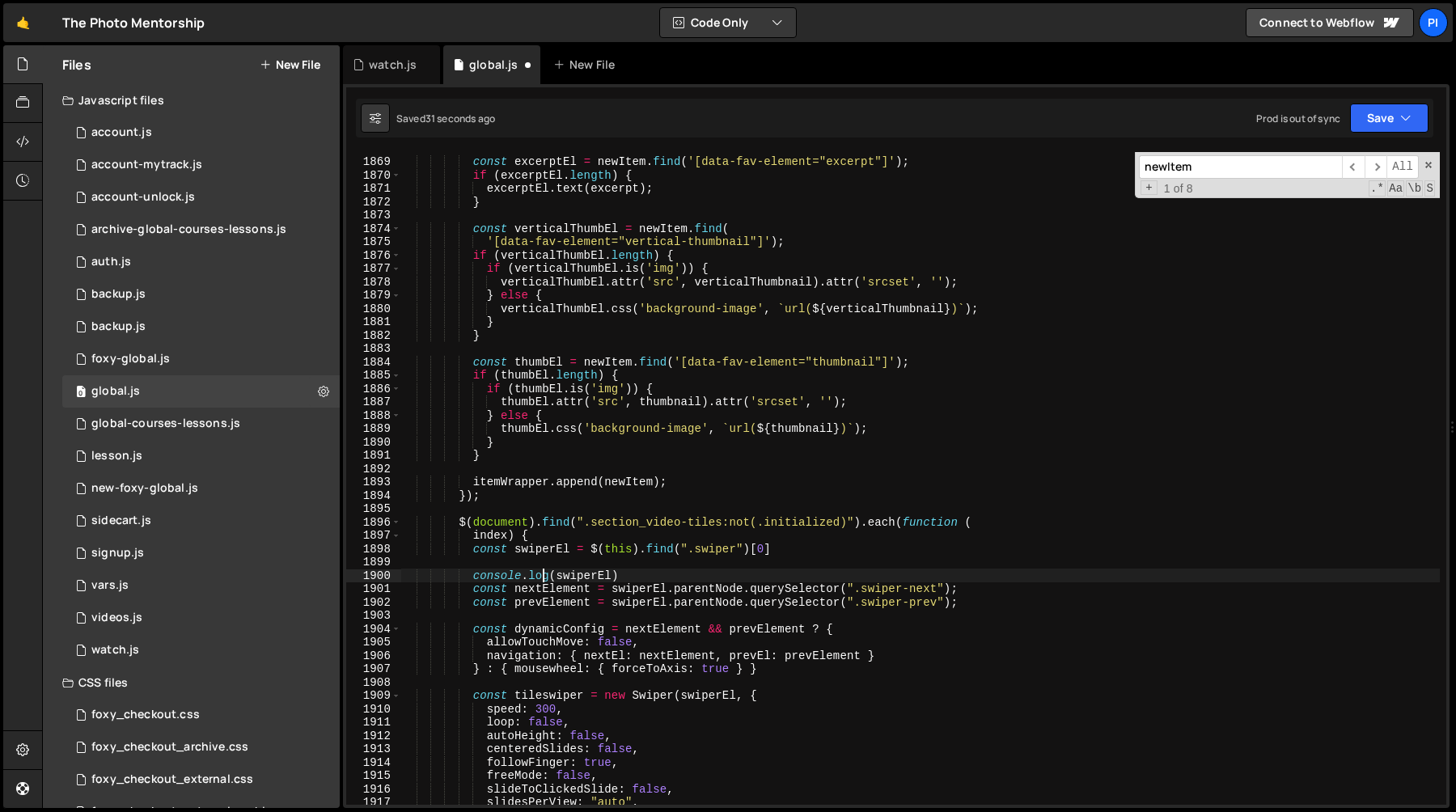
click at [693, 570] on div "const excerptEl = newItem . find ( '[data-fav-element="excerpt"]' ) ; if ( exce…" at bounding box center [921, 481] width 1040 height 679
click at [609, 577] on div "const excerptEl = newItem . find ( '[data-fav-element="excerpt"]' ) ; if ( exce…" at bounding box center [921, 481] width 1040 height 679
click at [608, 544] on div "const excerptEl = newItem . find ( '[data-fav-element="excerpt"]' ) ; if ( exce…" at bounding box center [921, 481] width 1040 height 679
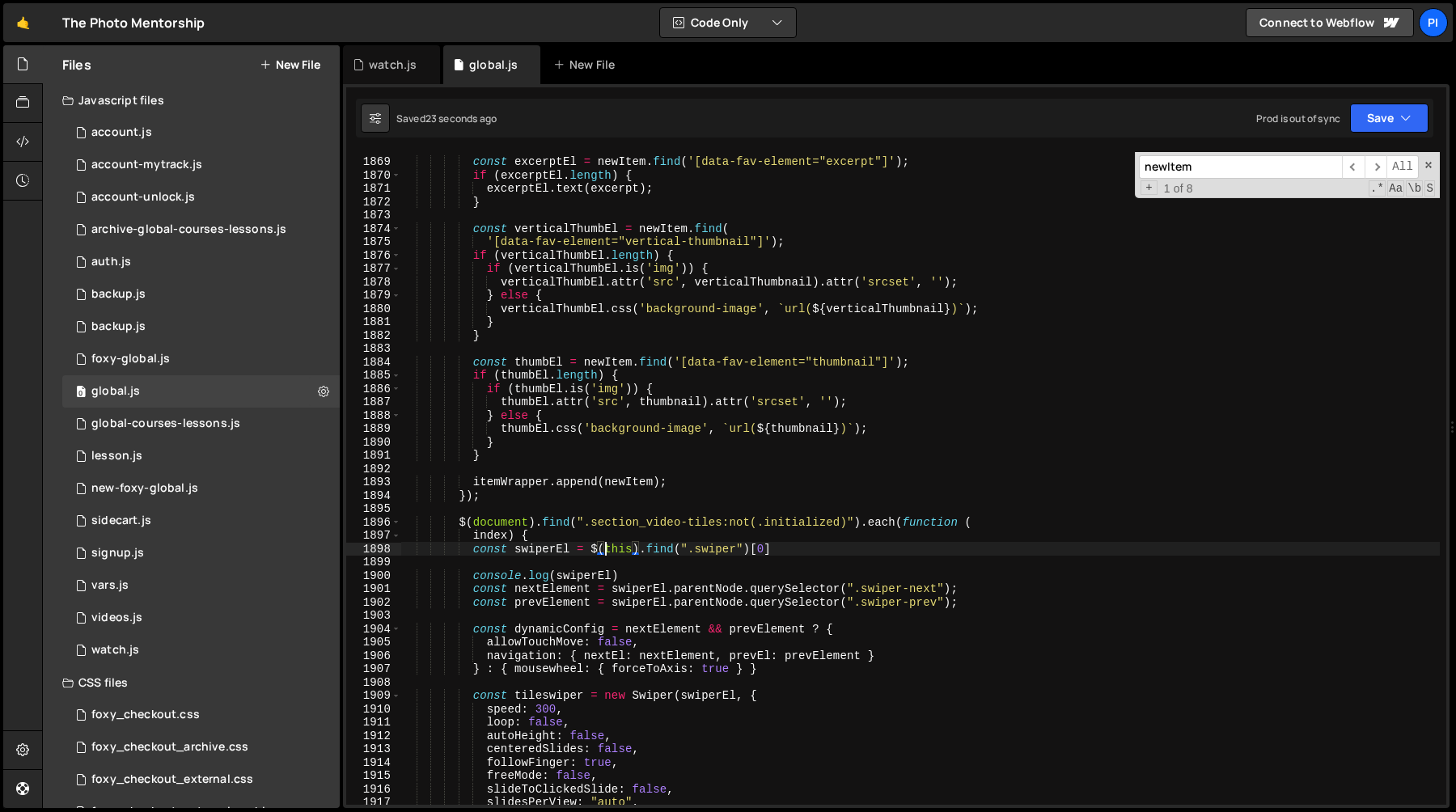
click at [608, 544] on div "const excerptEl = newItem . find ( '[data-fav-element="excerpt"]' ) ; if ( exce…" at bounding box center [921, 481] width 1040 height 679
click at [475, 538] on div "const excerptEl = newItem . find ( '[data-fav-element="excerpt"]' ) ; if ( exce…" at bounding box center [921, 481] width 1040 height 679
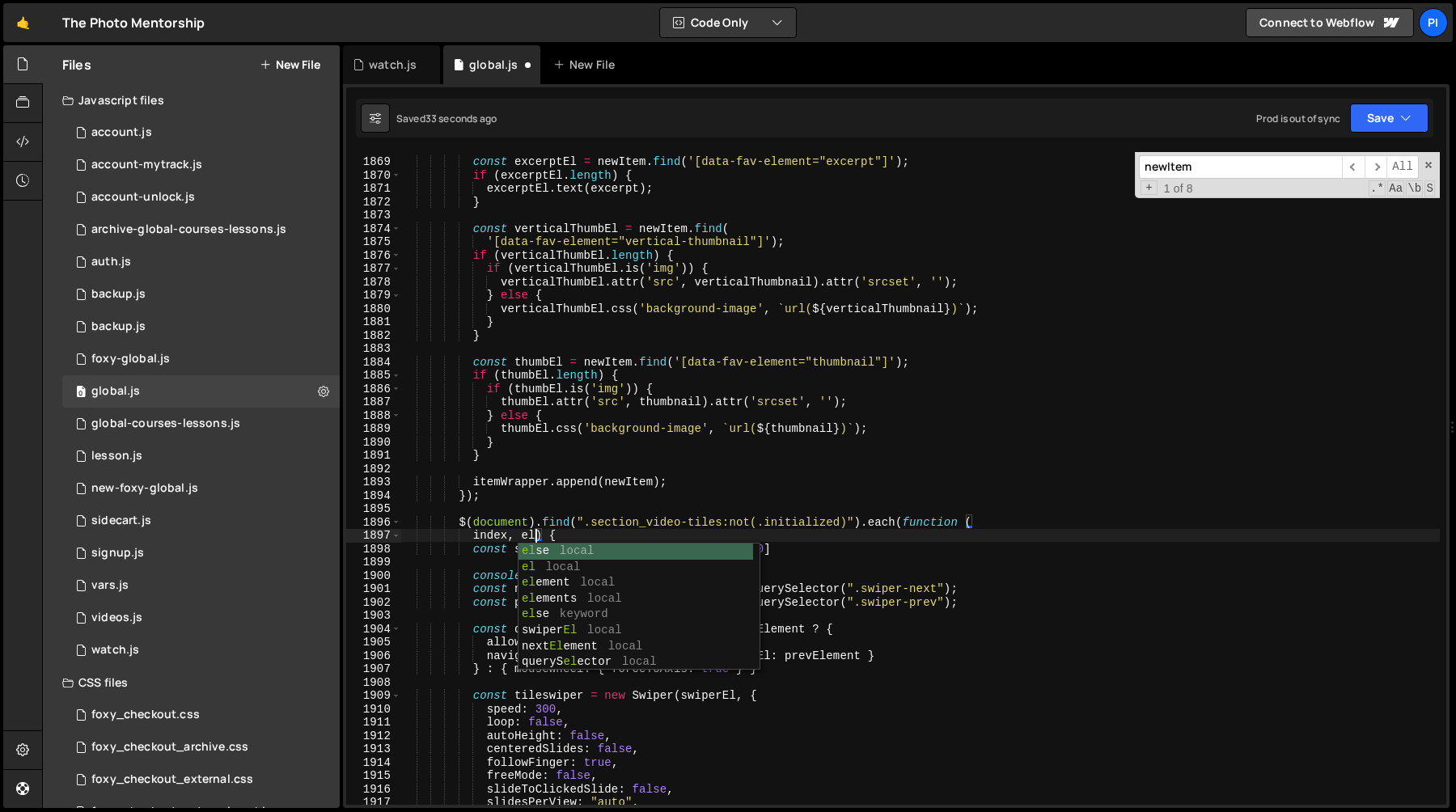
click at [647, 532] on div "const excerptEl = newItem . find ( '[data-fav-element="excerpt"]' ) ; if ( exce…" at bounding box center [921, 481] width 1040 height 679
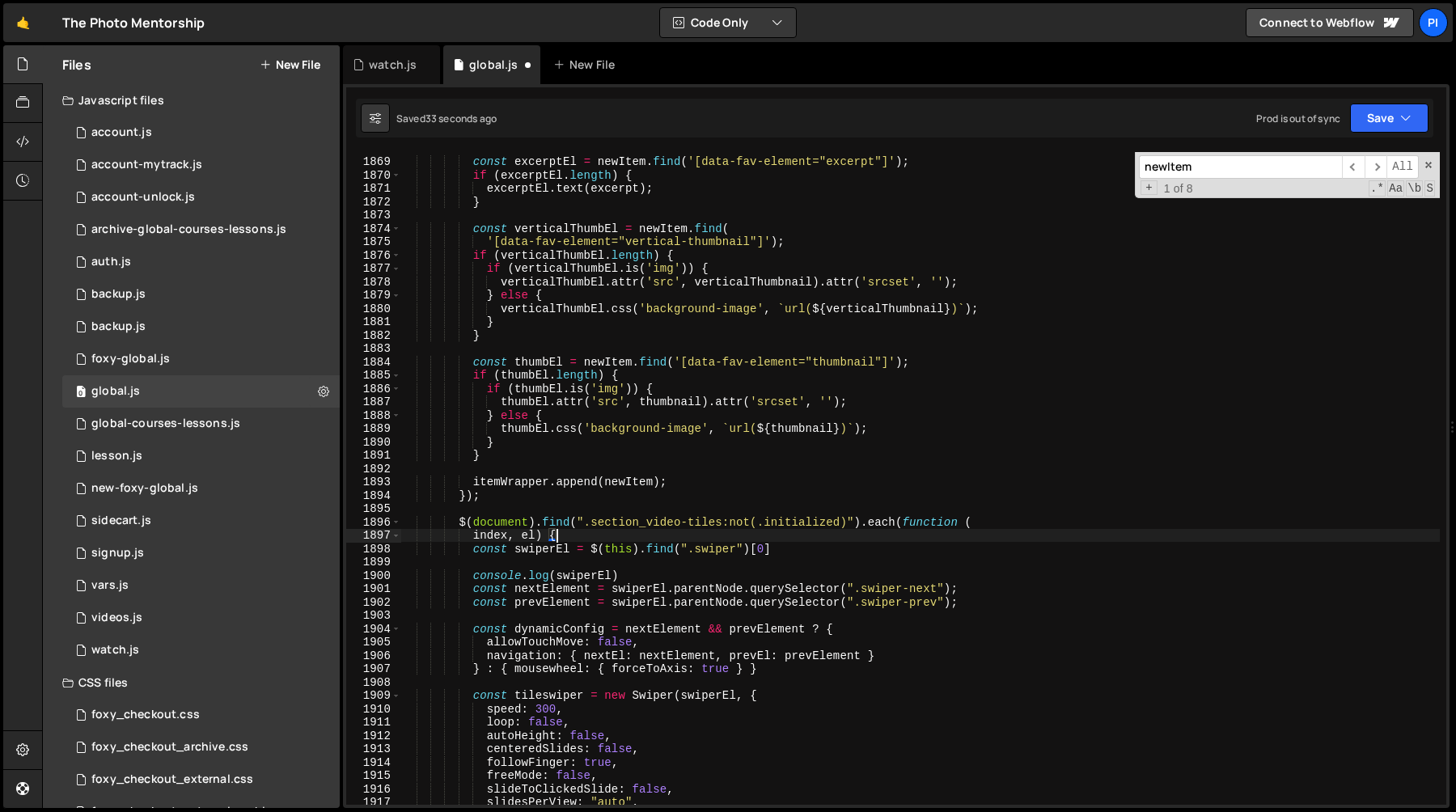
click at [612, 547] on div "const excerptEl = newItem . find ( '[data-fav-element="excerpt"]' ) ; if ( exce…" at bounding box center [921, 481] width 1040 height 679
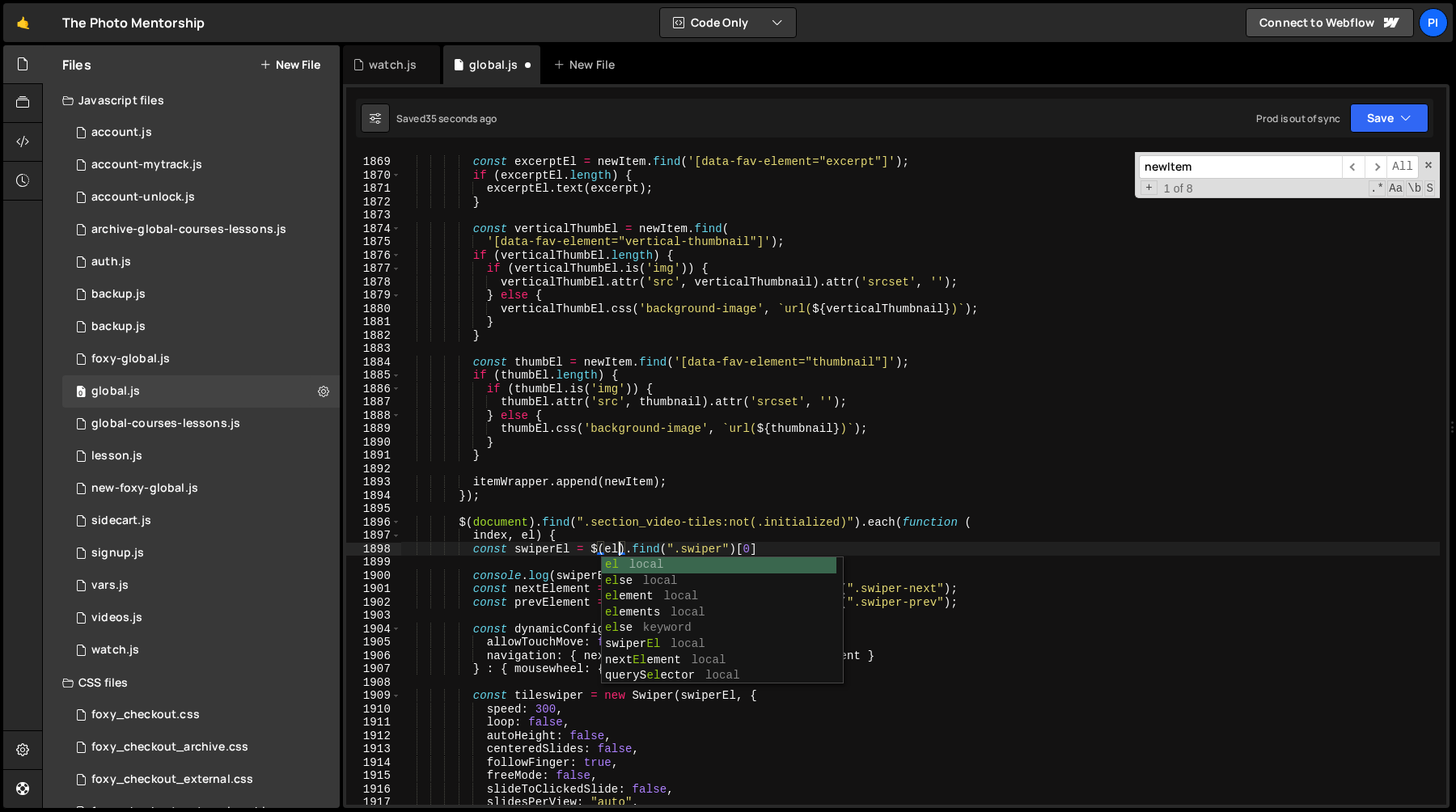
click at [548, 572] on div "const excerptEl = newItem . find ( '[data-fav-element="excerpt"]' ) ; if ( exce…" at bounding box center [921, 481] width 1040 height 679
type textarea "console.log(swiperEl)"
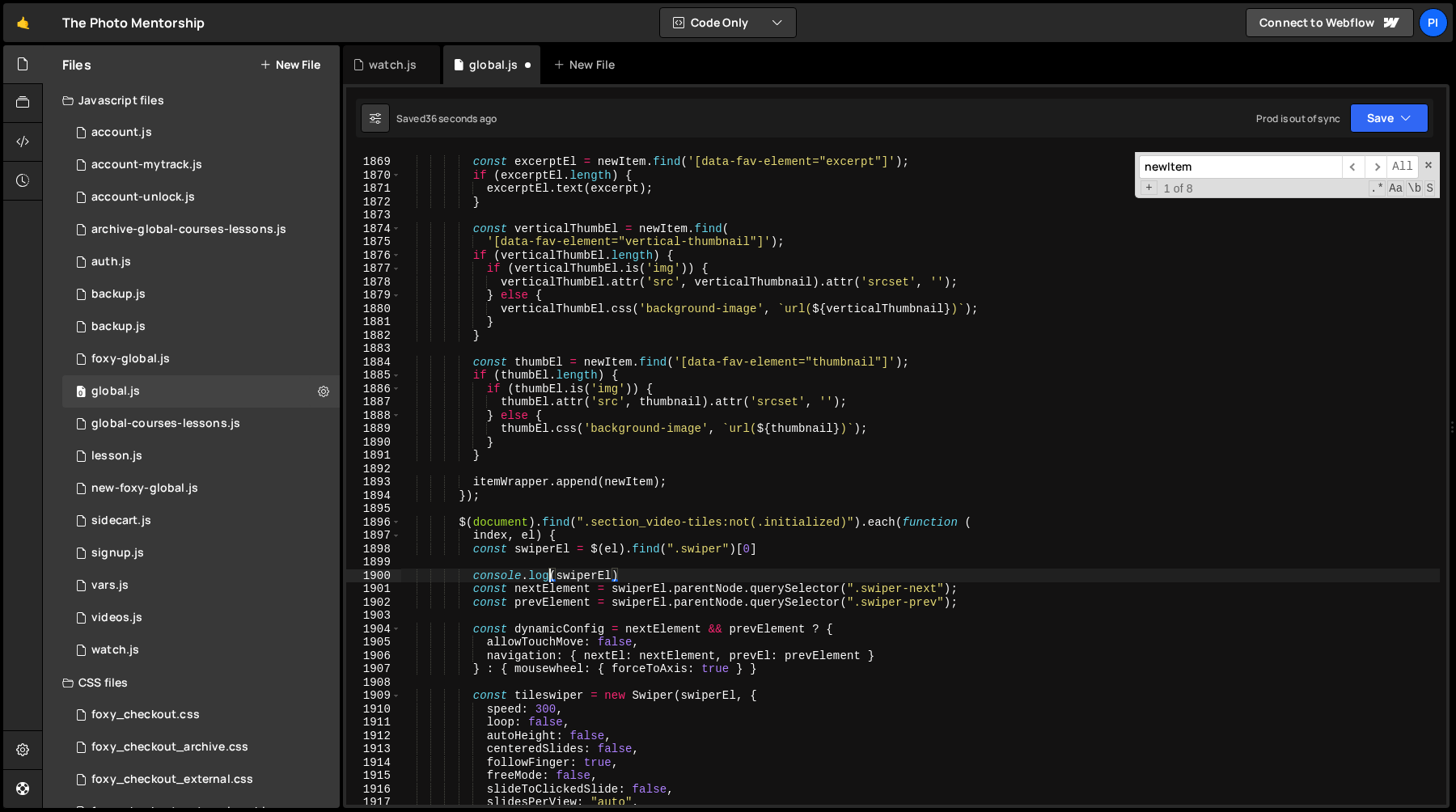
click at [548, 564] on div "const excerptEl = newItem . find ( '[data-fav-element="excerpt"]' ) ; if ( exce…" at bounding box center [921, 481] width 1040 height 679
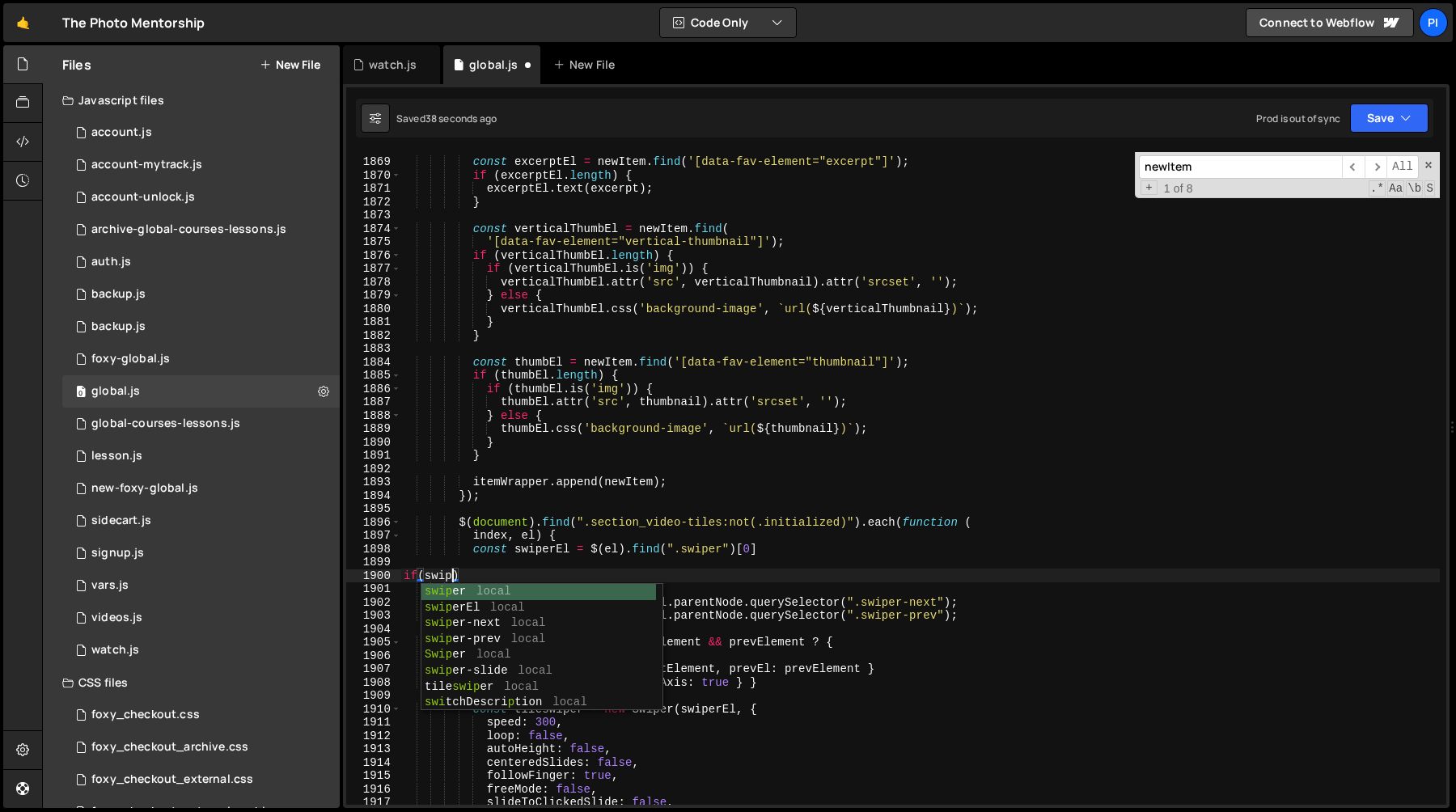
scroll to position [0, 2]
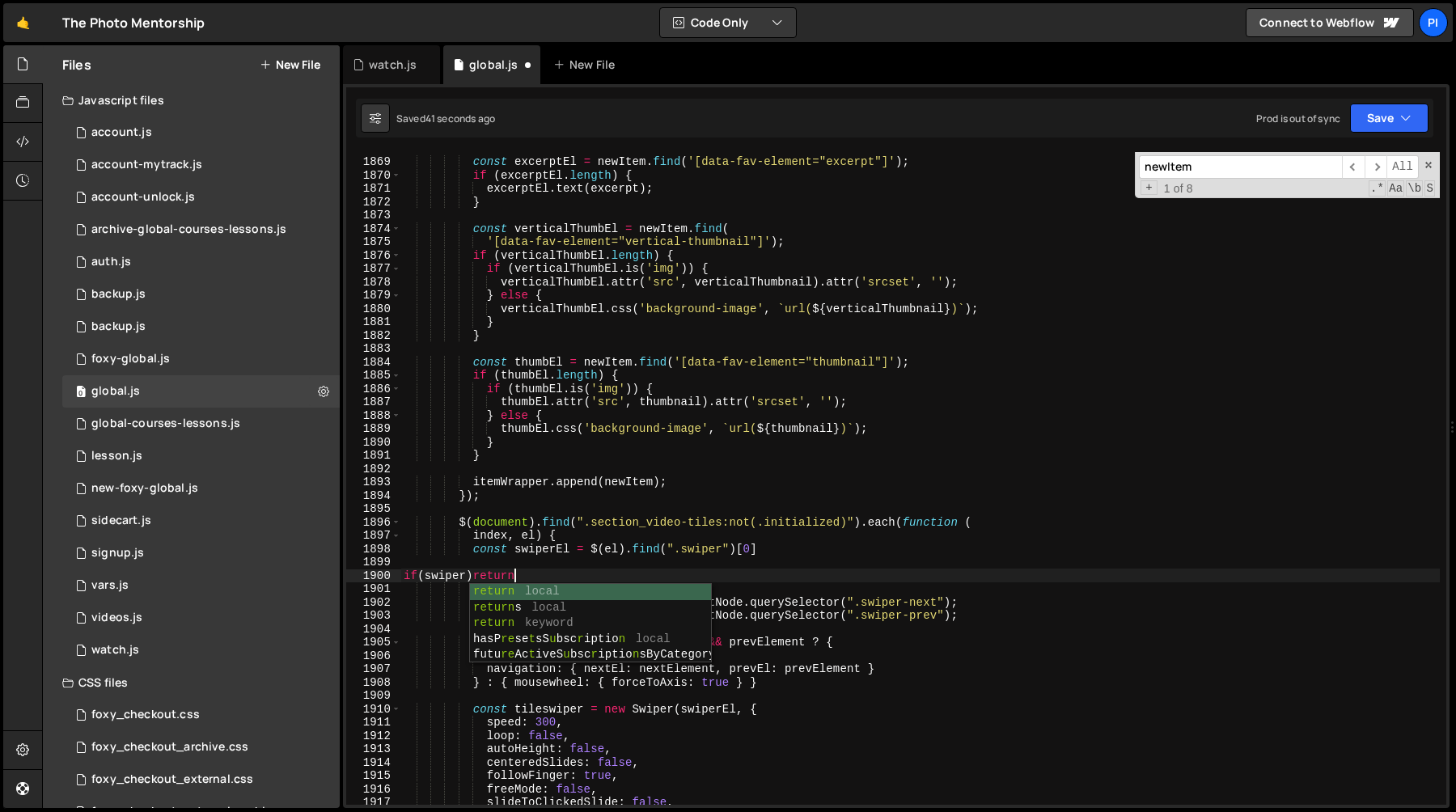
type textarea "if(swiper)return;"
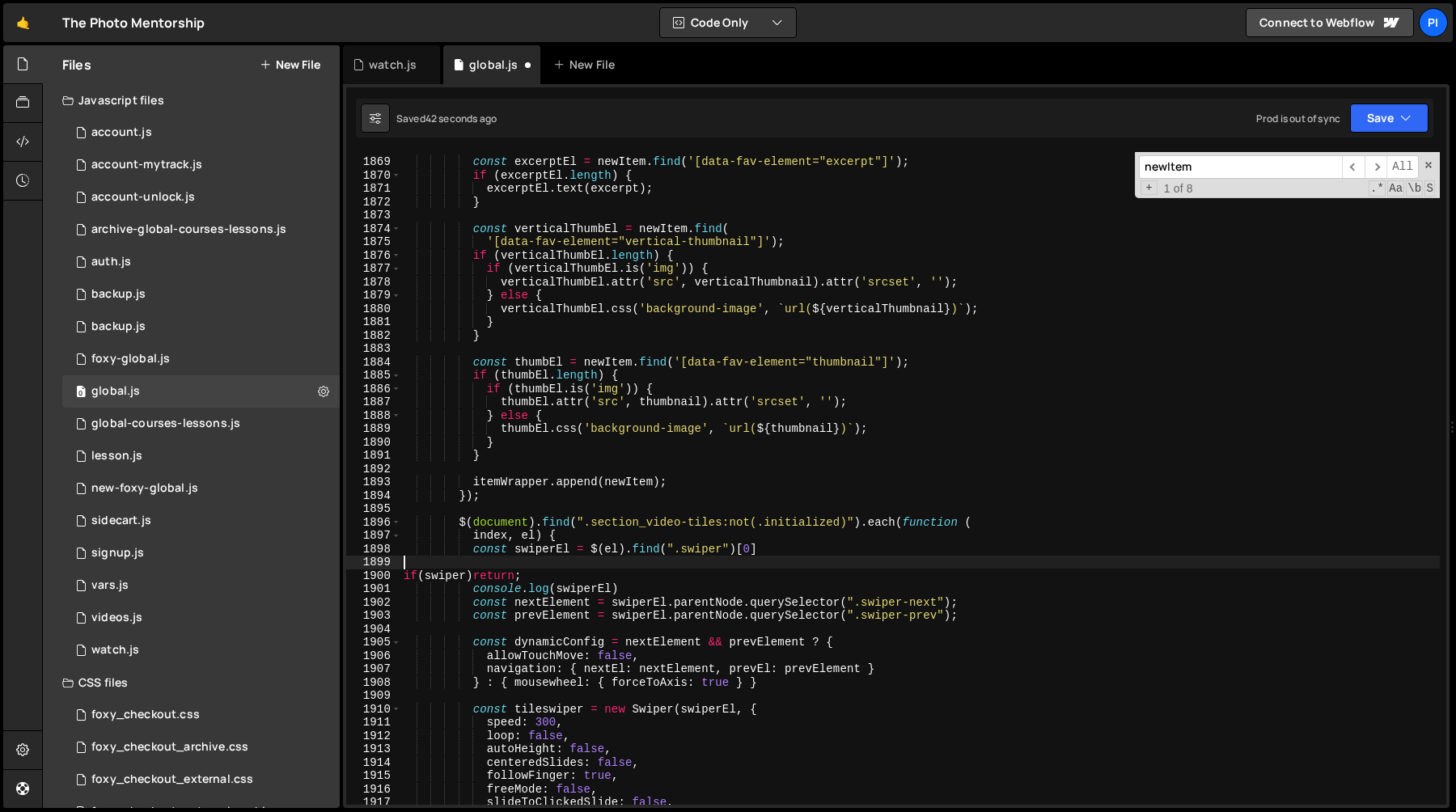
scroll to position [0, 0]
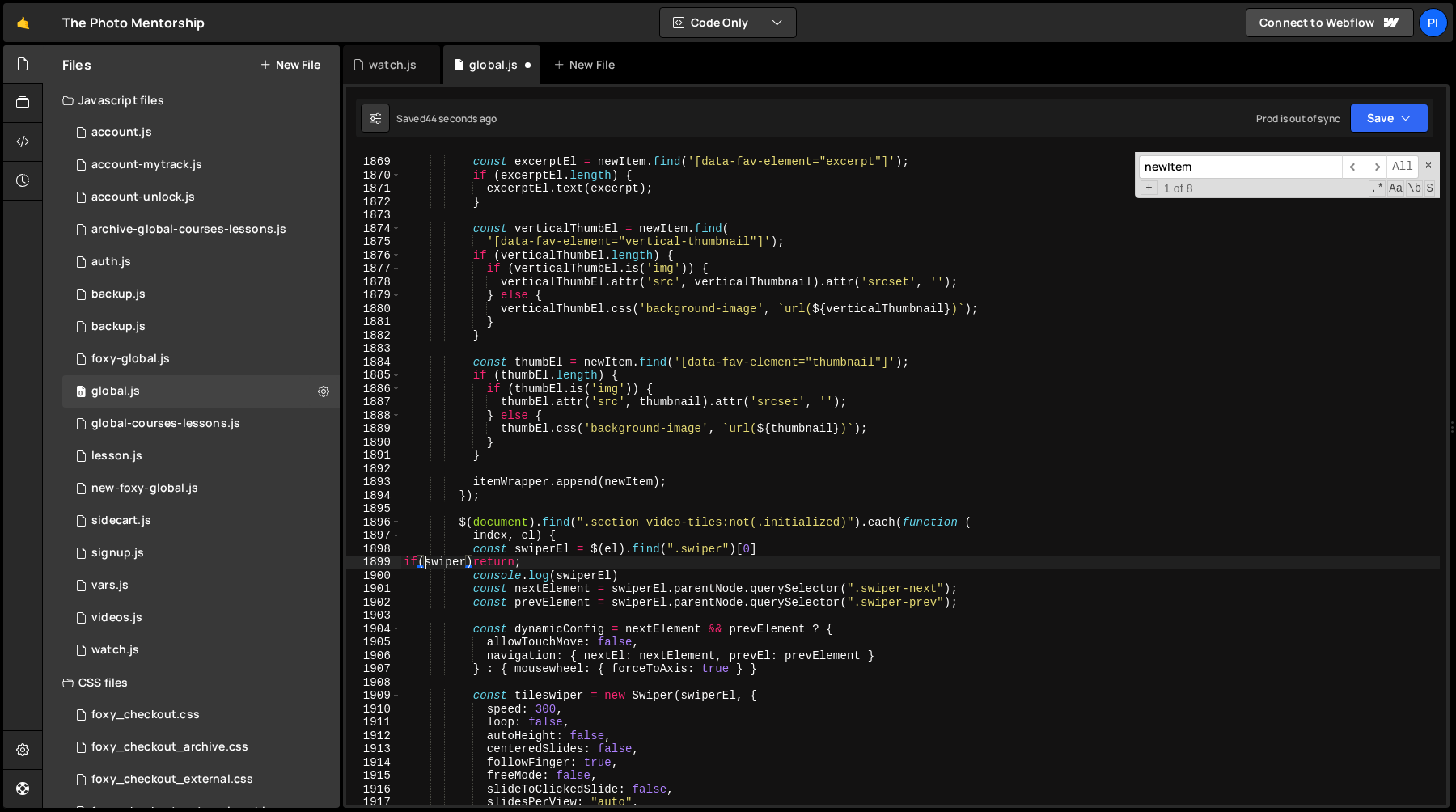
type textarea "if(!swiper)return;"
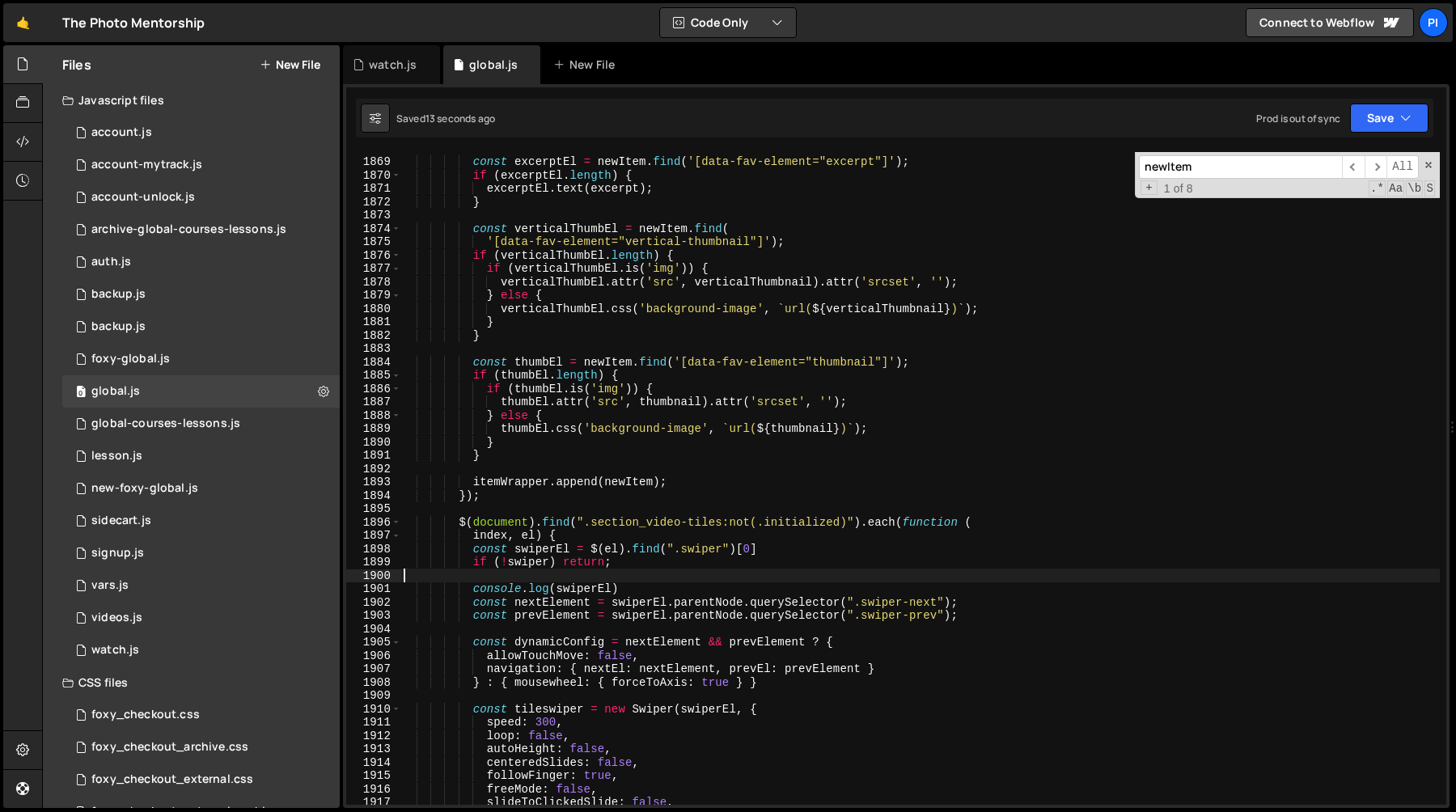
click at [659, 593] on div "const excerptEl = newItem . find ( '[data-fav-element="excerpt"]' ) ; if ( exce…" at bounding box center [921, 481] width 1040 height 679
click at [654, 577] on div "const excerptEl = newItem . find ( '[data-fav-element="excerpt"]' ) ; if ( exce…" at bounding box center [921, 481] width 1040 height 679
type textarea "console.log(swiperEl)"
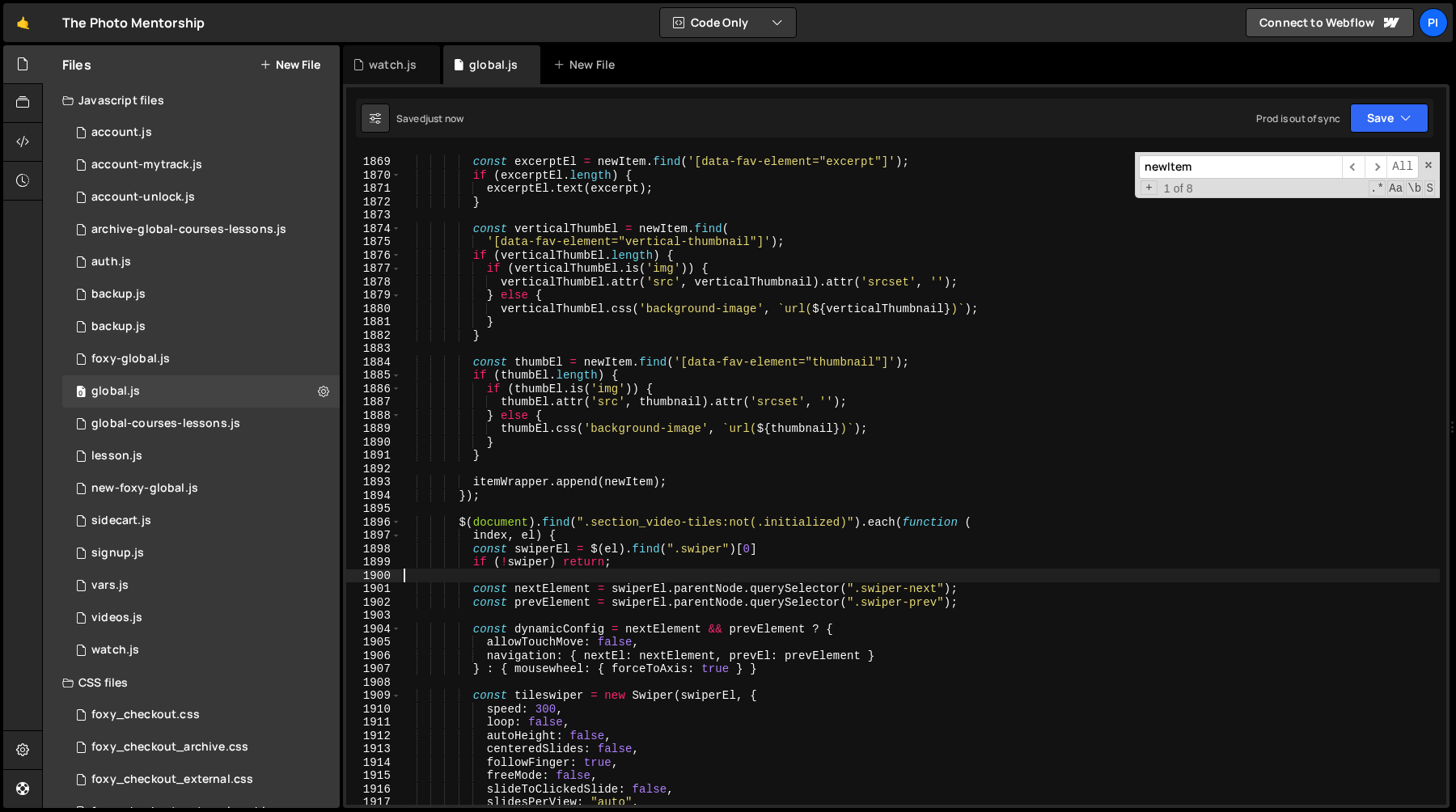
click at [788, 550] on div "const excerptEl = newItem . find ( '[data-fav-element="excerpt"]' ) ; if ( exce…" at bounding box center [921, 481] width 1040 height 679
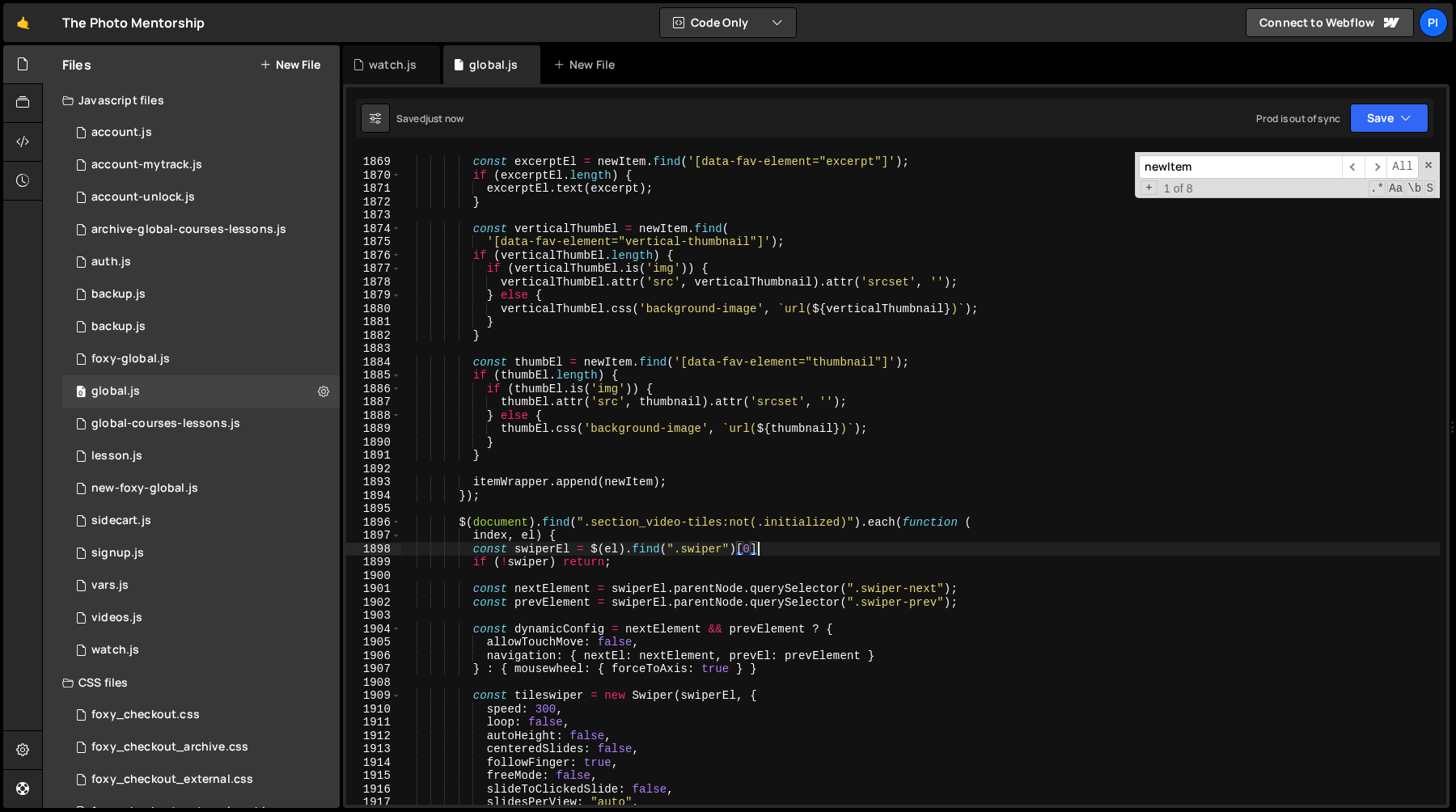
scroll to position [0, 24]
click at [553, 551] on div "const excerptEl = newItem . find ( '[data-fav-element="excerpt"]' ) ; if ( exce…" at bounding box center [921, 481] width 1040 height 679
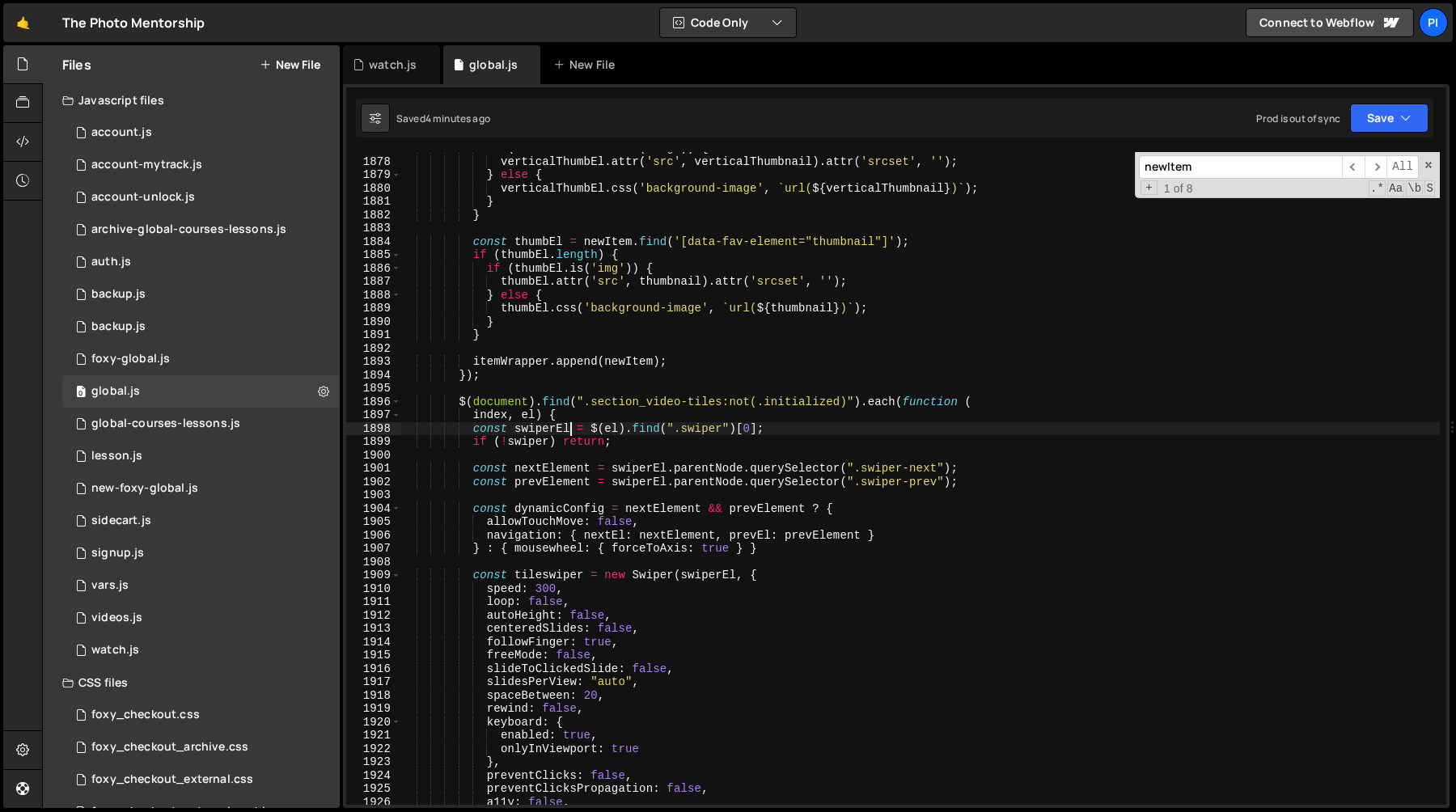
scroll to position [21602, 0]
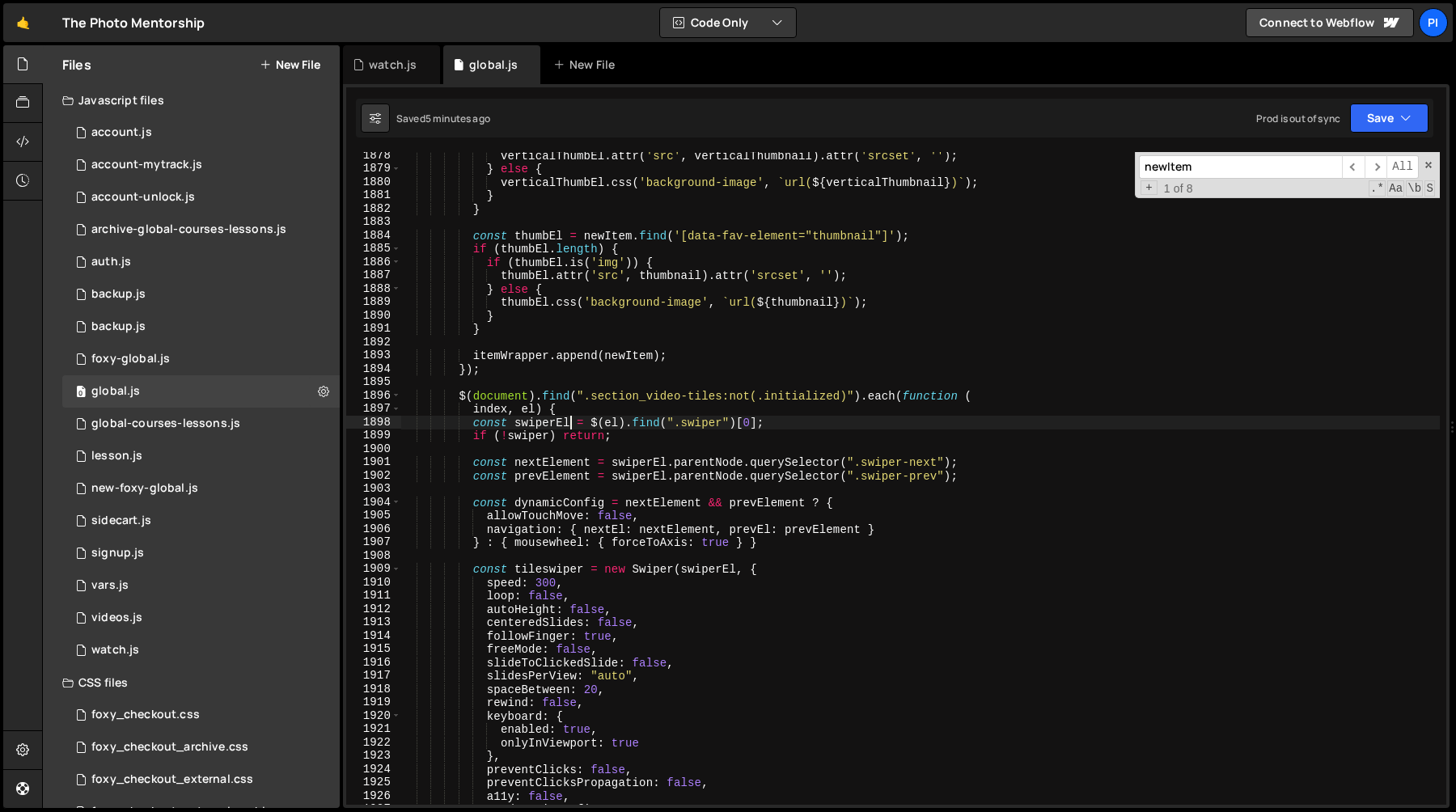
click at [544, 421] on div "verticalThumbEl . attr ( 'src' , verticalThumbnail ) . attr ( 'srcset' , '' ) ;…" at bounding box center [921, 488] width 1040 height 679
click at [540, 433] on div "verticalThumbEl . attr ( 'src' , verticalThumbnail ) . attr ( 'srcset' , '' ) ;…" at bounding box center [921, 488] width 1040 height 679
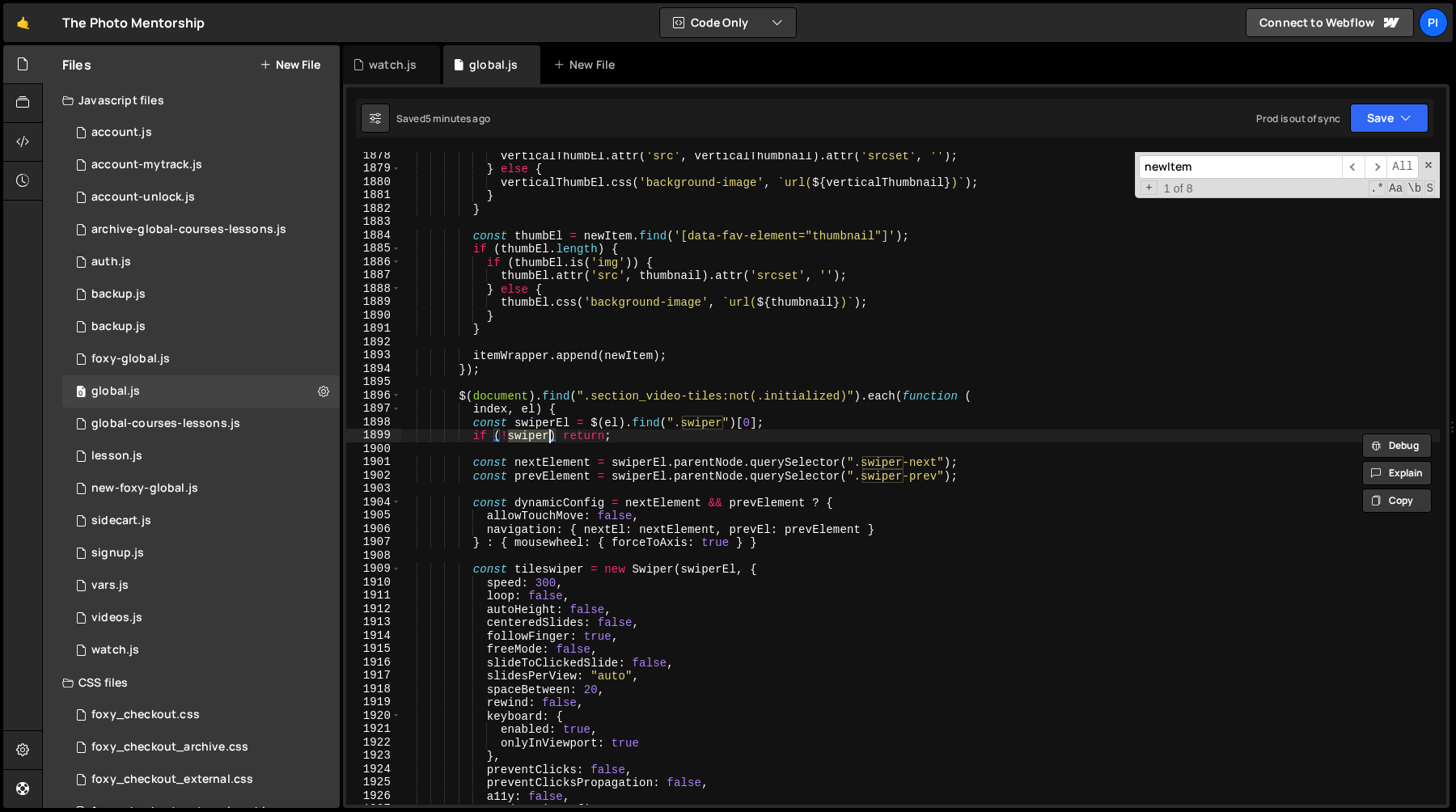
paste textarea "El"
click at [585, 406] on div "verticalThumbEl . attr ( 'src' , verticalThumbnail ) . attr ( 'srcset' , '' ) ;…" at bounding box center [921, 488] width 1040 height 679
type textarea "index, el) {"
